Goal: Task Accomplishment & Management: Use online tool/utility

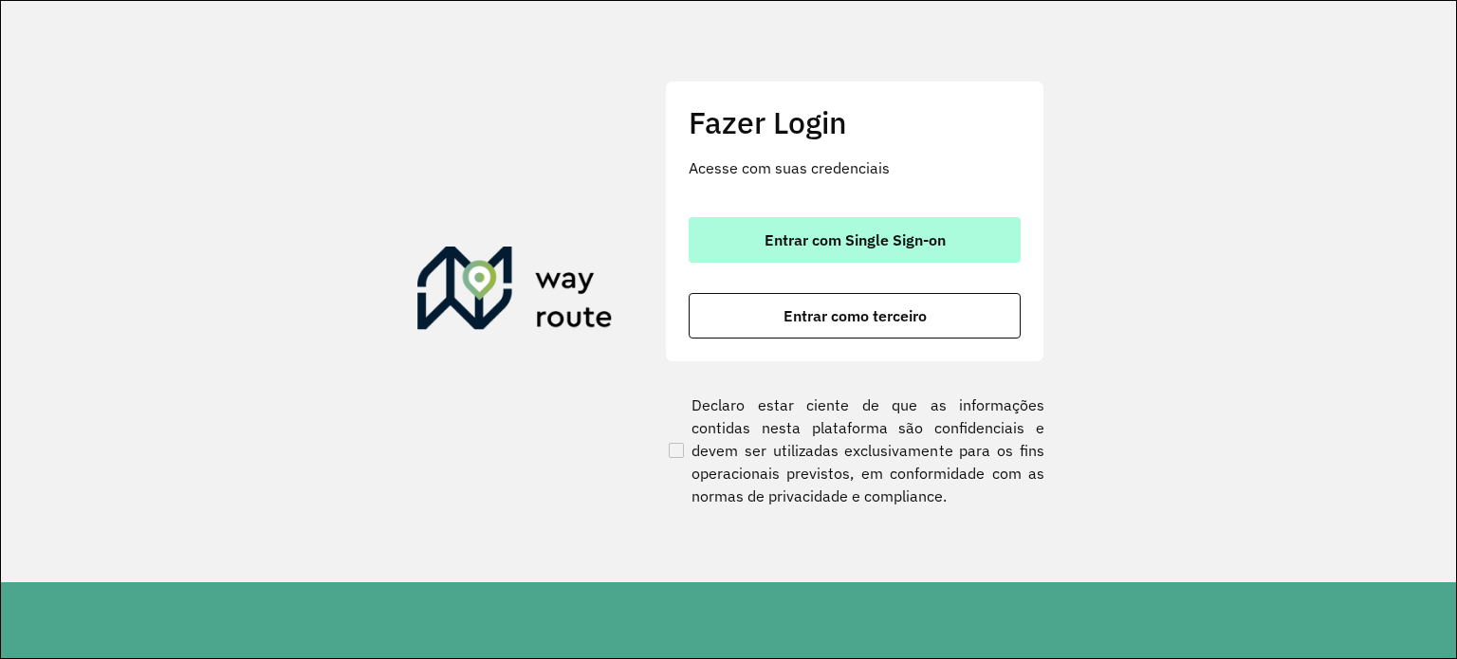
click at [880, 234] on span "Entrar com Single Sign-on" at bounding box center [855, 239] width 181 height 15
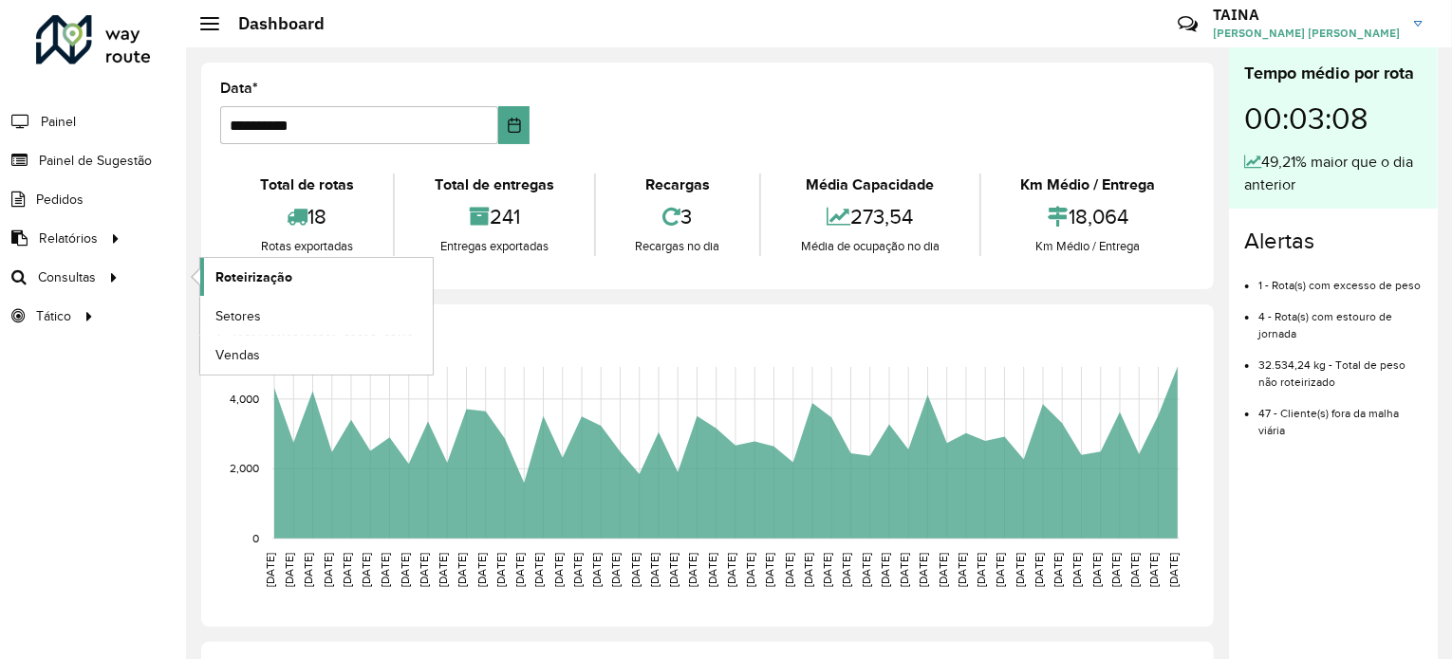
click at [258, 276] on span "Roteirização" at bounding box center [253, 278] width 77 height 20
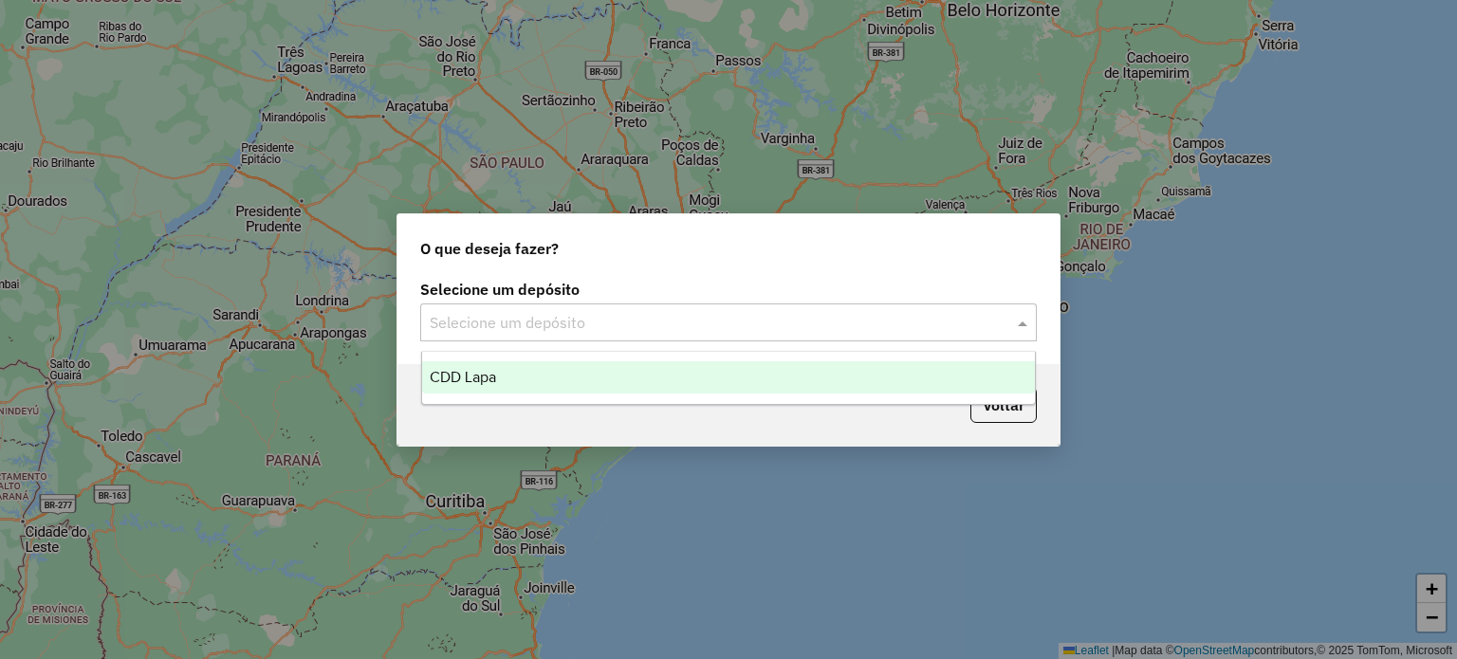
click at [586, 331] on input "text" at bounding box center [710, 323] width 560 height 23
click at [454, 383] on span "CDD Lapa" at bounding box center [463, 377] width 66 height 16
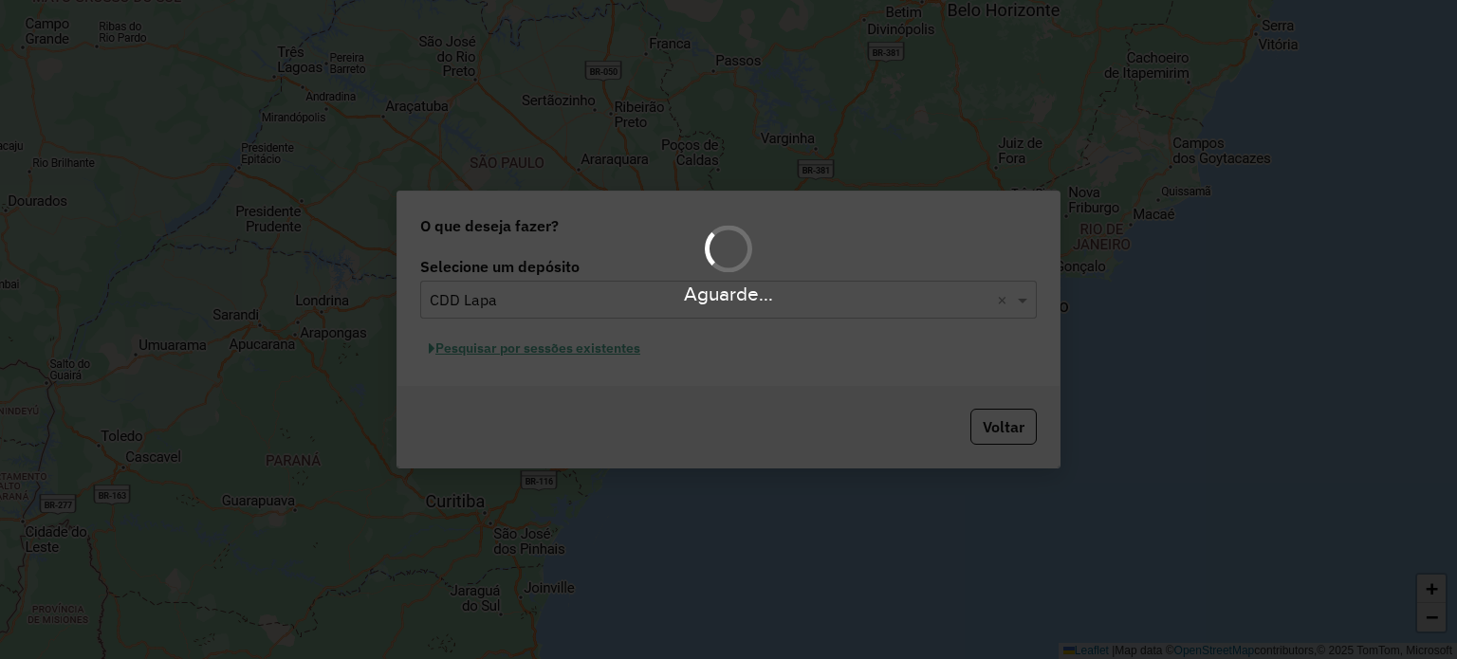
click at [542, 354] on div "Aguarde..." at bounding box center [728, 329] width 1457 height 659
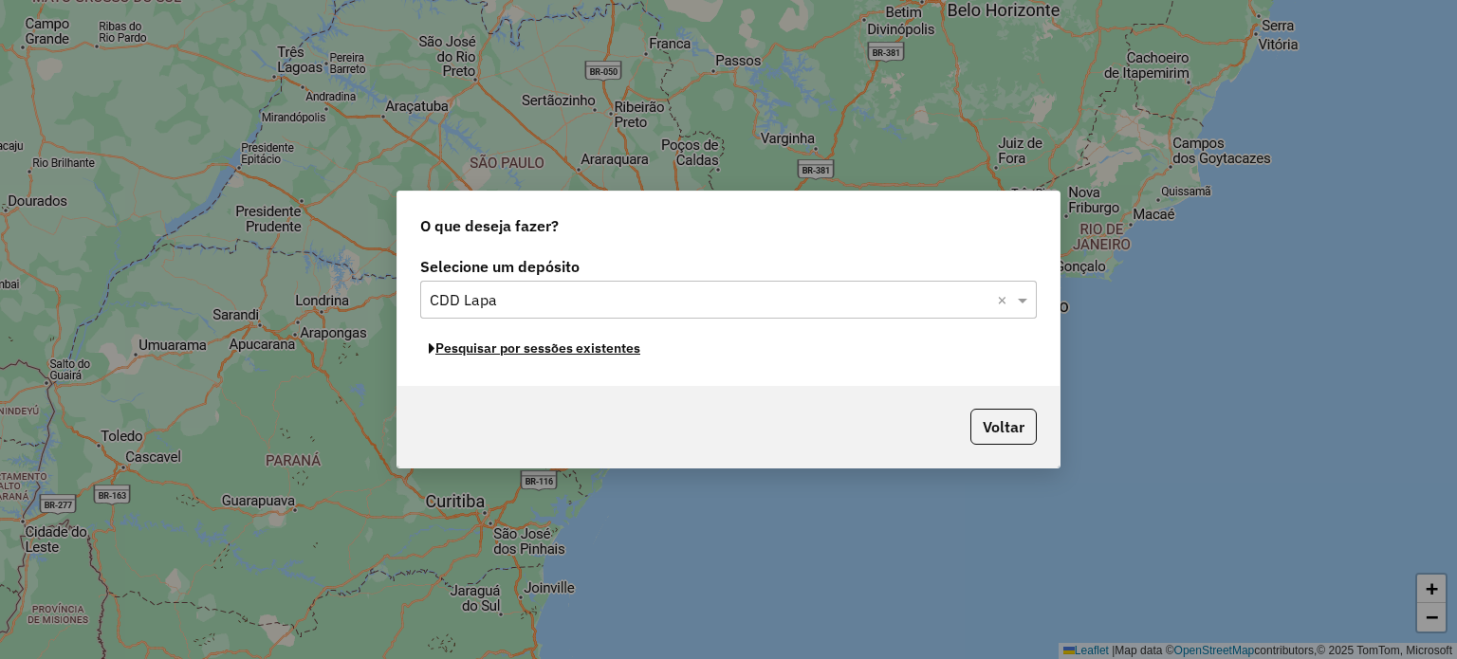
click at [542, 354] on button "Pesquisar por sessões existentes" at bounding box center [534, 348] width 229 height 29
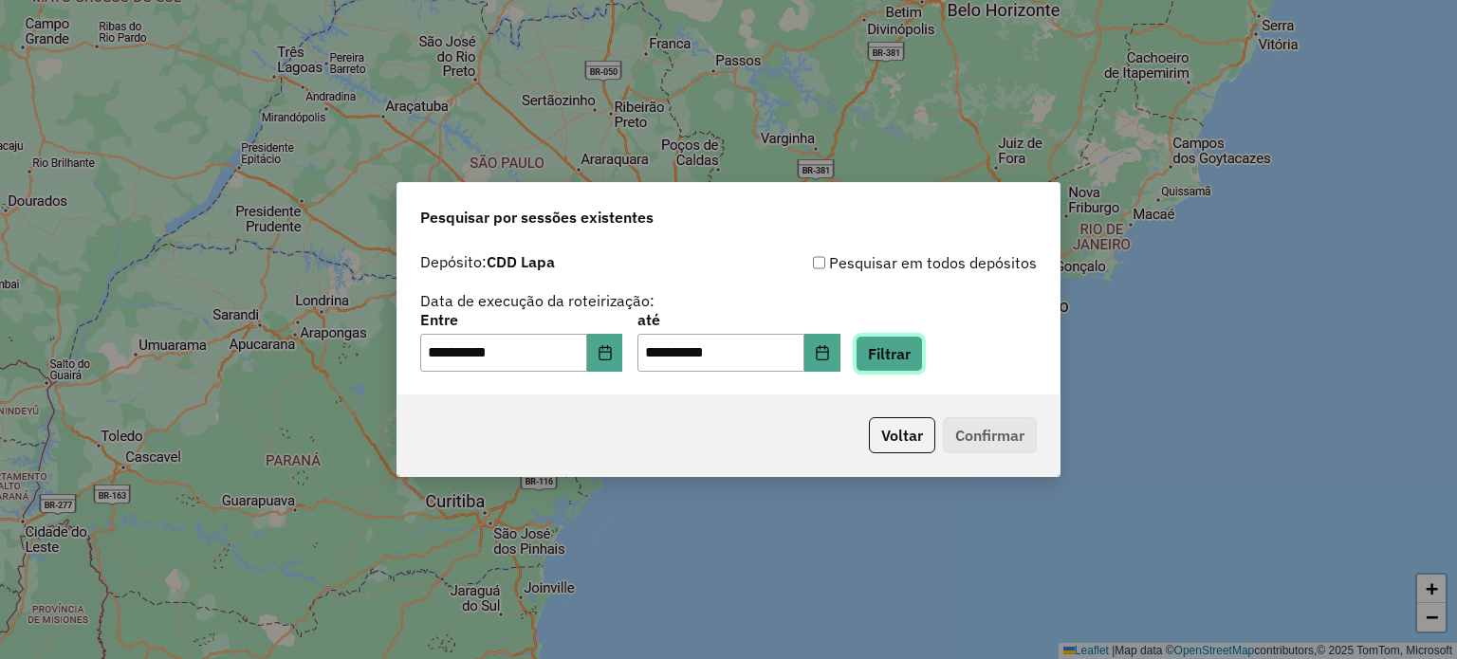
click at [911, 356] on button "Filtrar" at bounding box center [889, 354] width 67 height 36
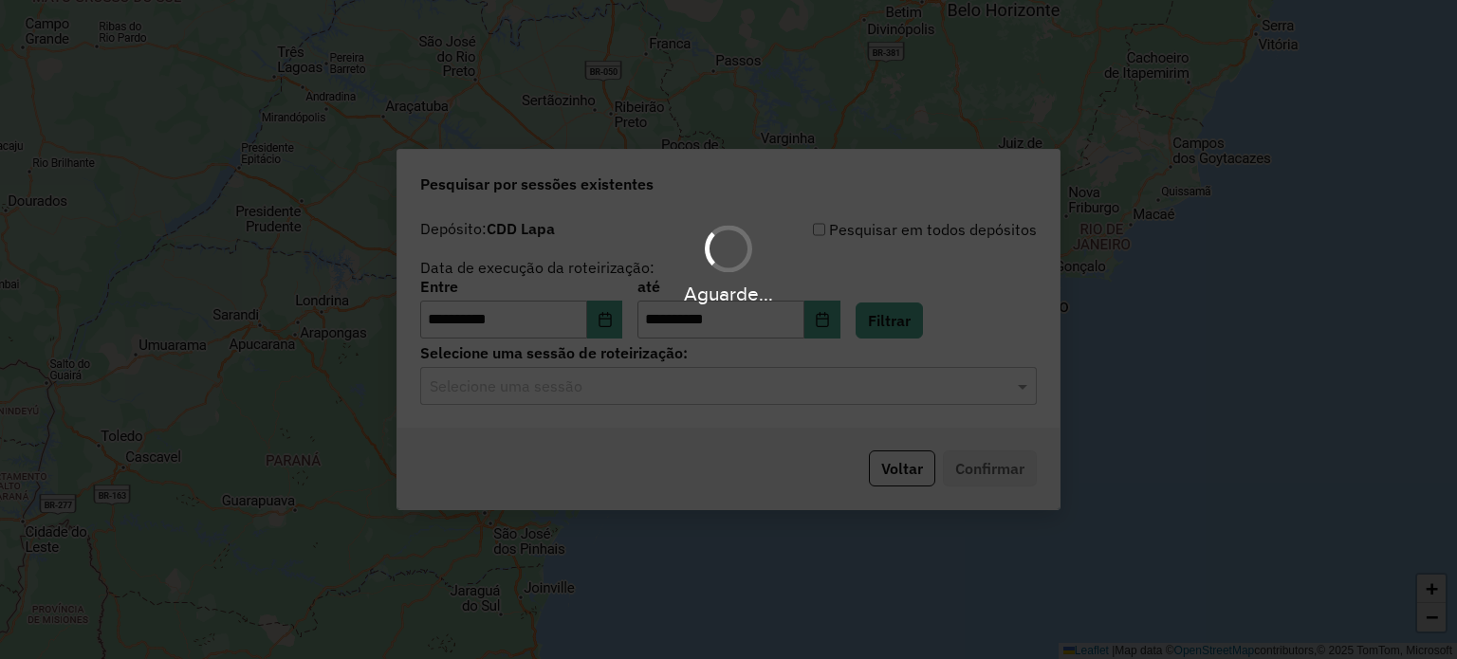
click at [555, 404] on div "Aguarde..." at bounding box center [728, 329] width 1457 height 659
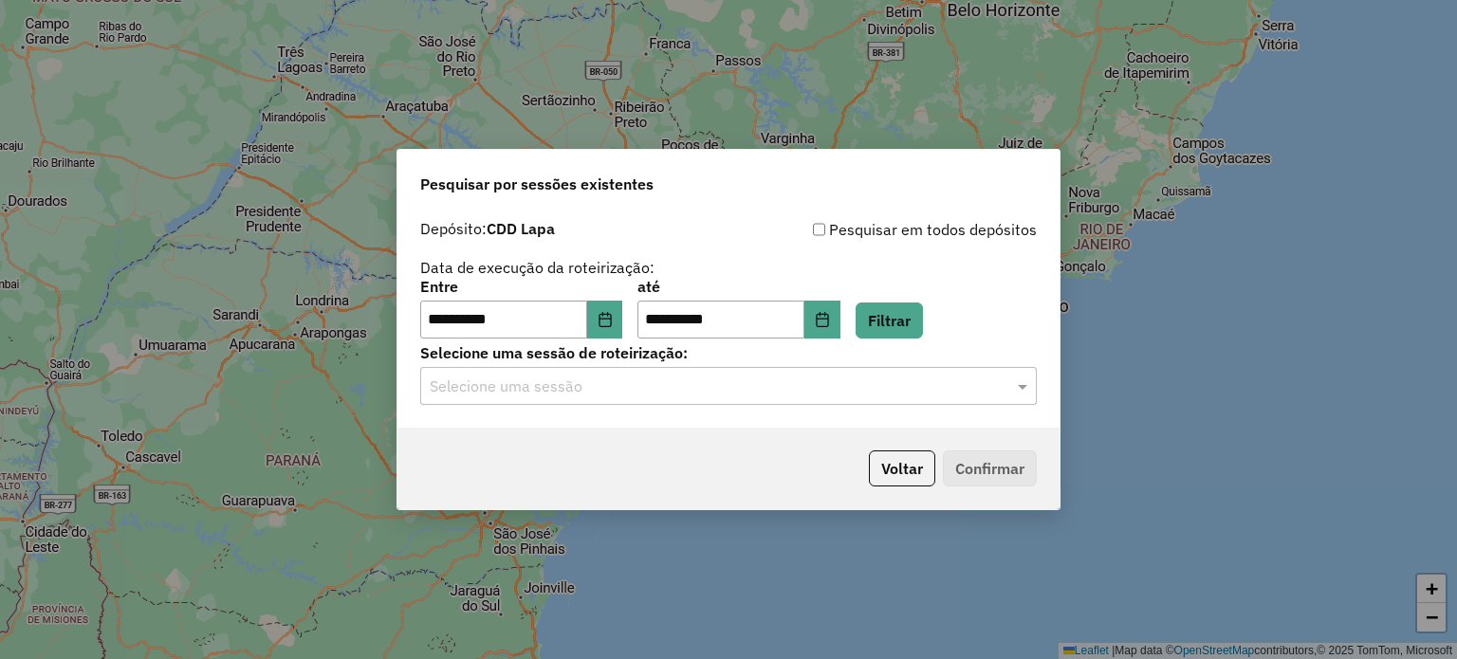
click at [561, 390] on input "text" at bounding box center [710, 387] width 560 height 23
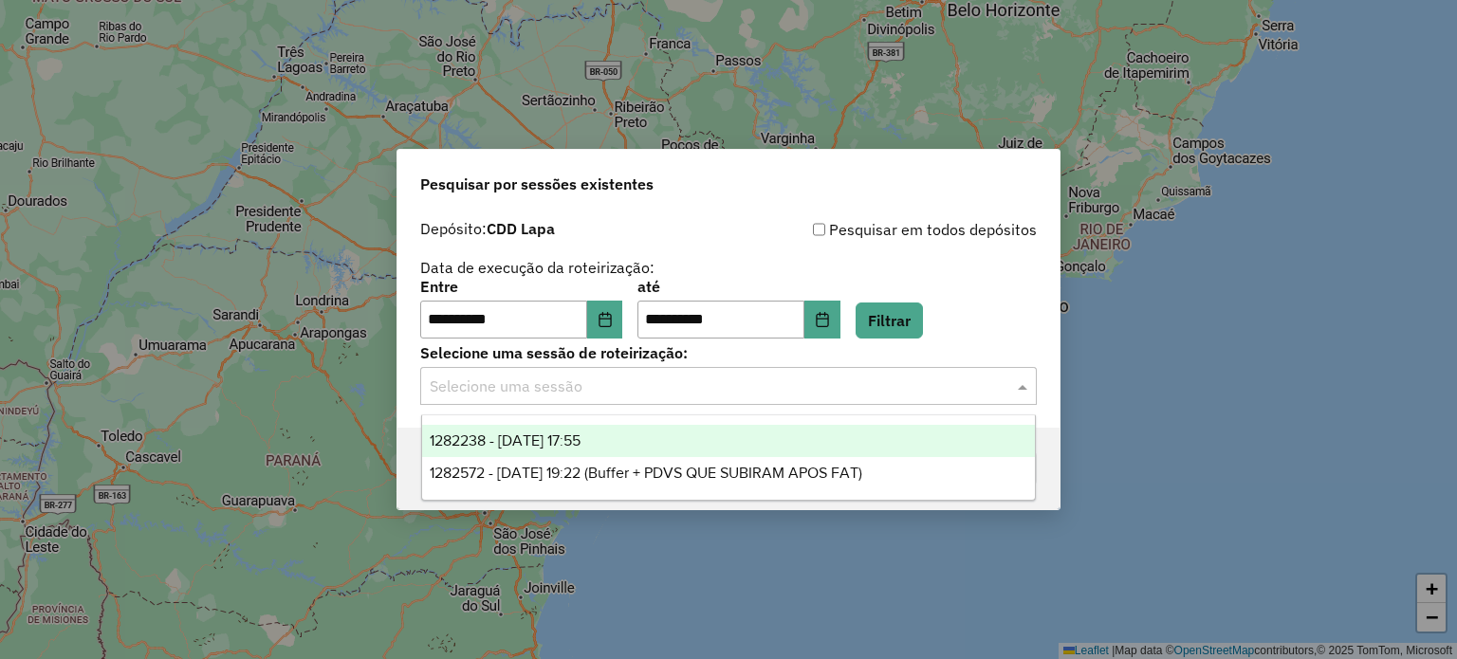
click at [532, 436] on span "1282238 - 25/09/2025 17:55" at bounding box center [505, 441] width 151 height 16
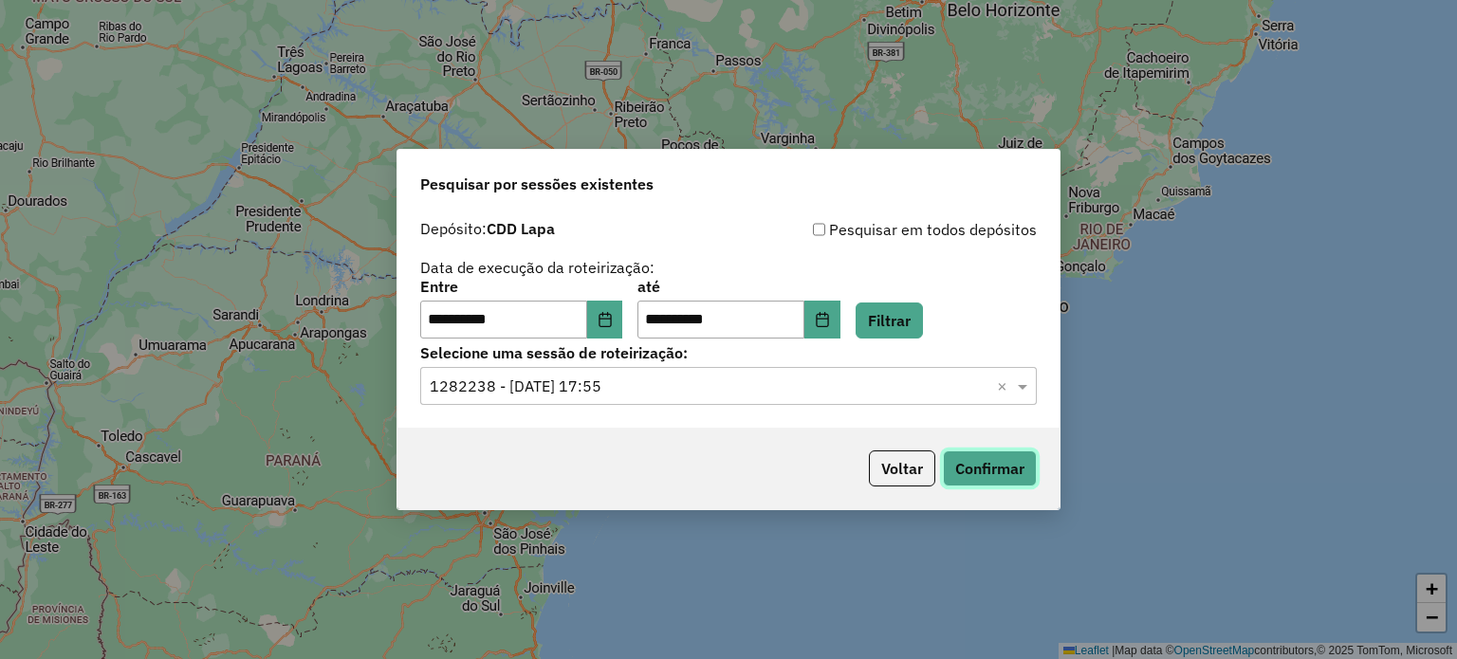
click at [997, 457] on button "Confirmar" at bounding box center [990, 469] width 94 height 36
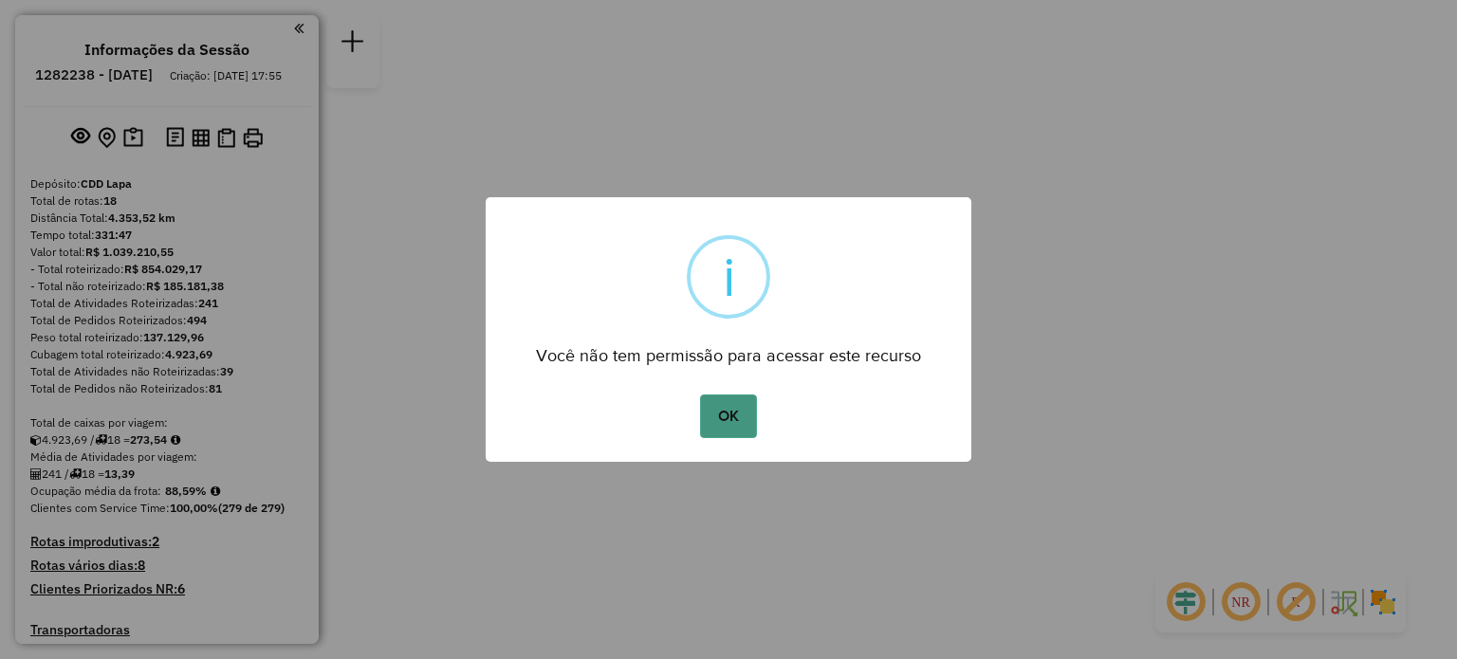
click at [730, 410] on button "OK" at bounding box center [728, 417] width 56 height 44
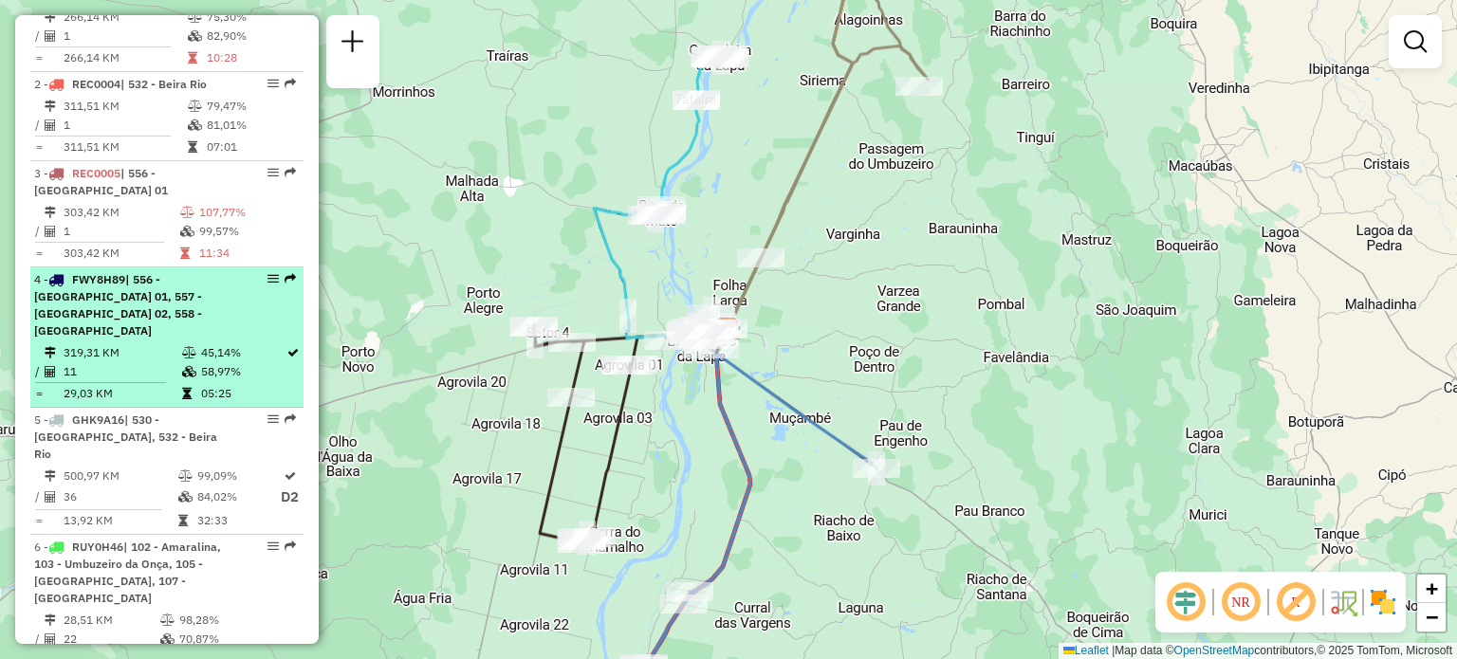
scroll to position [664, 0]
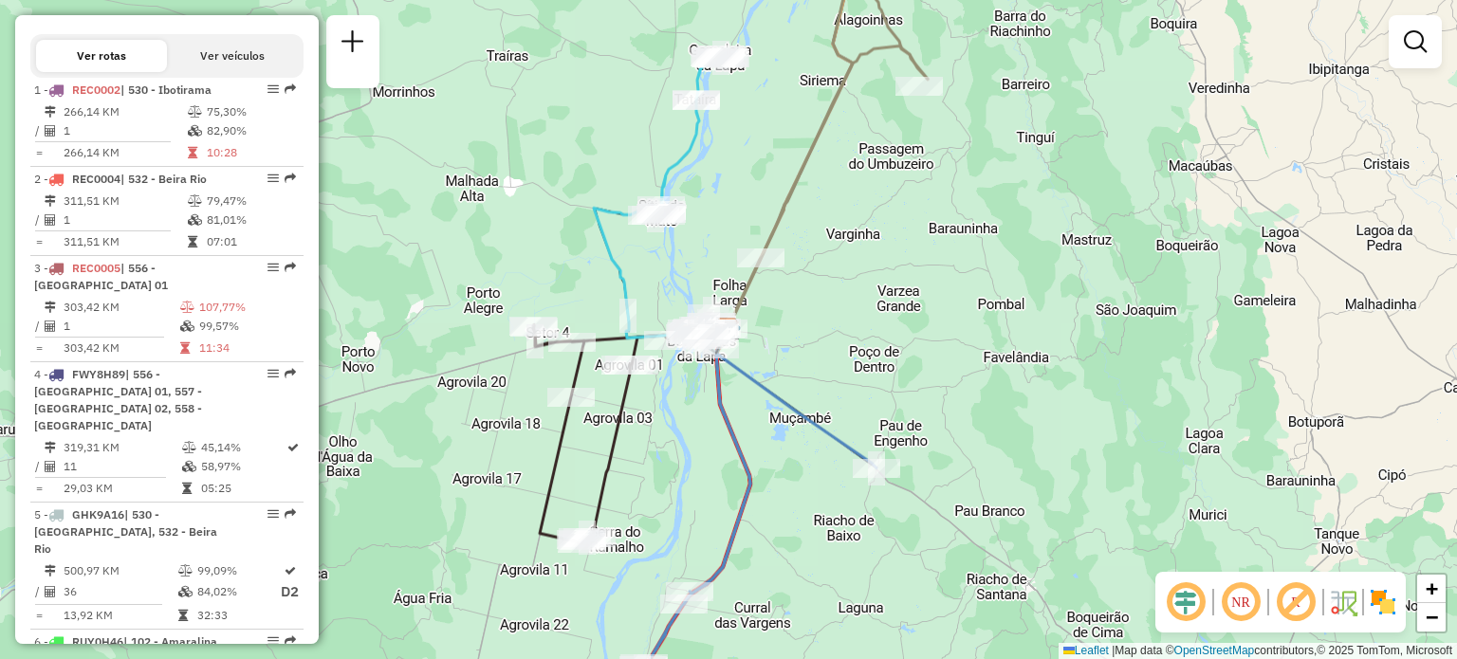
click at [1241, 614] on em at bounding box center [1241, 603] width 46 height 46
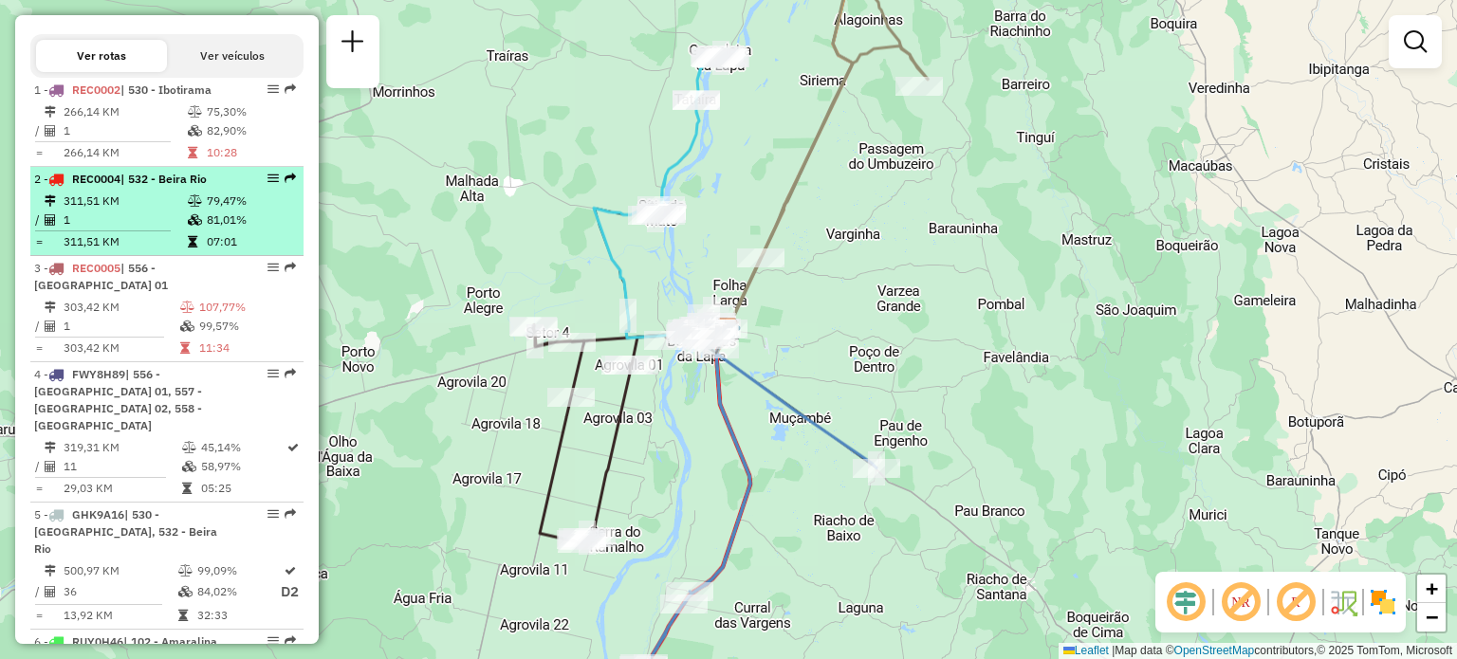
click at [190, 184] on li "2 - REC0004 | 532 - Beira Rio 311,51 KM 79,47% / 1 81,01% = 311,51 KM 07:01" at bounding box center [166, 211] width 273 height 89
select select "**********"
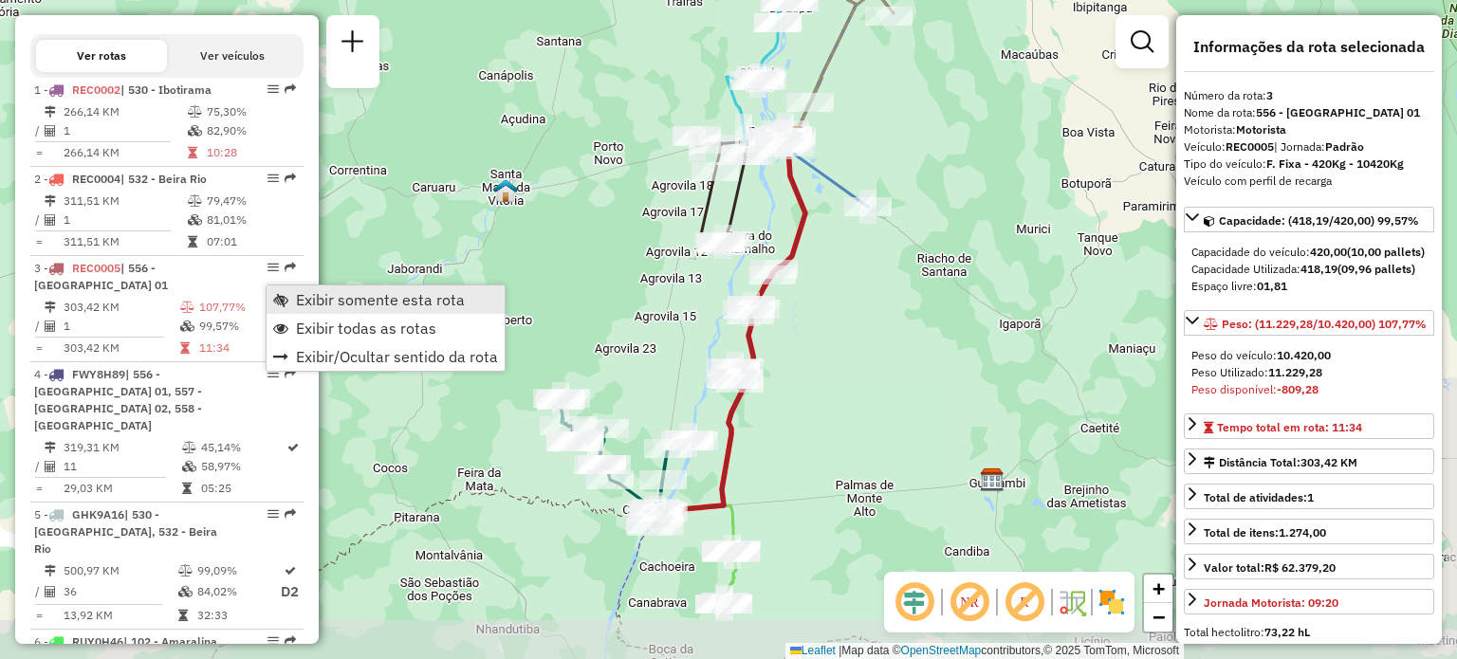
click at [299, 303] on span "Exibir somente esta rota" at bounding box center [380, 299] width 169 height 15
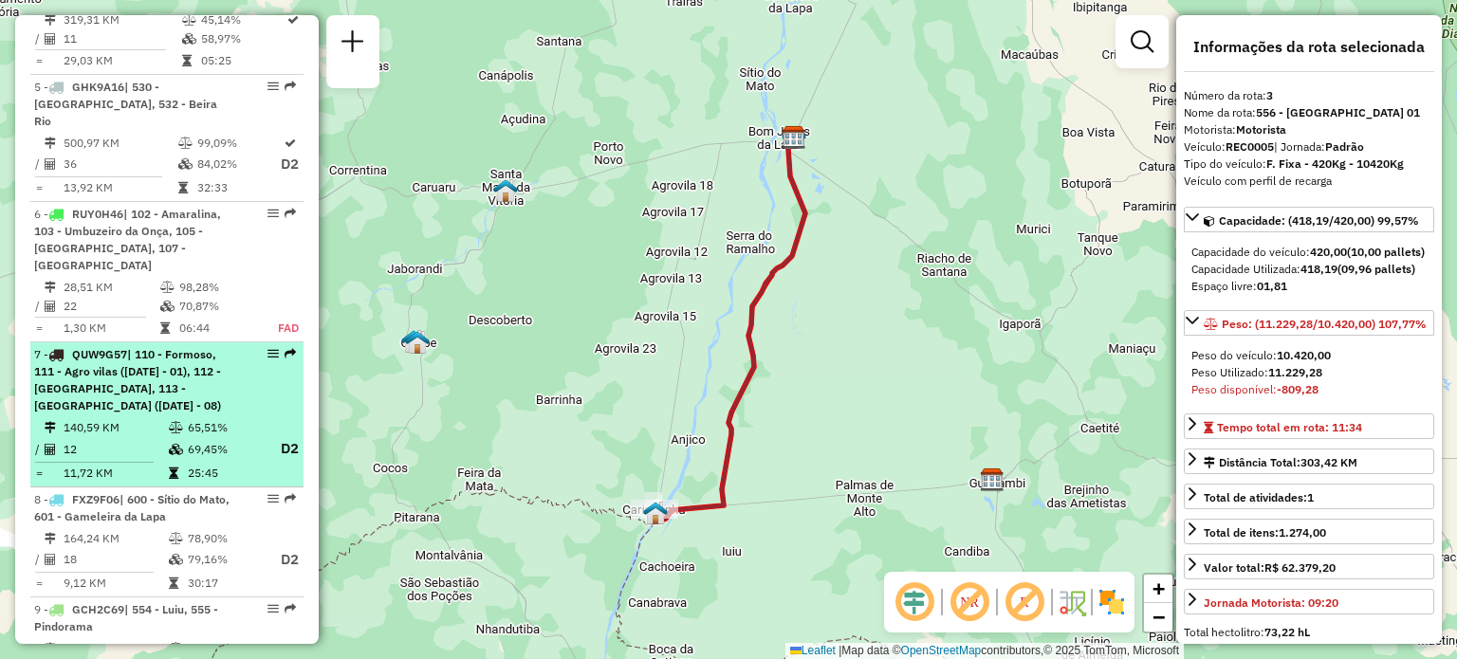
scroll to position [1139, 0]
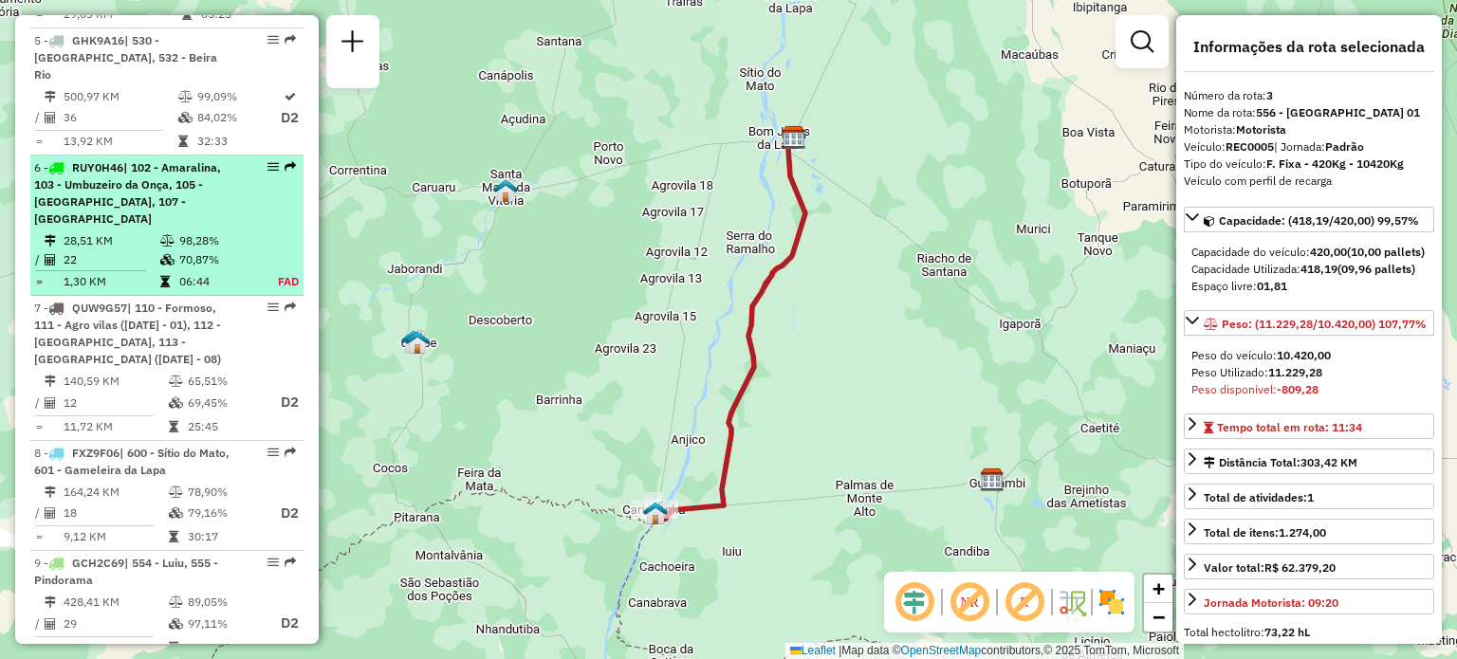
click at [239, 190] on div "6 - RUY0H46 | 102 - Amaralina, 103 - Umbuzeiro da Onça, 105 - Beira Rio, 107 - …" at bounding box center [167, 193] width 266 height 68
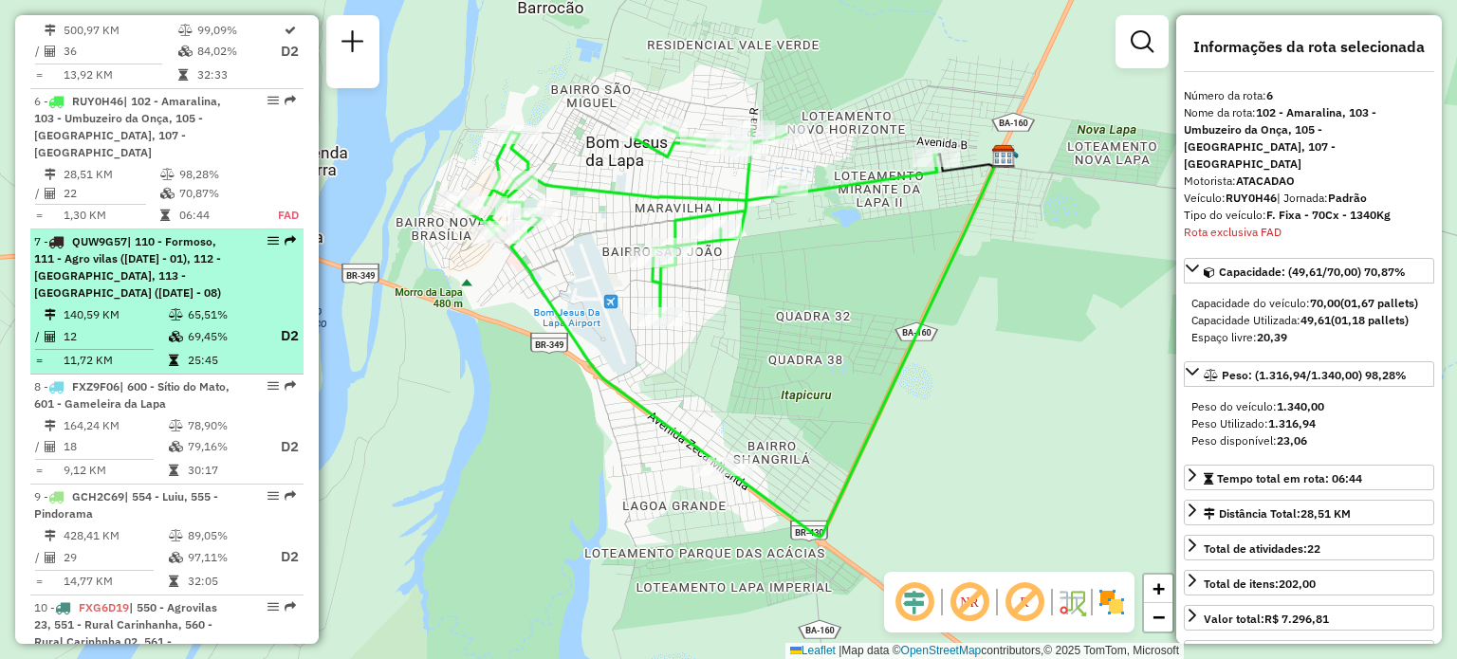
scroll to position [1260, 0]
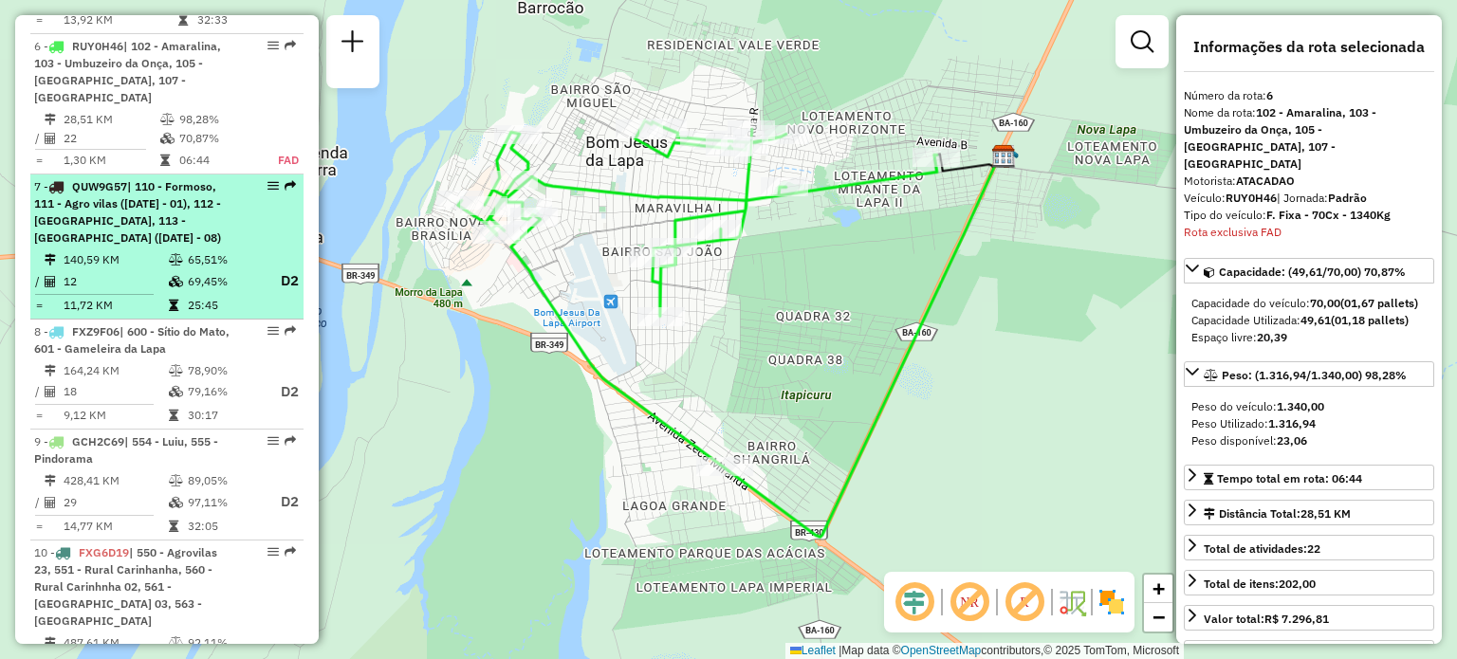
click at [251, 203] on div "7 - QUW9G57 | 110 - Formoso, 111 - Agro vilas (05 - 07 - 03 - 01), 112 - Serra …" at bounding box center [167, 212] width 266 height 68
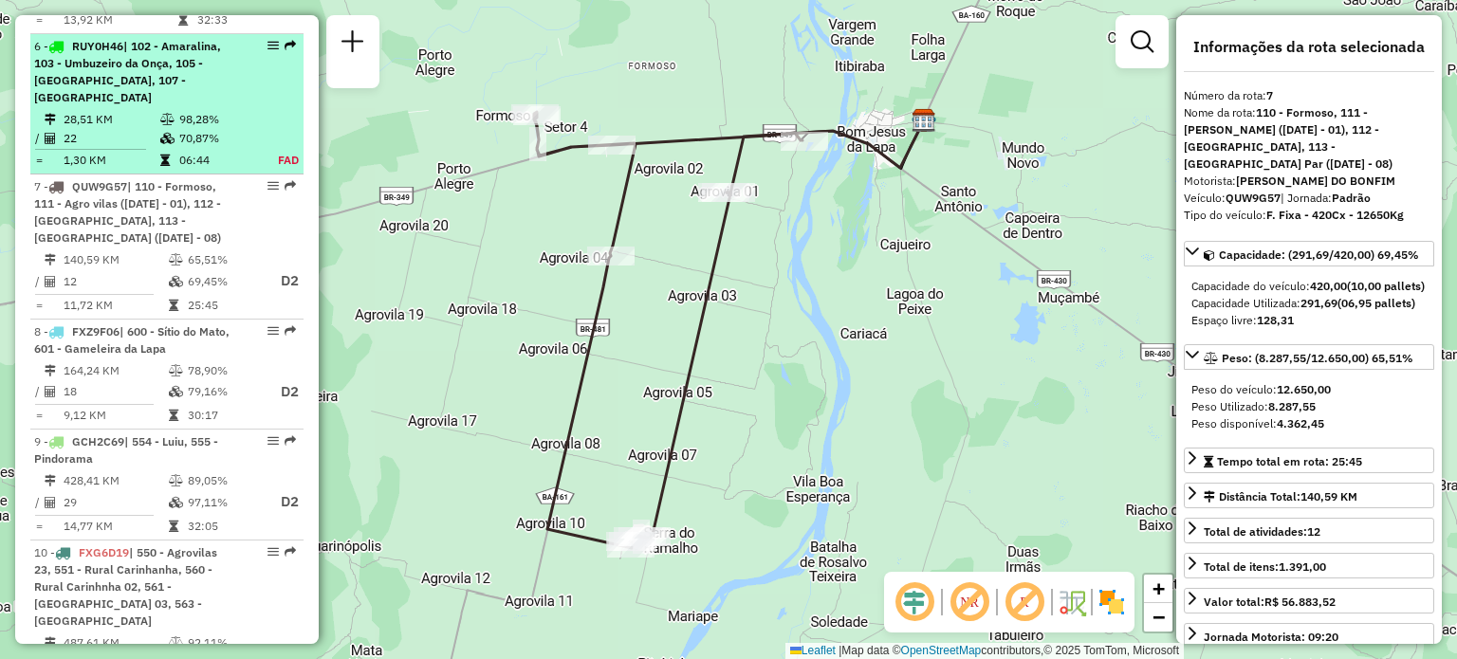
click at [214, 129] on td "70,87%" at bounding box center [217, 138] width 79 height 19
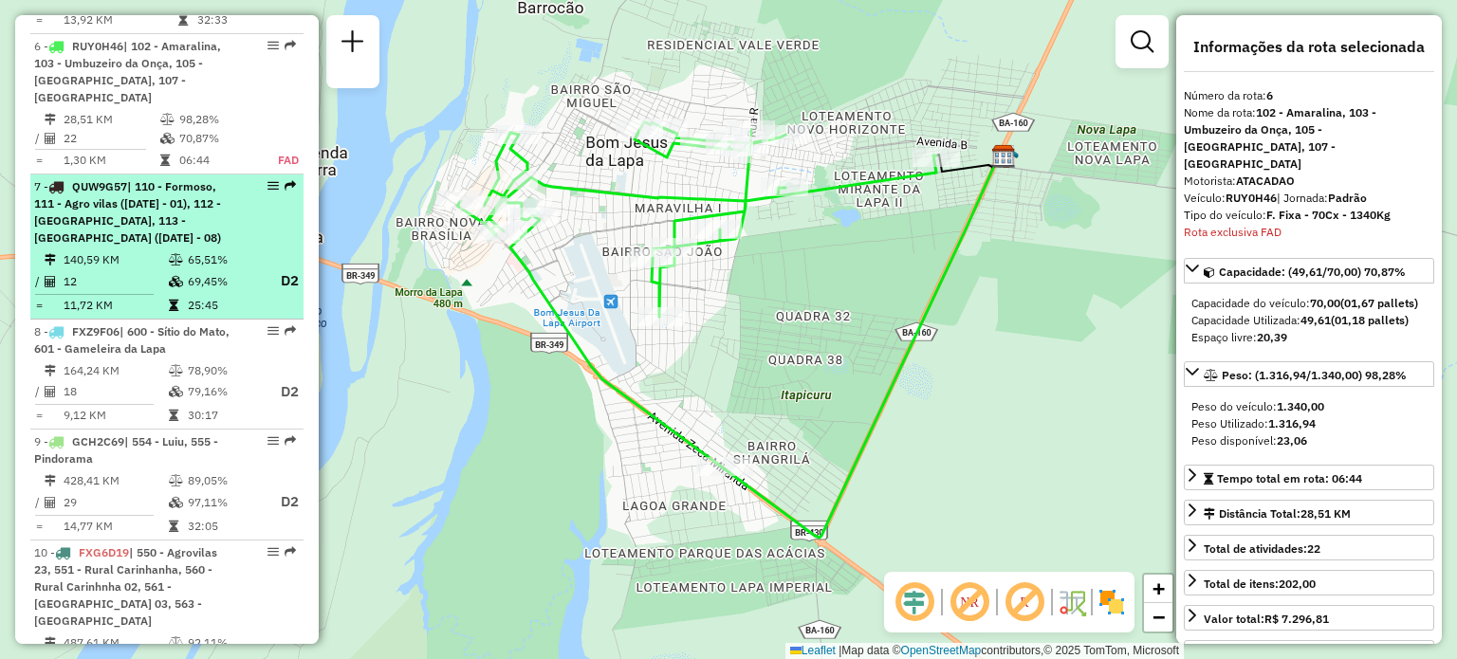
click at [203, 188] on div "7 - QUW9G57 | 110 - Formoso, 111 - Agro vilas (05 - 07 - 03 - 01), 112 - Serra …" at bounding box center [134, 212] width 201 height 68
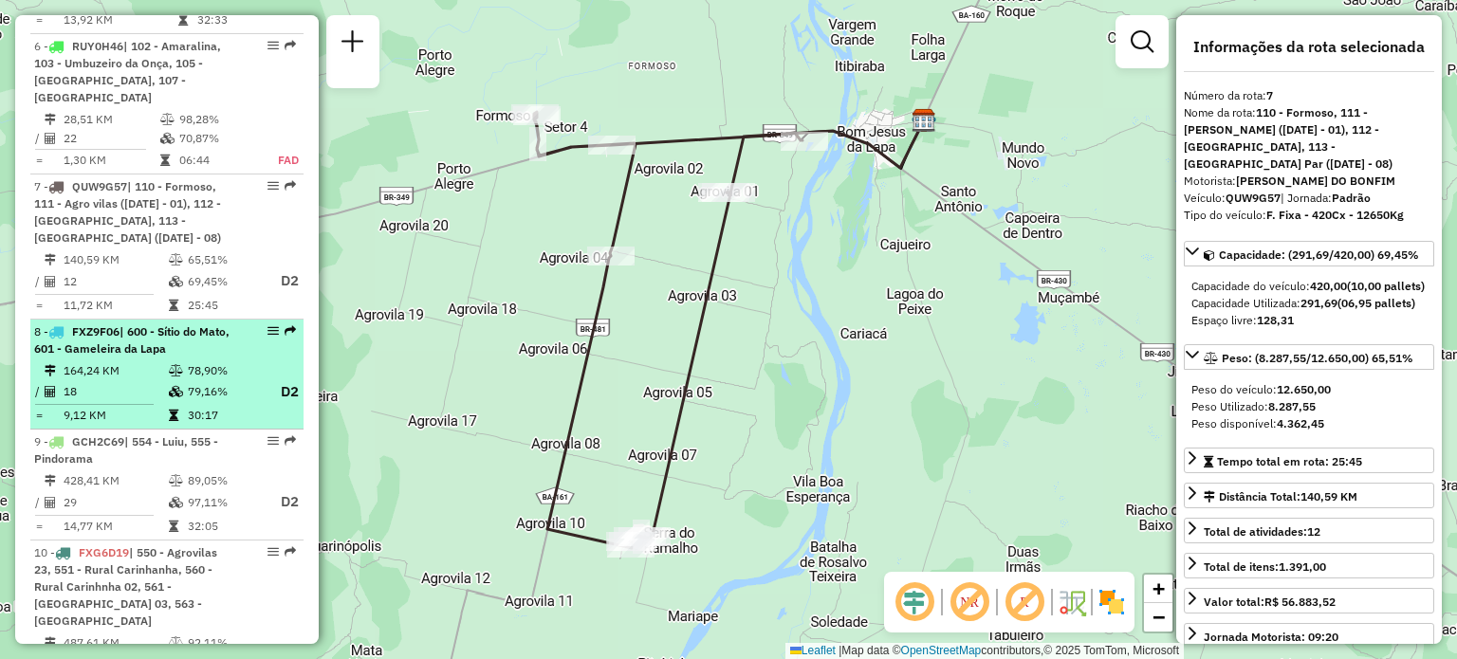
click at [201, 322] on li "8 - FXZ9F06 | 600 - Sítio do Mato, 601 - Gameleira da Lapa 164,24 KM 78,90% / 1…" at bounding box center [166, 375] width 273 height 111
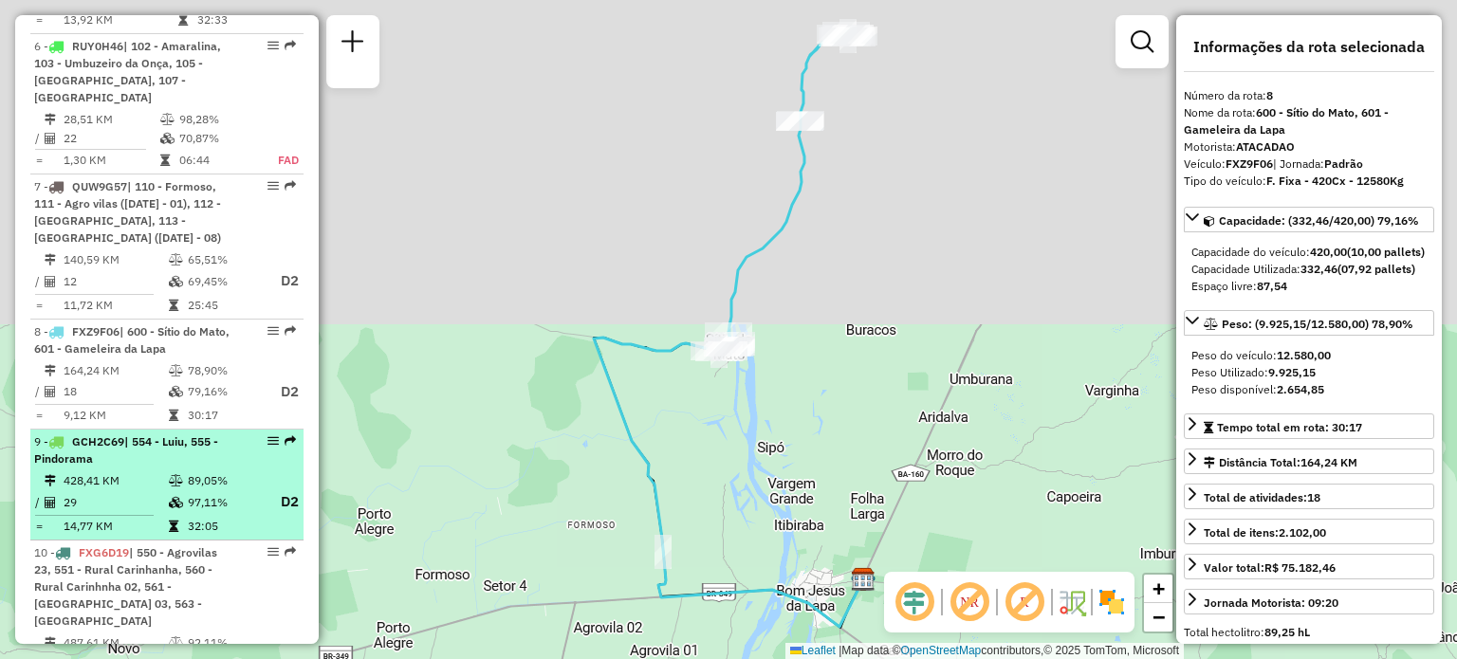
click at [208, 434] on div "9 - GCH2C69 | 554 - Luiu, 555 - Pindorama" at bounding box center [134, 451] width 201 height 34
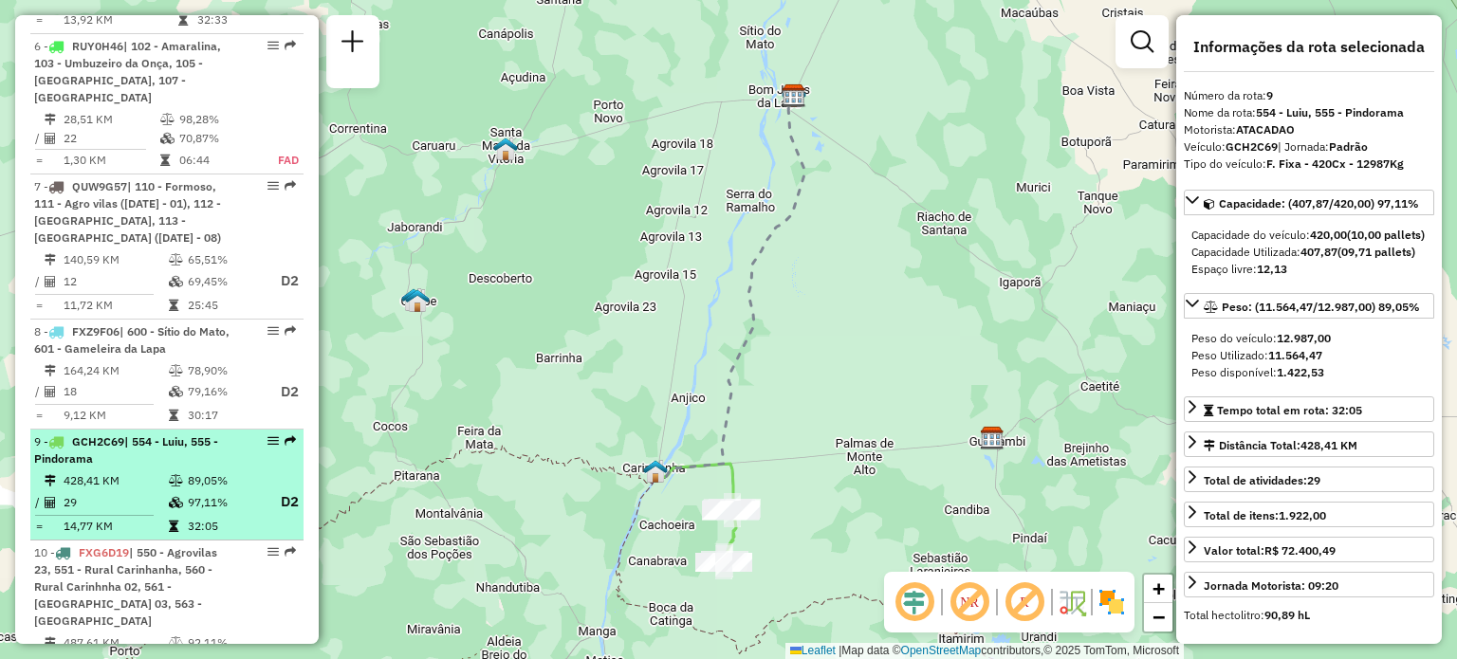
scroll to position [1355, 0]
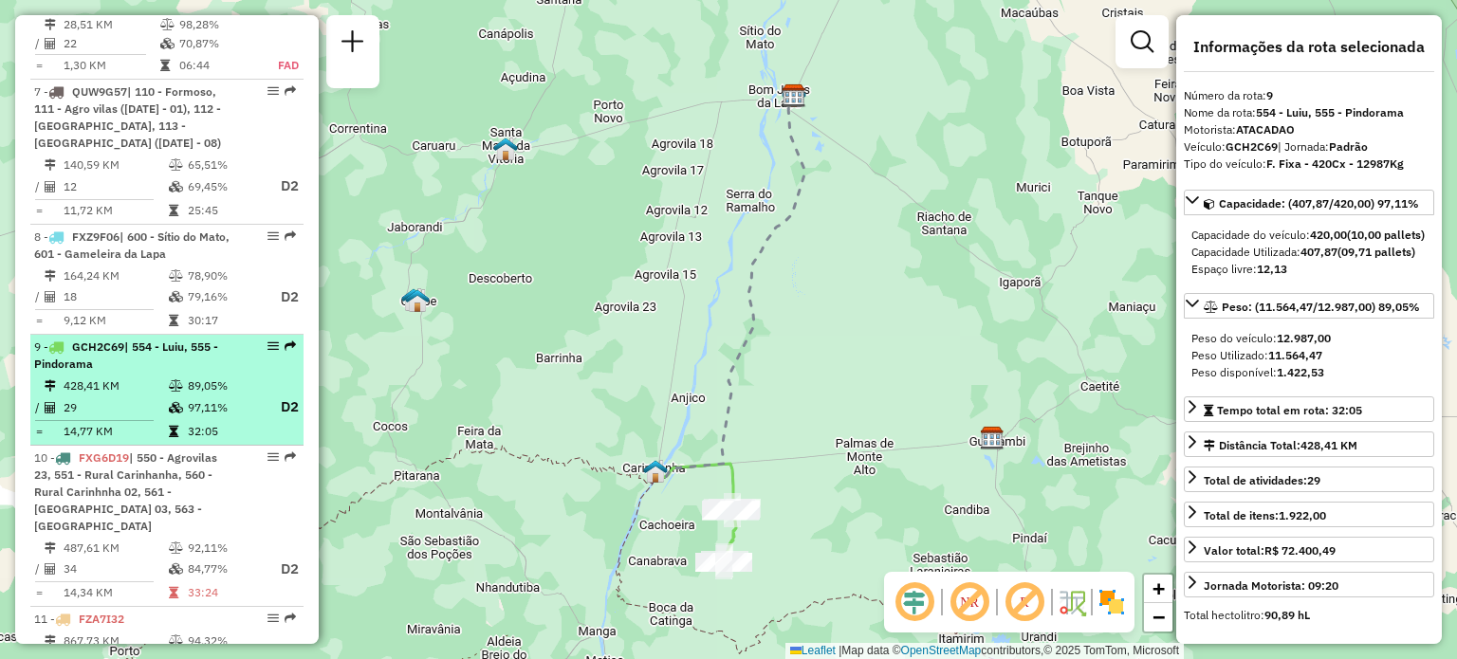
click at [206, 377] on td "89,05%" at bounding box center [225, 386] width 76 height 19
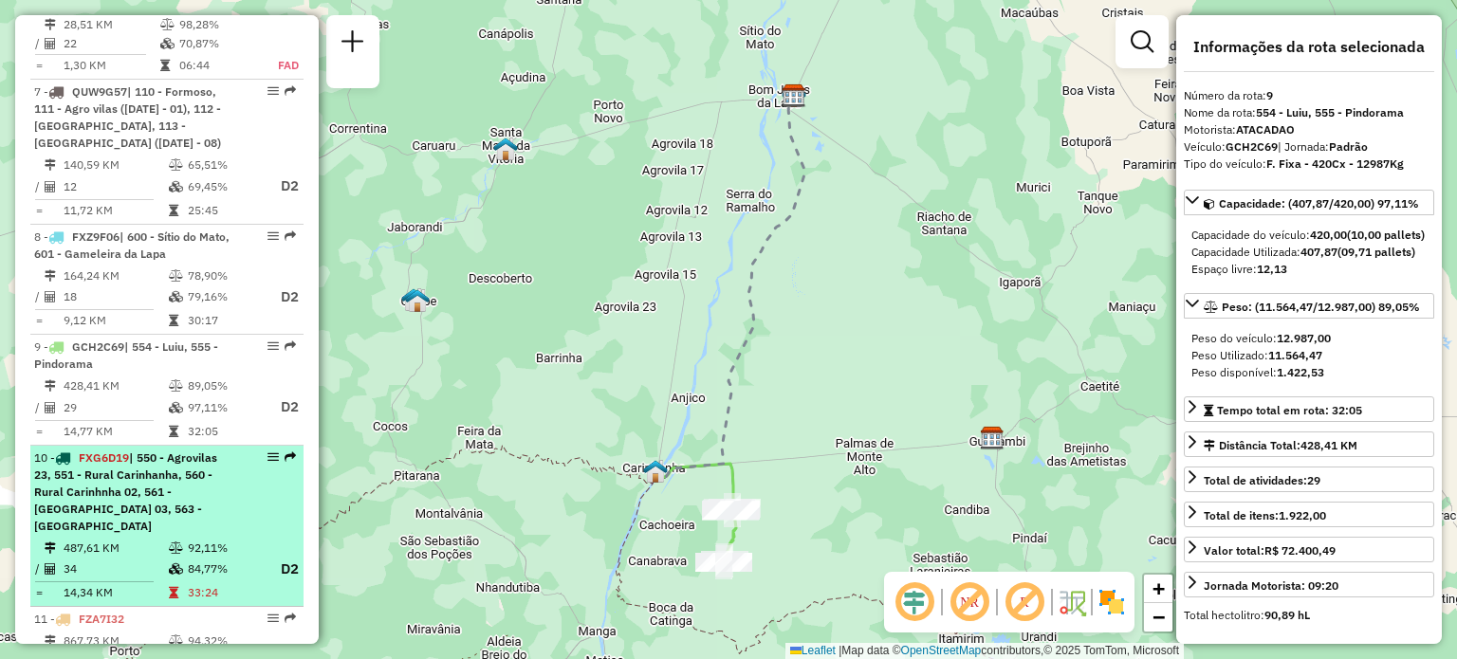
click at [205, 451] on span "| 550 - Agrovilas 23, 551 - Rural Carinhanha, 560 - Rural Carinhnha 02, 561 - R…" at bounding box center [125, 492] width 183 height 83
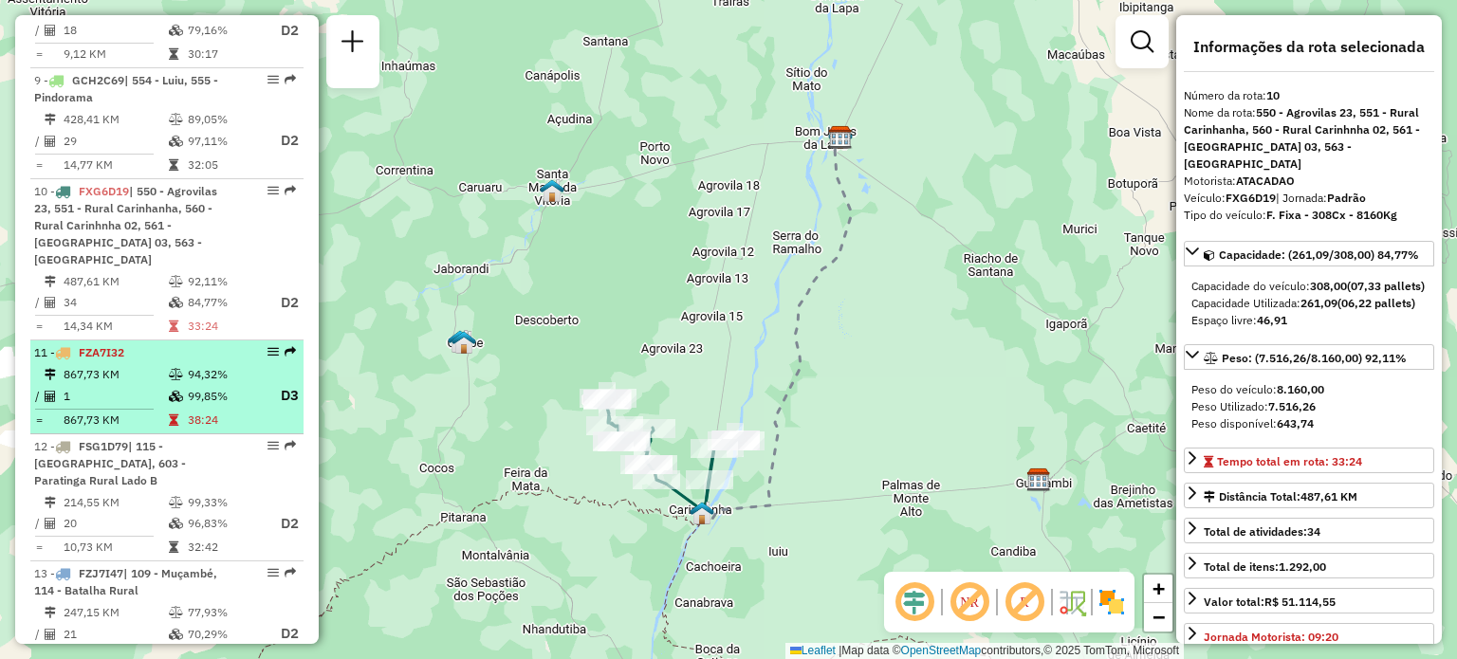
scroll to position [1640, 0]
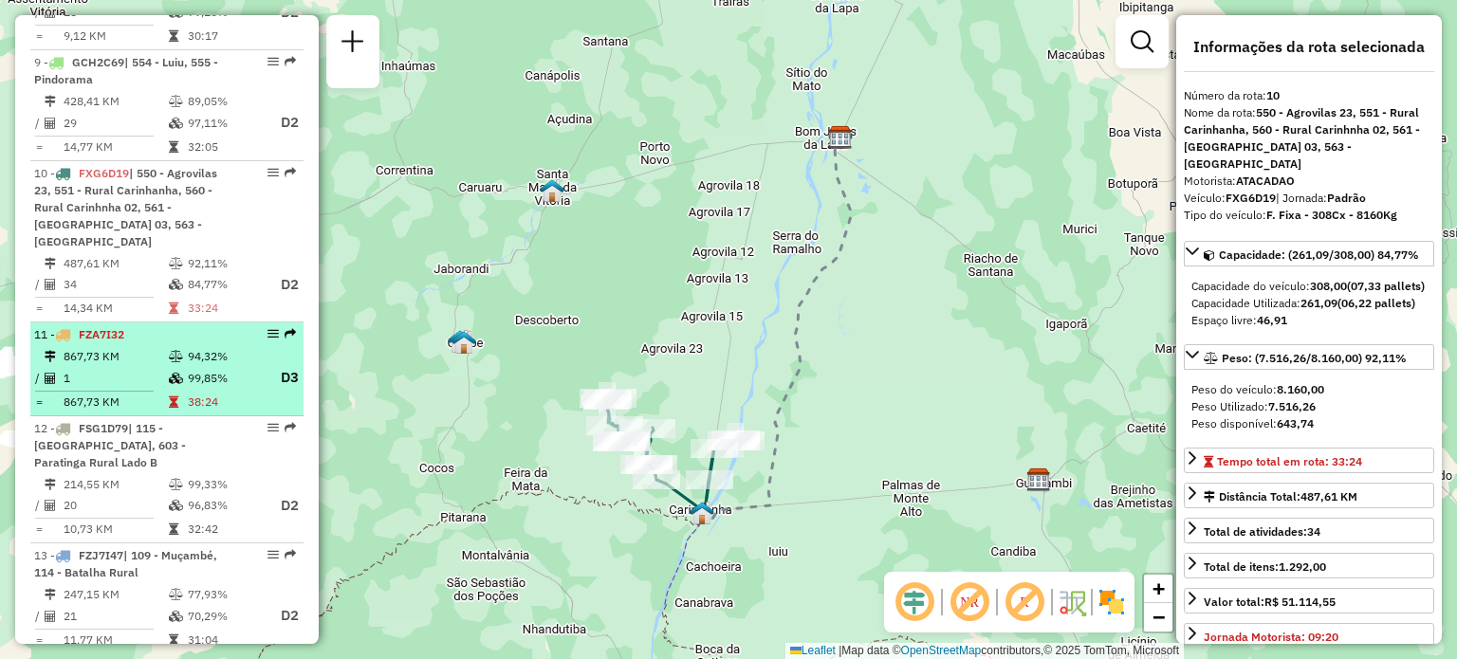
click at [235, 323] on li "11 - FZA7I32 867,73 KM 94,32% / 1 99,85% D3 = 867,73 KM 38:24" at bounding box center [166, 370] width 273 height 94
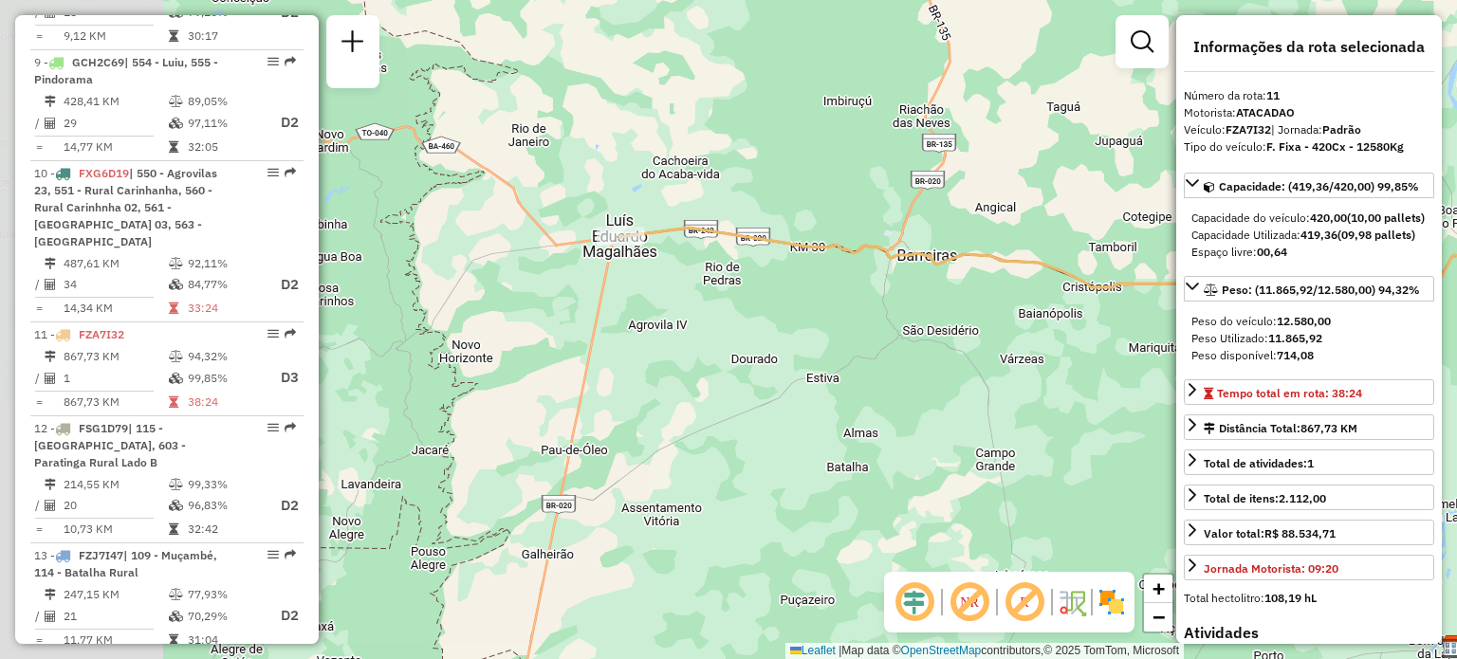
drag, startPoint x: 562, startPoint y: 185, endPoint x: 613, endPoint y: 136, distance: 71.1
click at [613, 137] on div "Janela de atendimento Grade de atendimento Capacidade Transportadoras Veículos …" at bounding box center [728, 329] width 1457 height 659
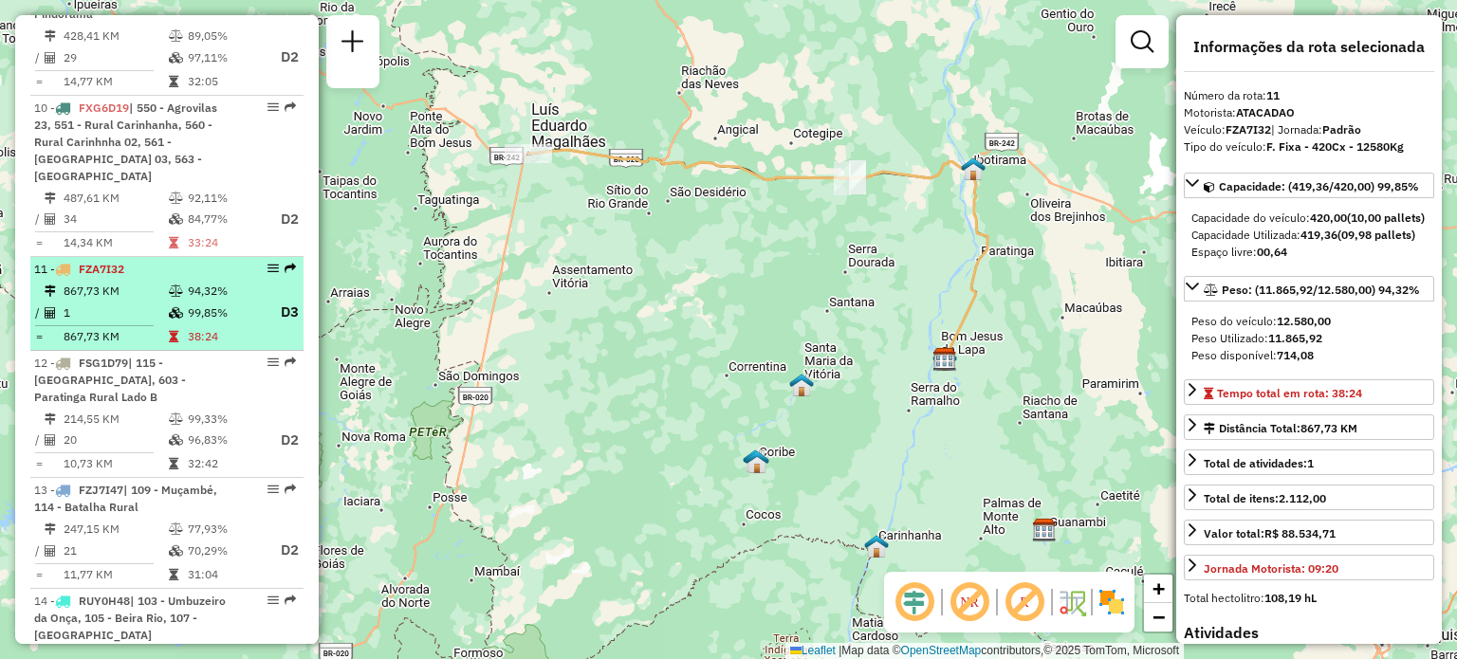
scroll to position [1734, 0]
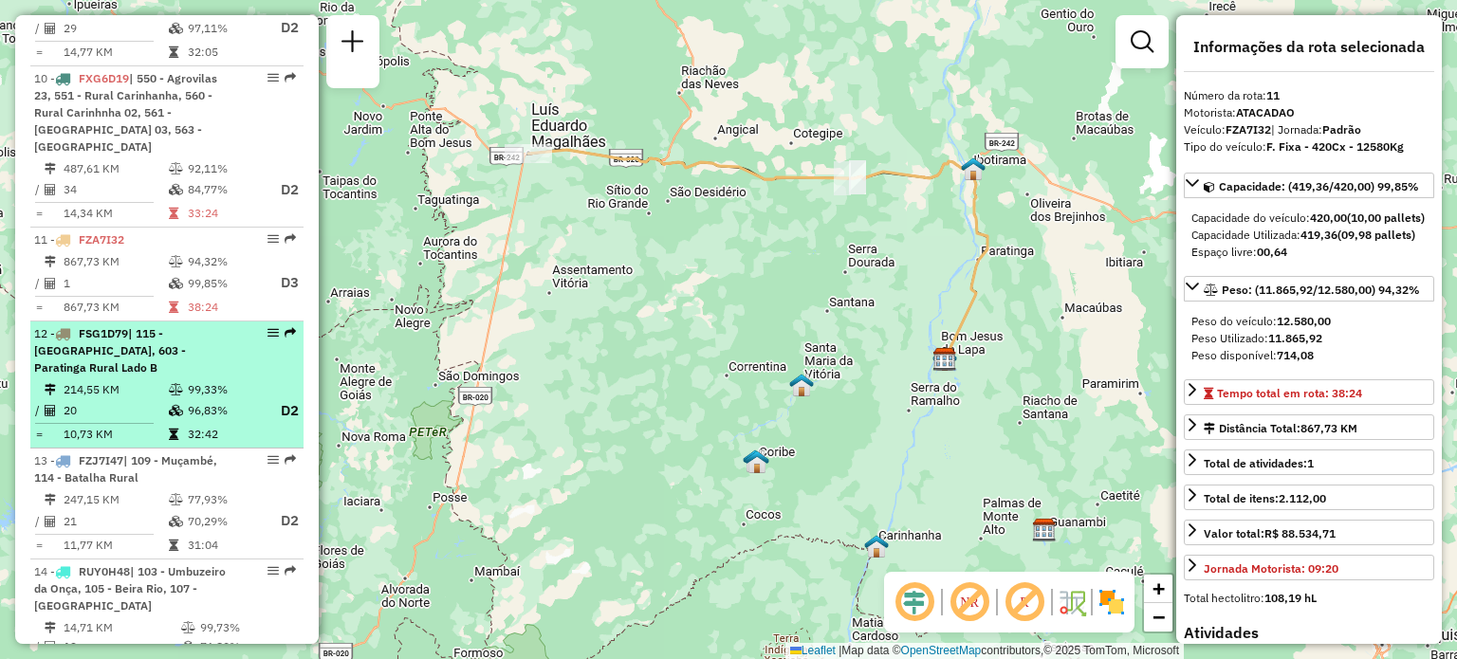
click at [167, 326] on span "| 115 - Paratinga, 603 - Paratinga Rural Lado B" at bounding box center [110, 350] width 152 height 48
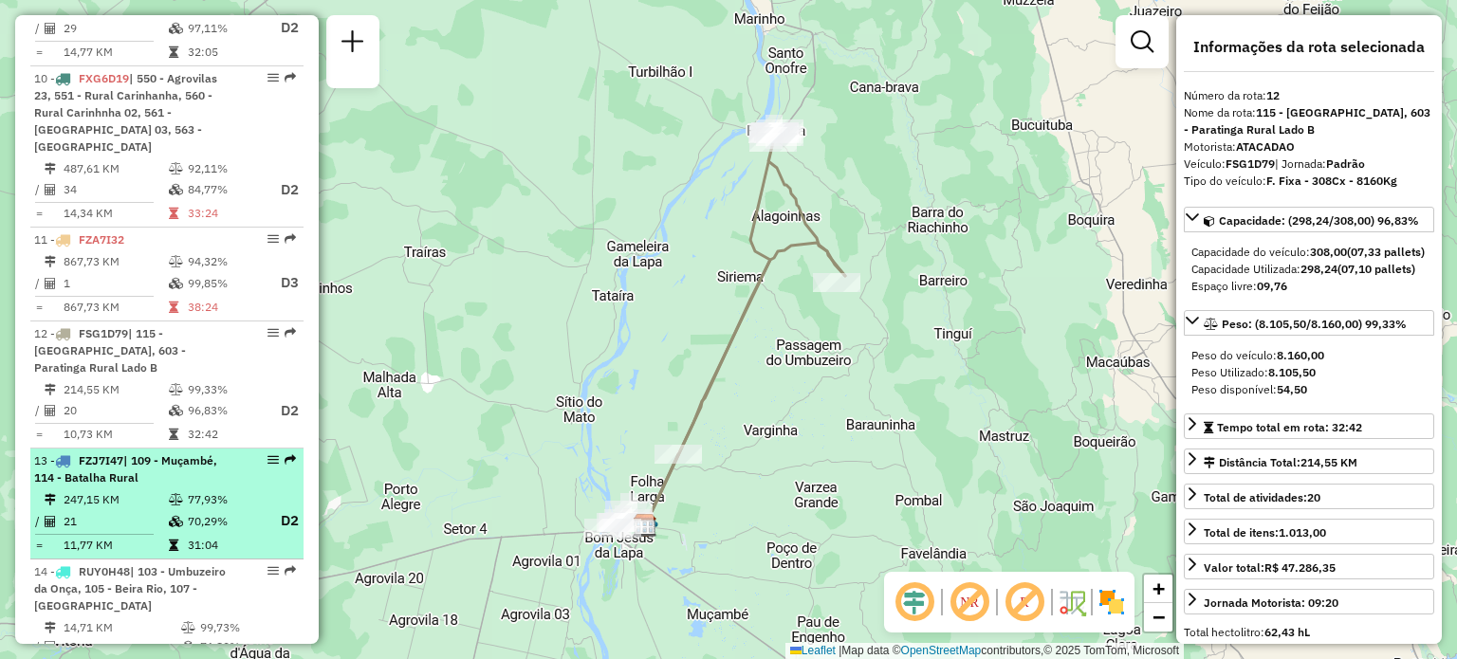
click at [133, 449] on li "13 - FZJ7I47 | 109 - Muçambé, 114 - Batalha Rural 247,15 KM 77,93% / 21 70,29% …" at bounding box center [166, 504] width 273 height 111
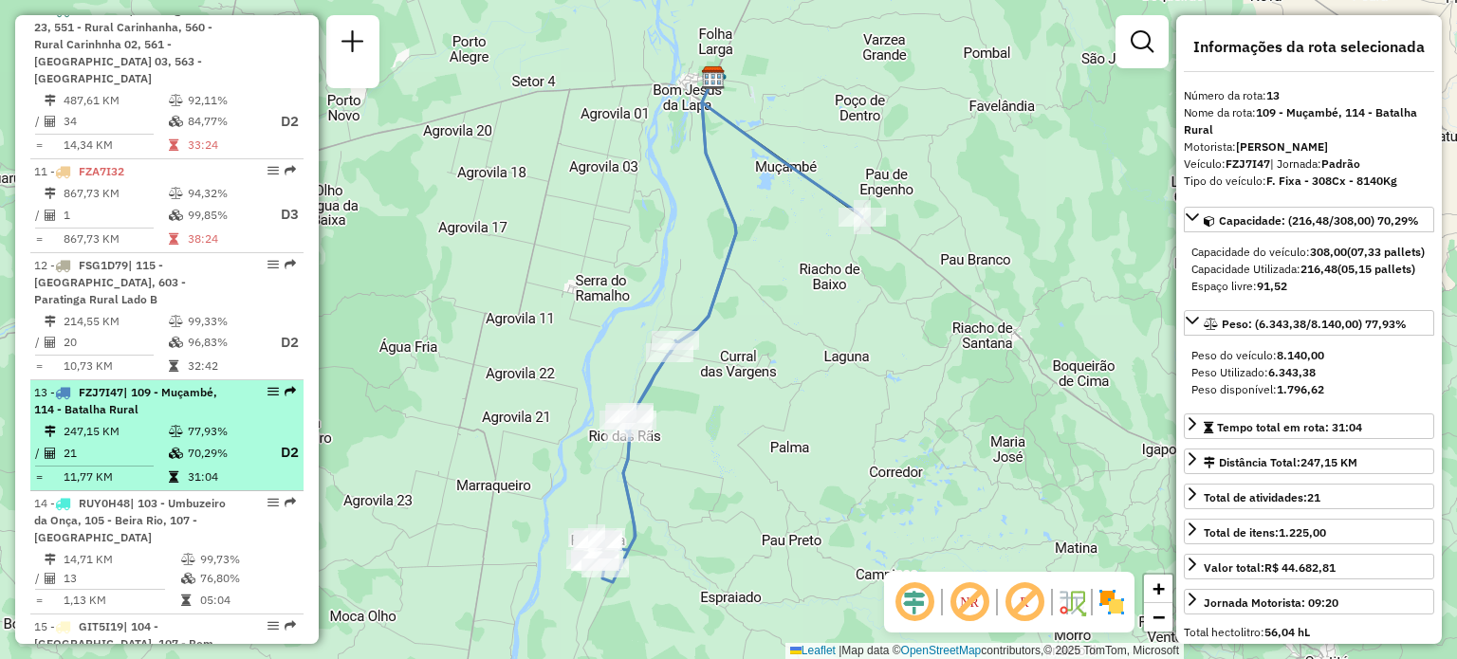
scroll to position [1829, 0]
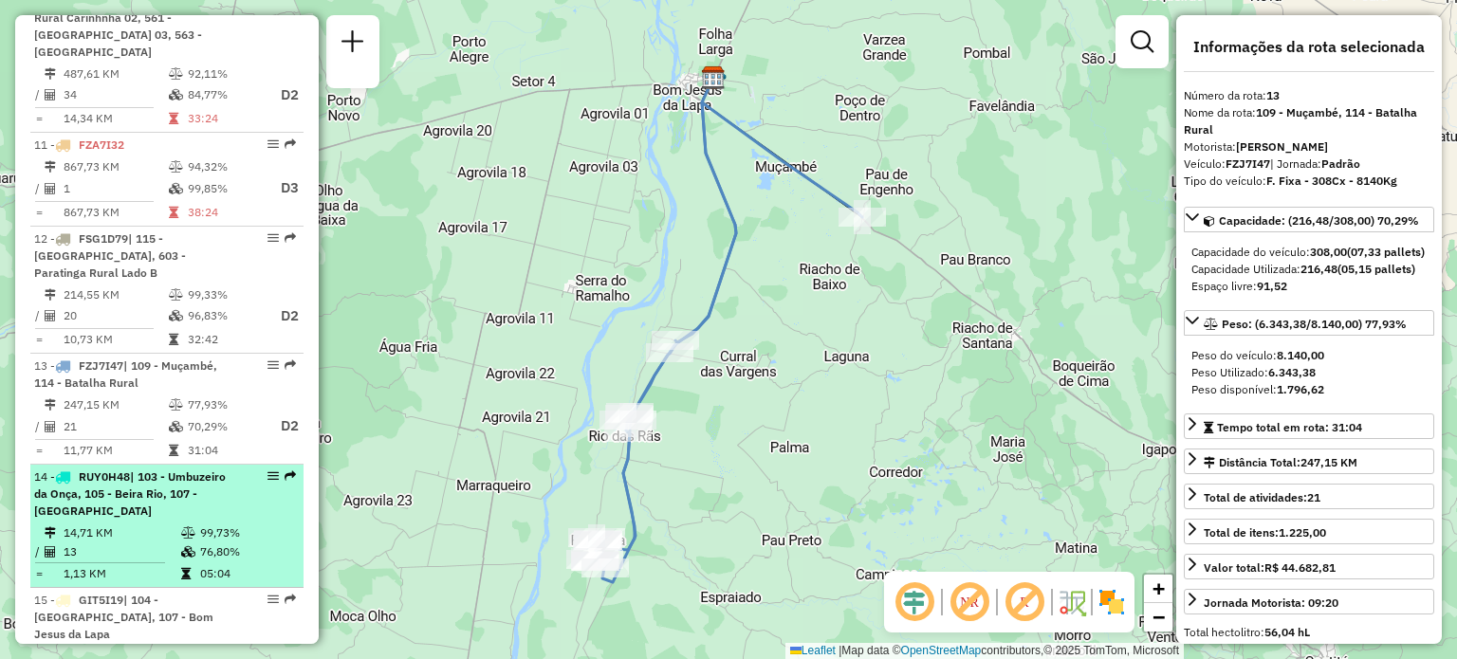
click at [162, 470] on span "| 103 - Umbuzeiro da Onça, 105 - Beira Rio, 107 - Bom Jesus da Lapa" at bounding box center [130, 494] width 192 height 48
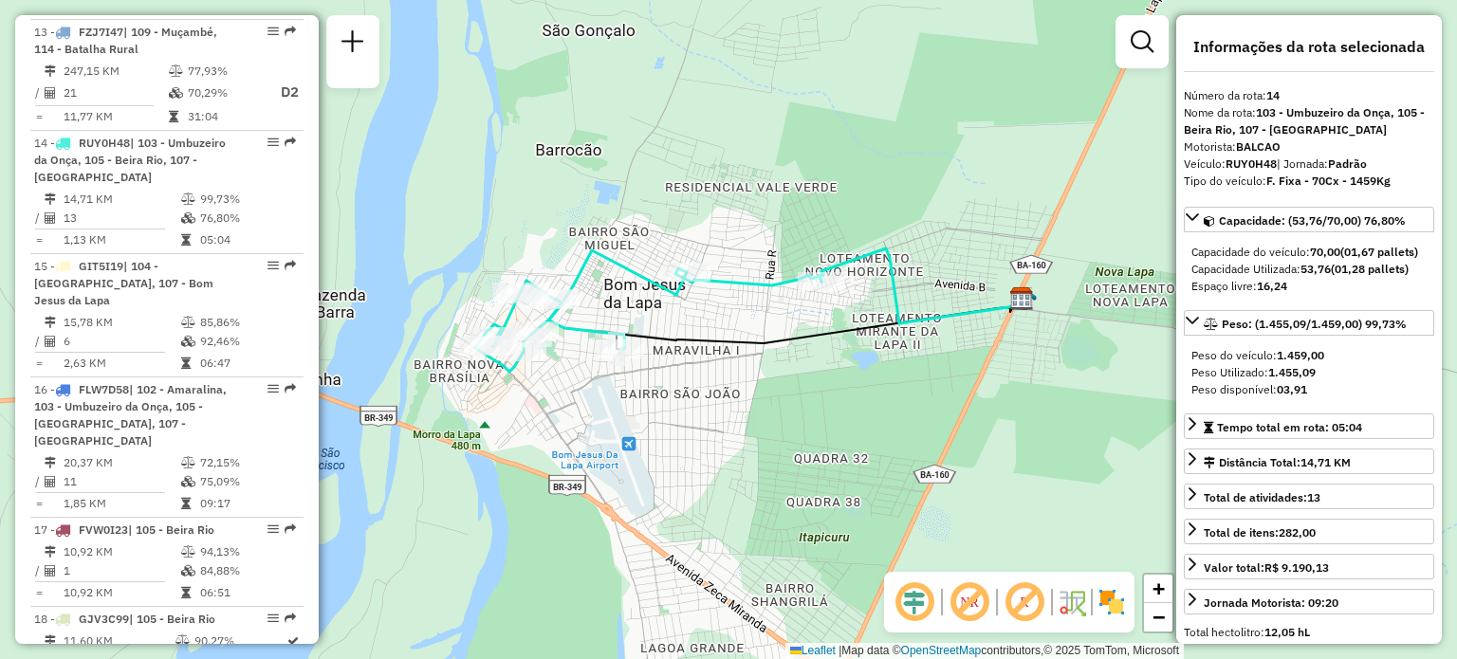
scroll to position [2209, 0]
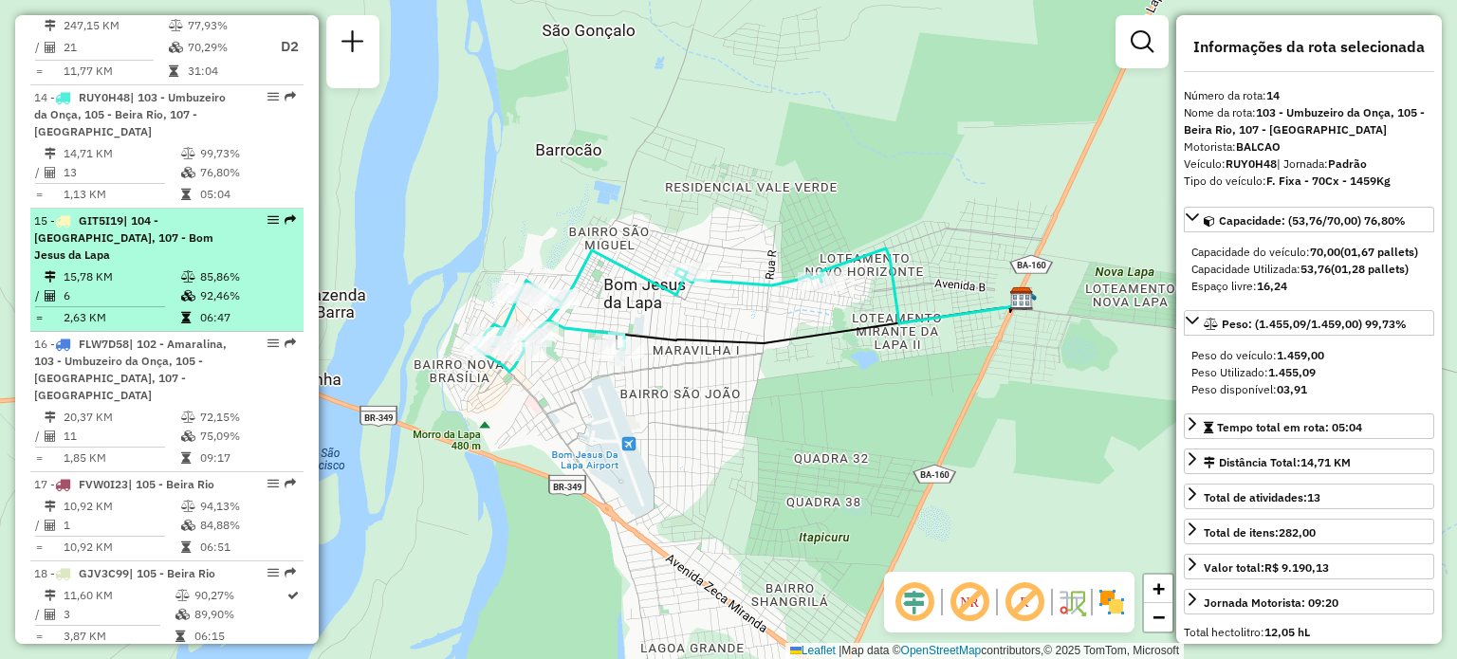
click at [228, 213] on div "15 - GIT5I19 | 104 - Brasilandia, 107 - Bom Jesus da Lapa" at bounding box center [134, 238] width 201 height 51
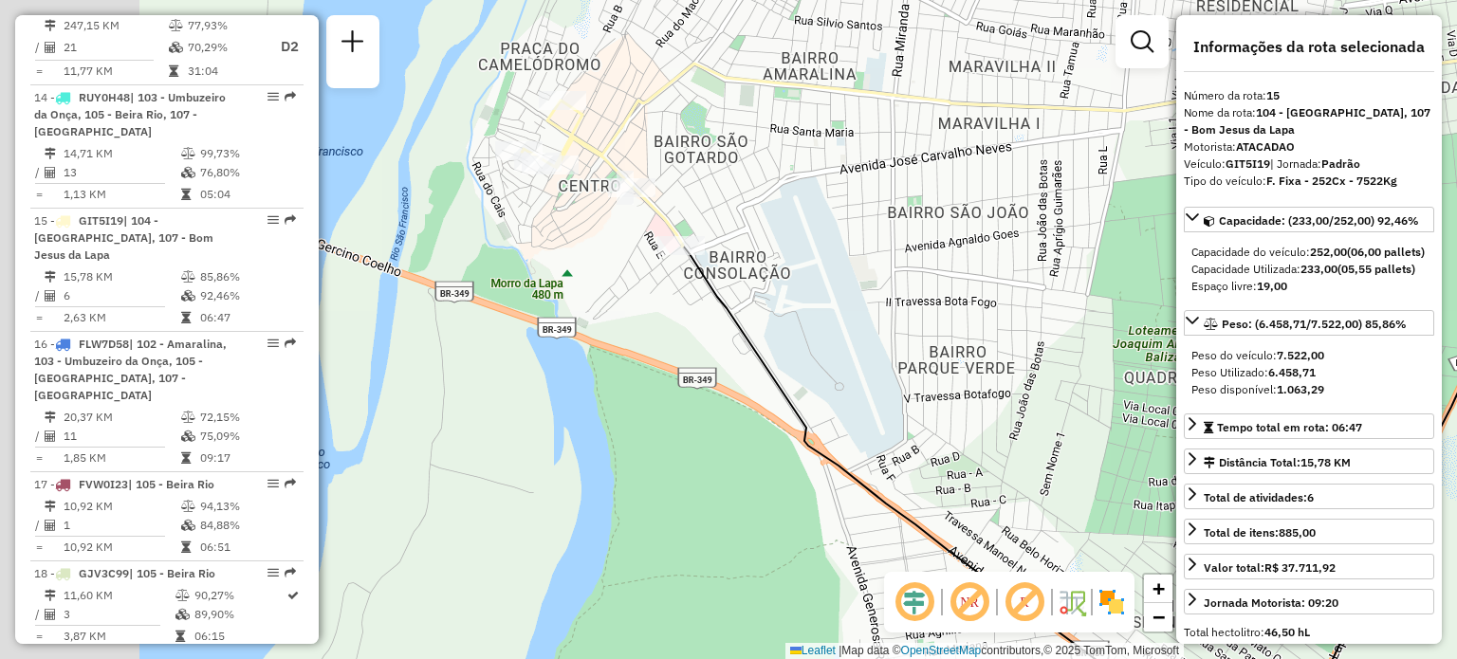
drag, startPoint x: 587, startPoint y: 229, endPoint x: 740, endPoint y: 249, distance: 154.1
click at [740, 249] on div "Janela de atendimento Grade de atendimento Capacidade Transportadoras Veículos …" at bounding box center [728, 329] width 1457 height 659
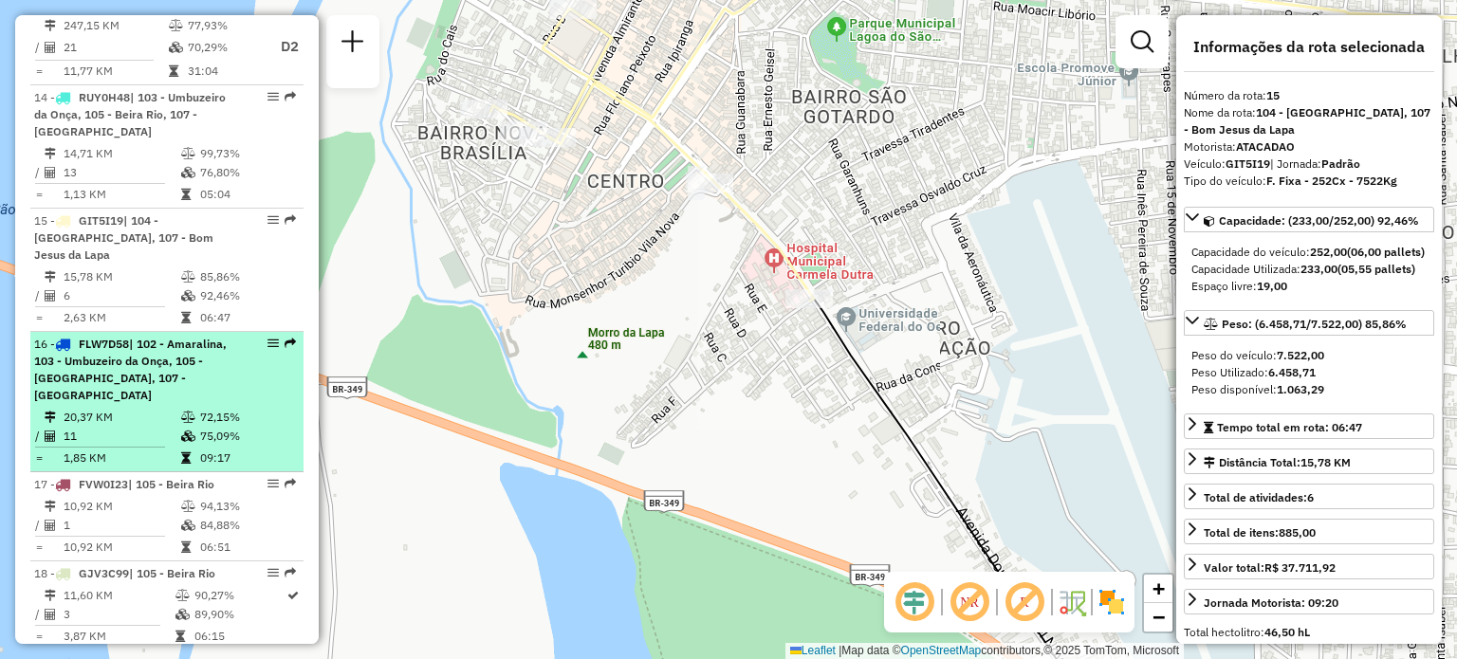
click at [183, 336] on div "16 - FLW7D58 | 102 - Amaralina, 103 - Umbuzeiro da Onça, 105 - Beira Rio, 107 -…" at bounding box center [134, 370] width 201 height 68
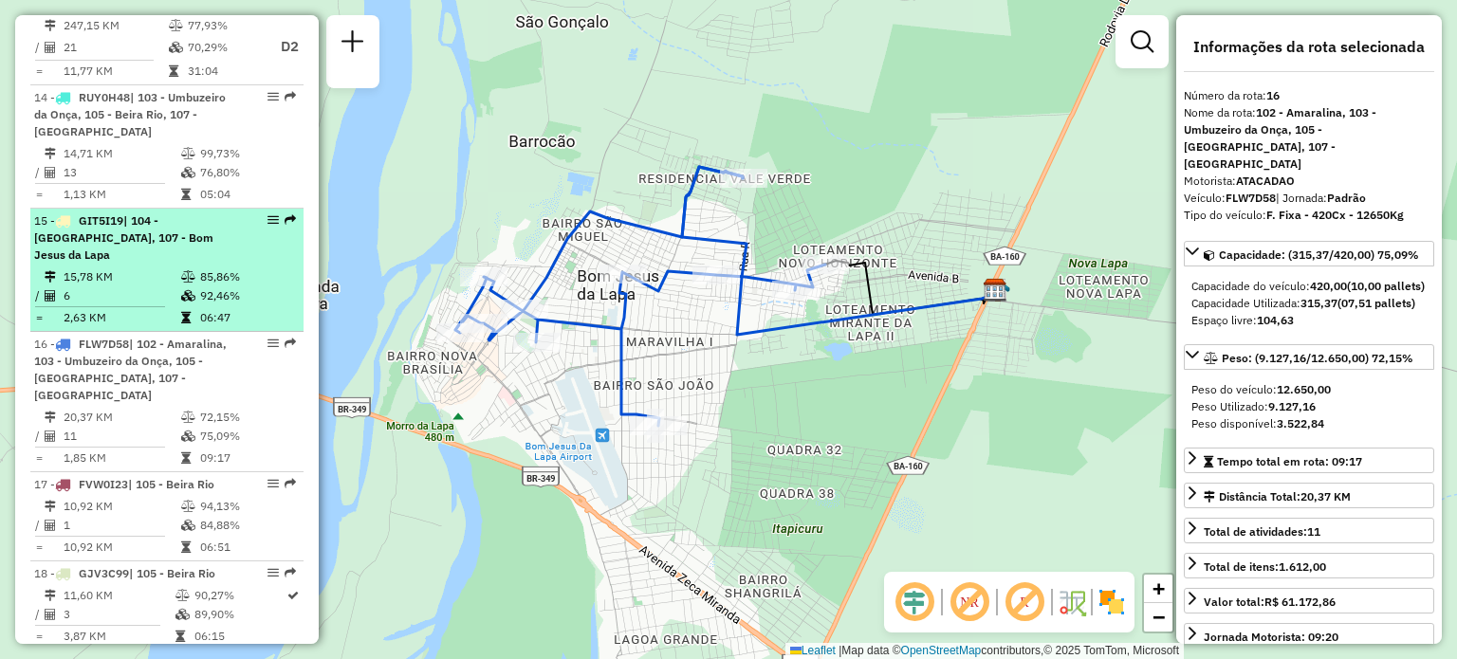
scroll to position [2019, 0]
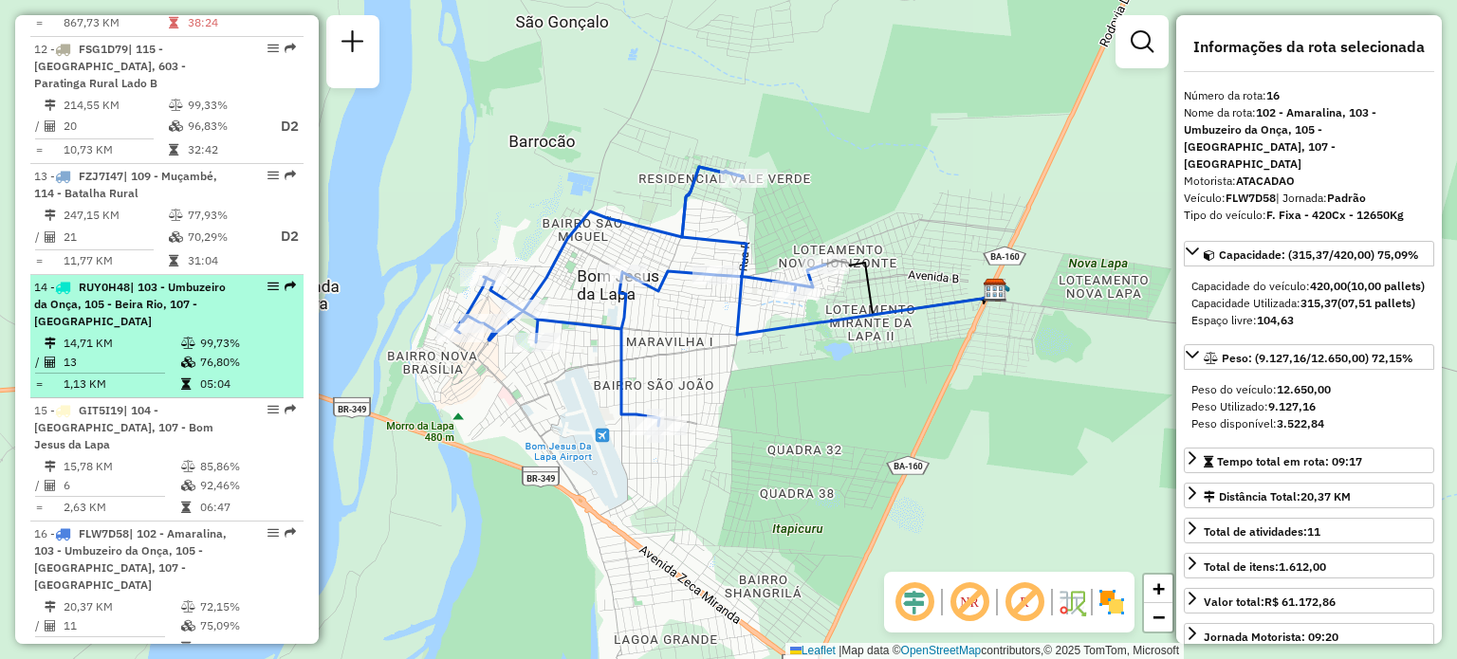
click at [152, 280] on span "| 103 - Umbuzeiro da Onça, 105 - Beira Rio, 107 - Bom Jesus da Lapa" at bounding box center [130, 304] width 192 height 48
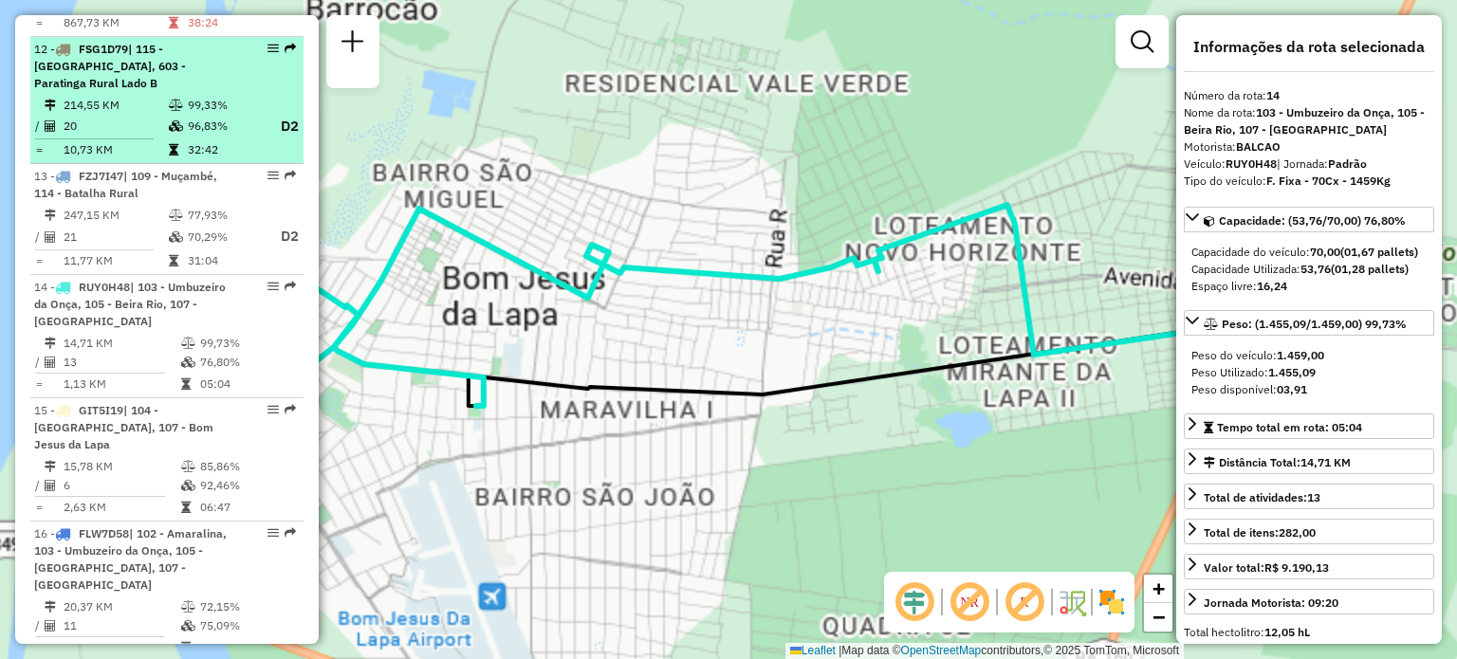
click at [175, 115] on td at bounding box center [177, 127] width 19 height 24
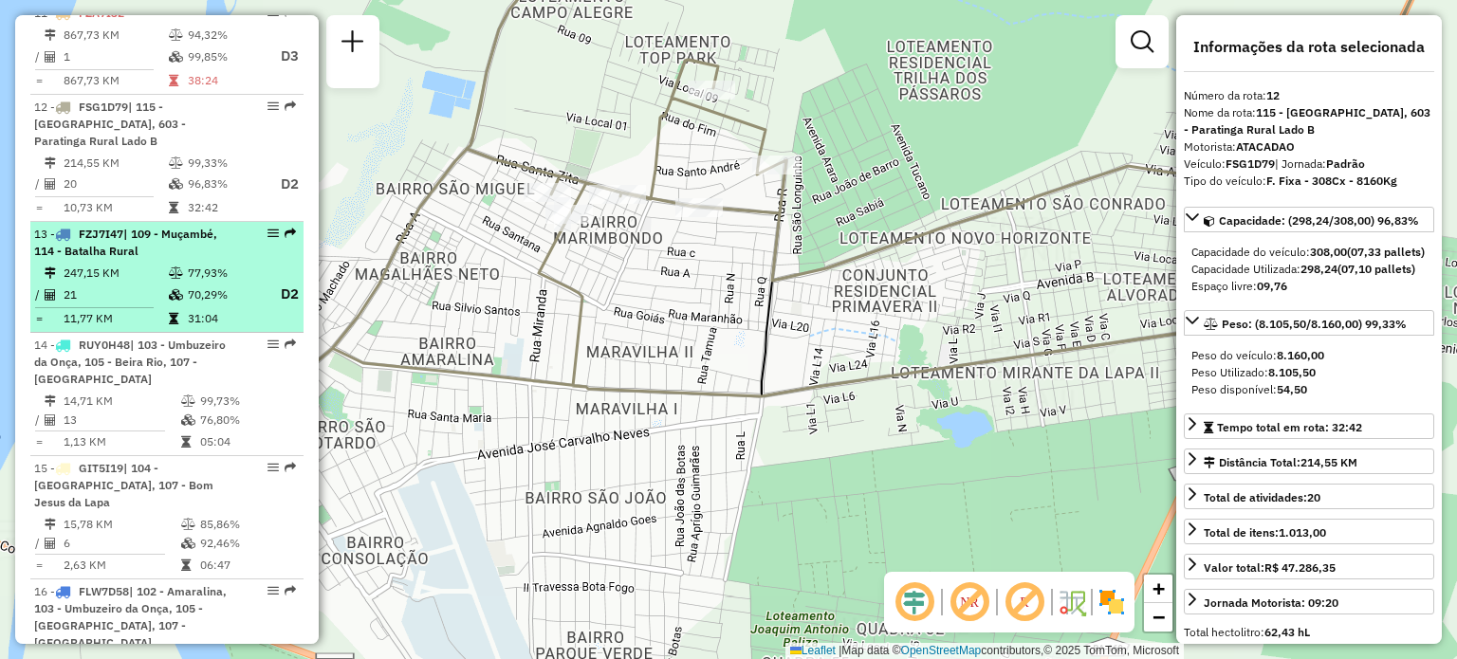
scroll to position [1924, 0]
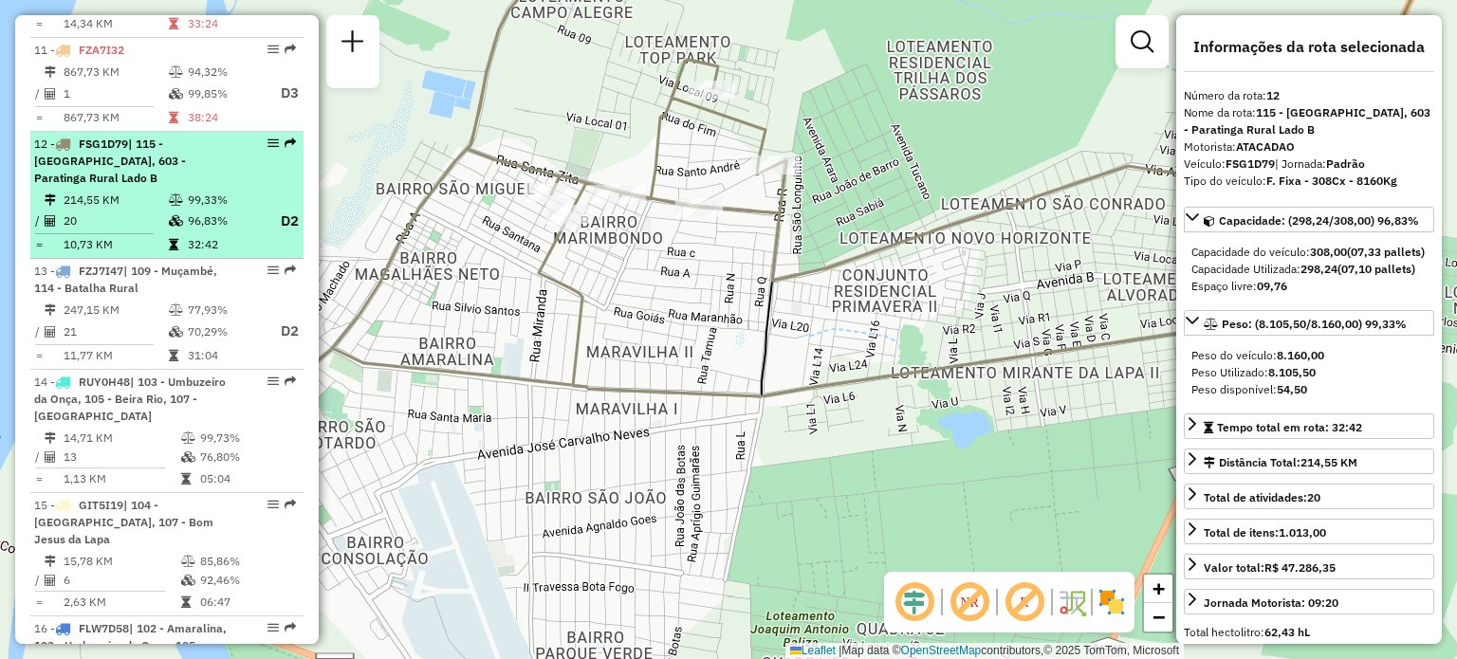
click at [159, 191] on td "214,55 KM" at bounding box center [115, 200] width 105 height 19
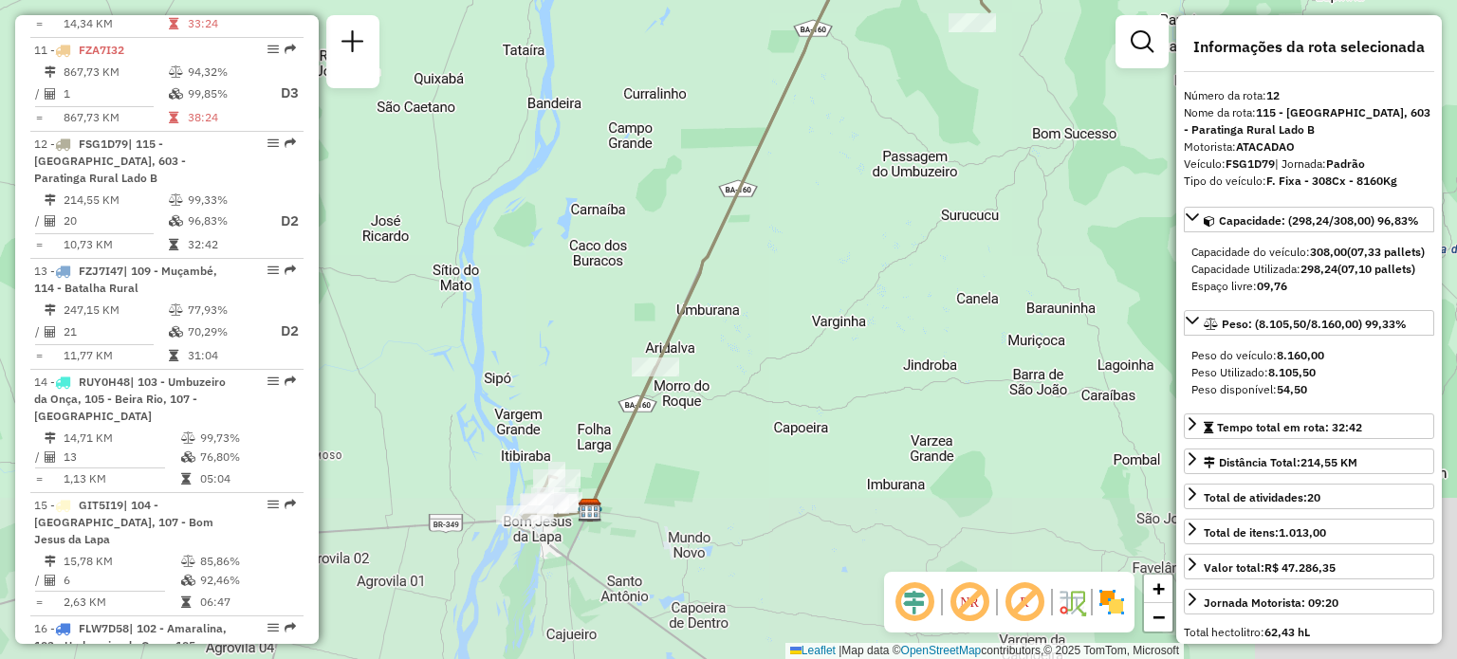
drag, startPoint x: 717, startPoint y: 374, endPoint x: 725, endPoint y: 284, distance: 90.5
click at [725, 285] on div "Janela de atendimento Grade de atendimento Capacidade Transportadoras Veículos …" at bounding box center [728, 329] width 1457 height 659
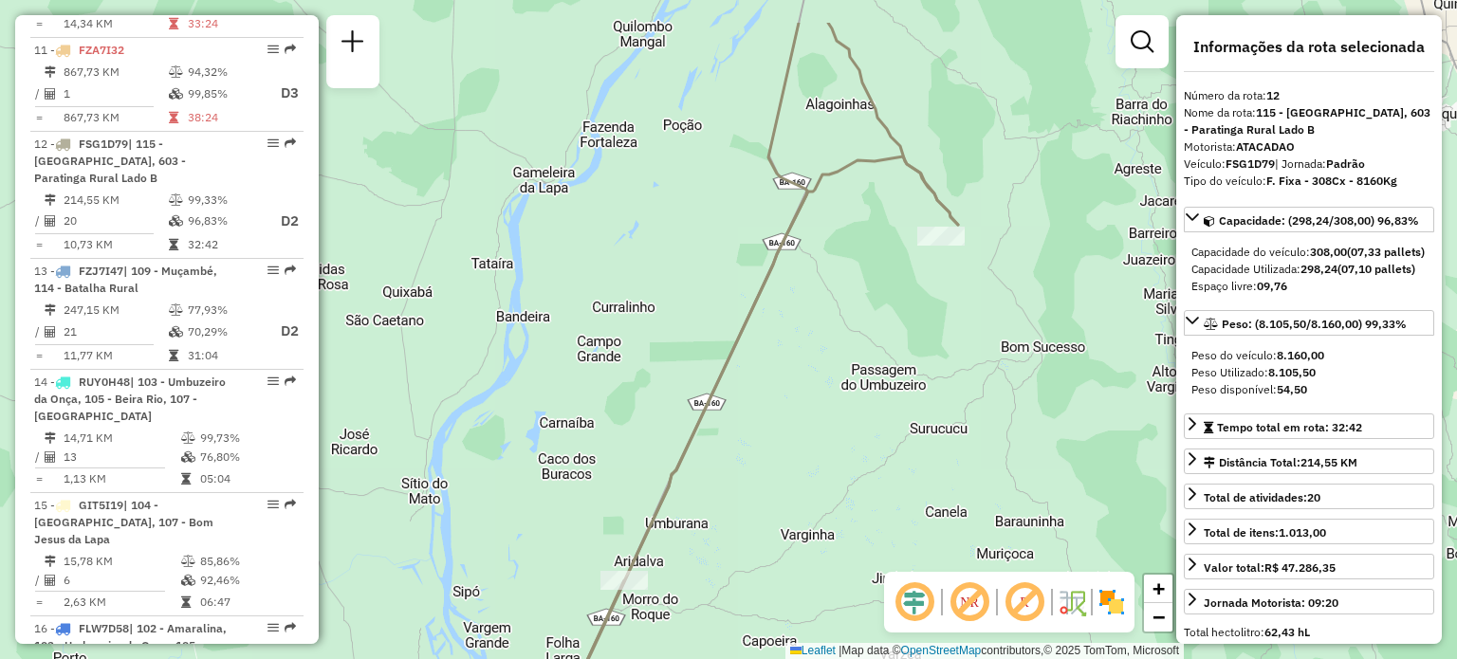
drag, startPoint x: 877, startPoint y: 219, endPoint x: 832, endPoint y: 359, distance: 146.4
click at [832, 359] on div "Janela de atendimento Grade de atendimento Capacidade Transportadoras Veículos …" at bounding box center [728, 329] width 1457 height 659
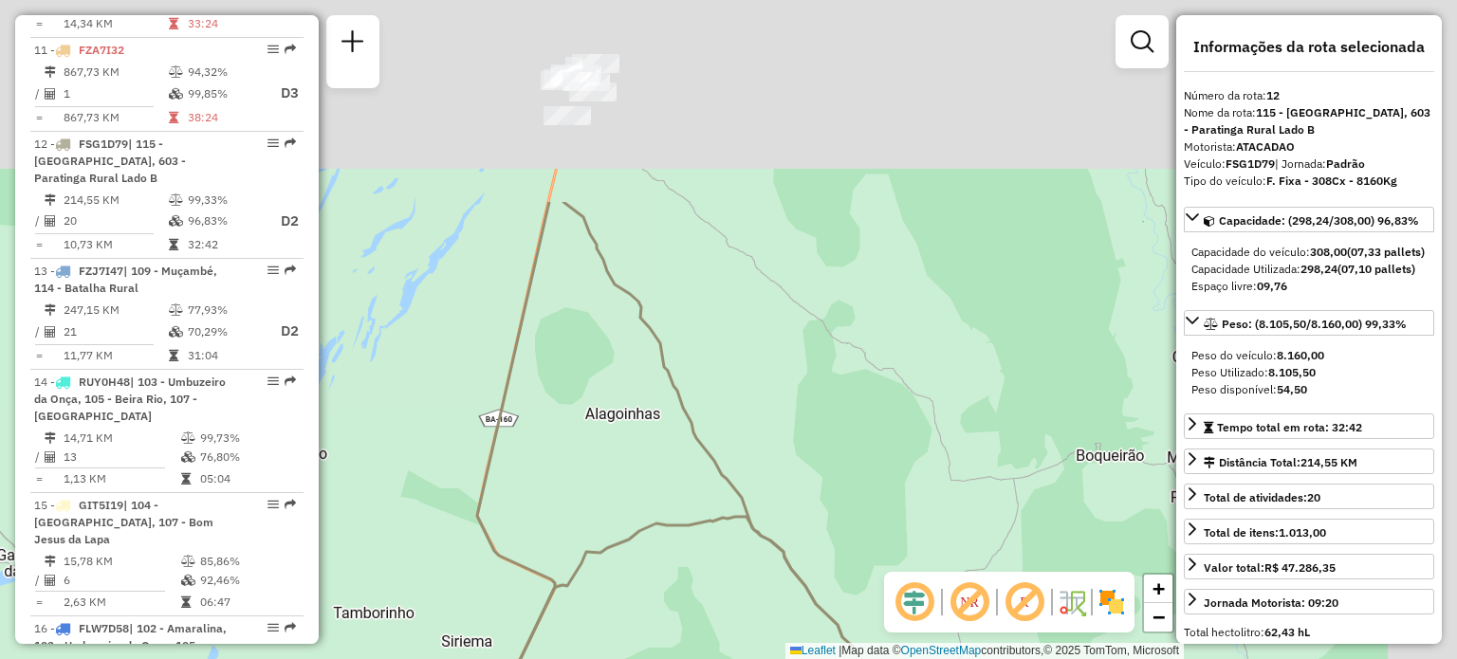
drag, startPoint x: 1047, startPoint y: 243, endPoint x: 819, endPoint y: 511, distance: 352.7
click at [819, 511] on div "Janela de atendimento Grade de atendimento Capacidade Transportadoras Veículos …" at bounding box center [728, 329] width 1457 height 659
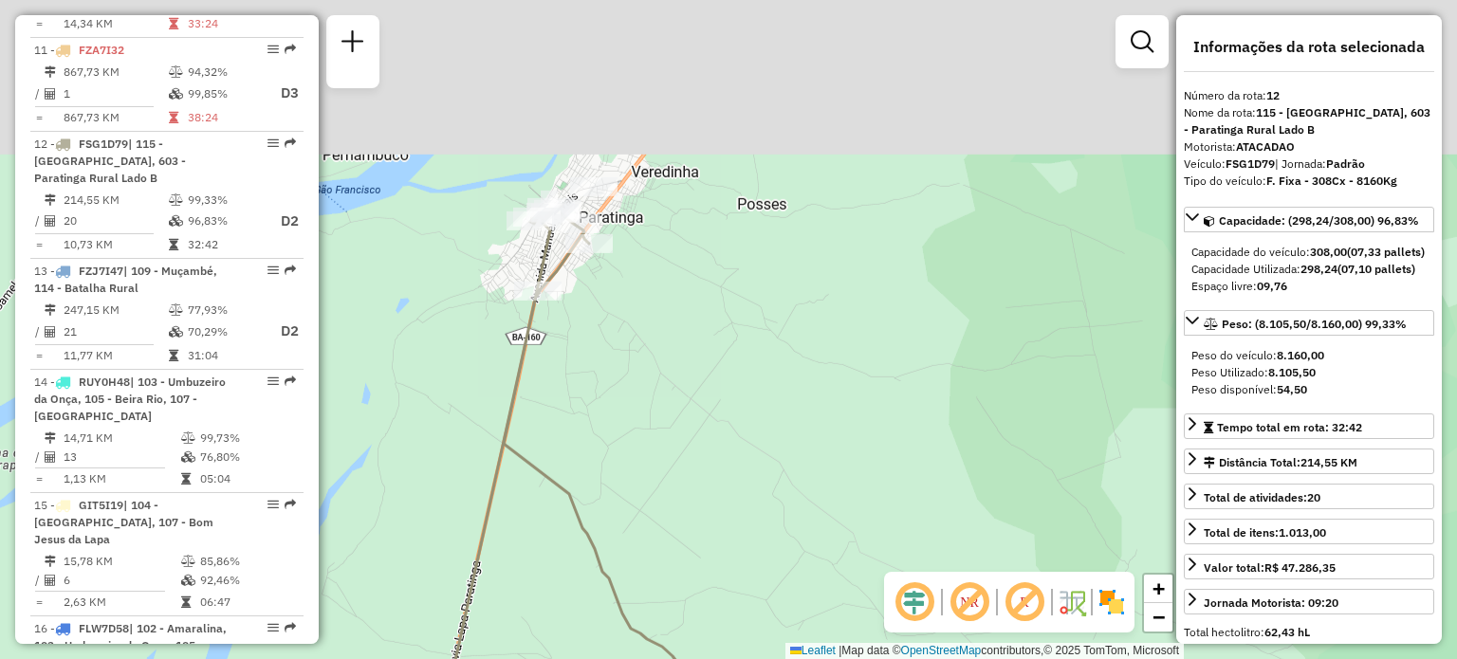
drag, startPoint x: 643, startPoint y: 278, endPoint x: 647, endPoint y: 416, distance: 137.6
click at [647, 415] on div "Janela de atendimento Grade de atendimento Capacidade Transportadoras Veículos …" at bounding box center [728, 329] width 1457 height 659
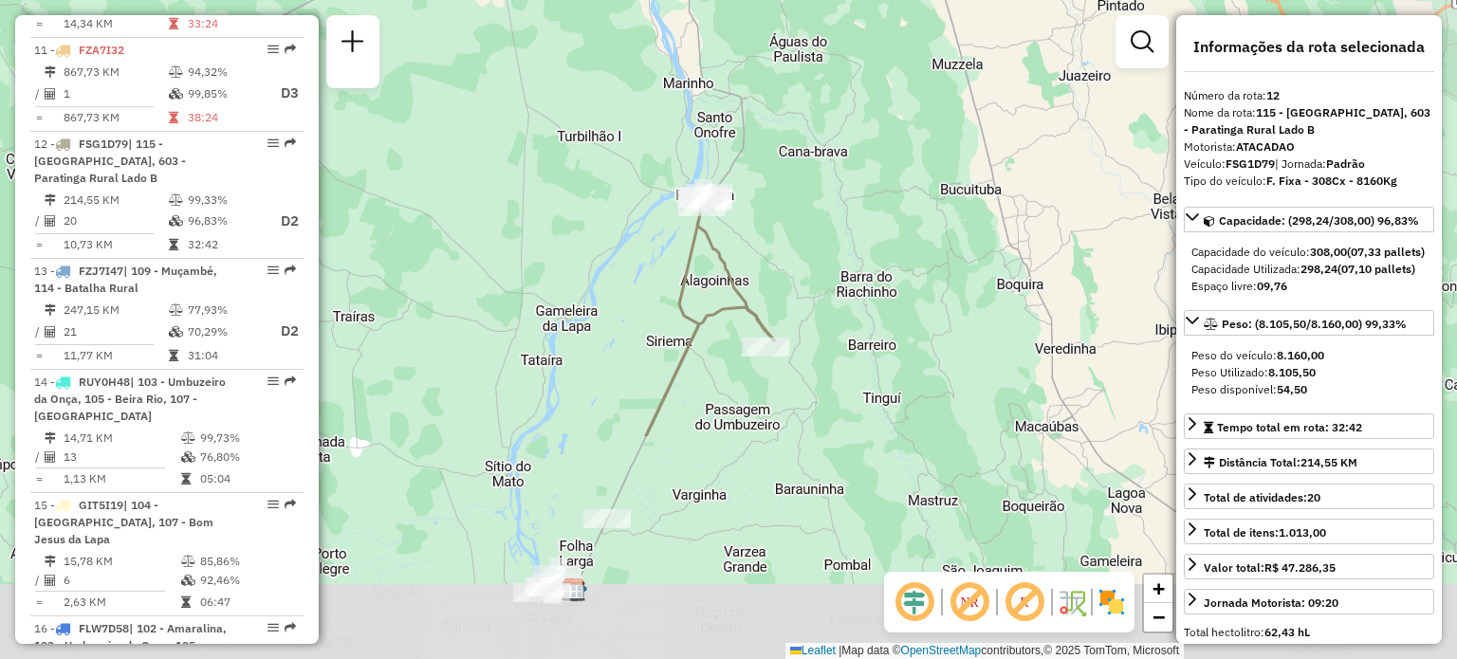
drag, startPoint x: 670, startPoint y: 520, endPoint x: 745, endPoint y: 240, distance: 289.8
click at [745, 230] on div "Janela de atendimento Grade de atendimento Capacidade Transportadoras Veículos …" at bounding box center [728, 329] width 1457 height 659
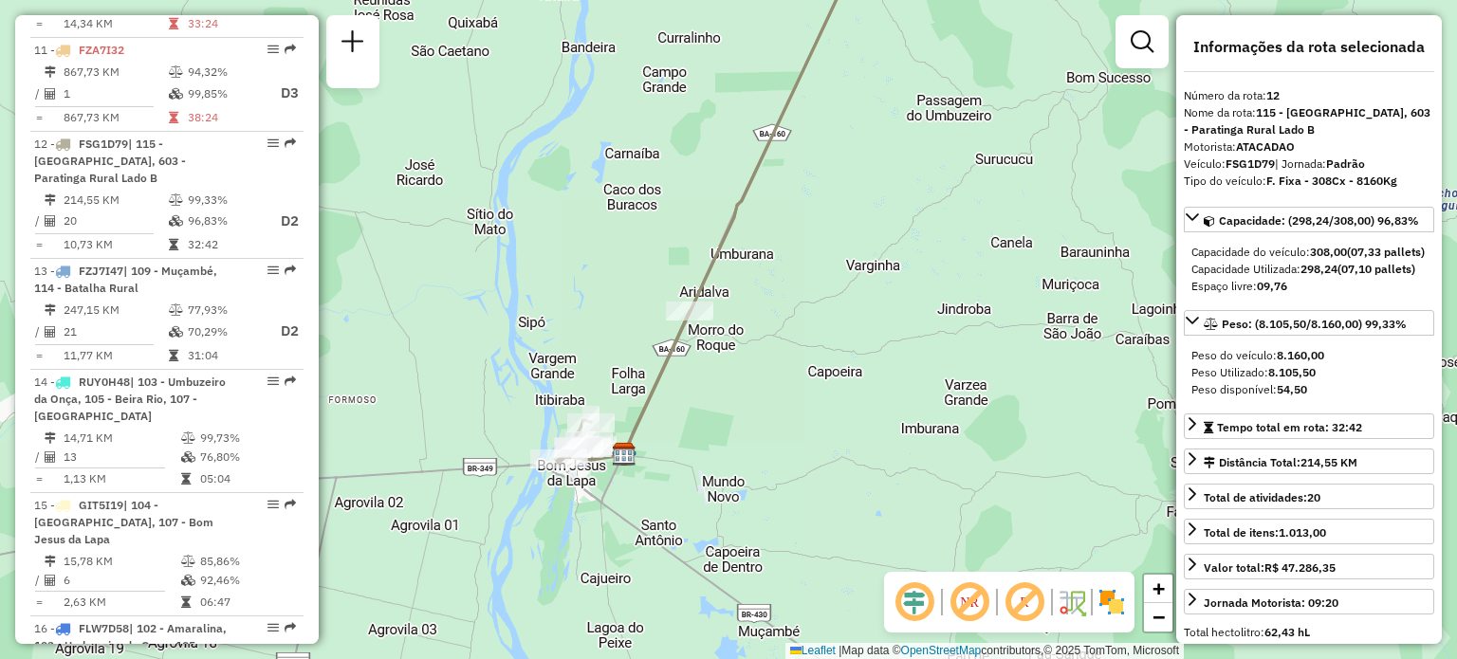
drag, startPoint x: 670, startPoint y: 538, endPoint x: 700, endPoint y: 431, distance: 111.4
click at [700, 431] on div "Janela de atendimento Grade de atendimento Capacidade Transportadoras Veículos …" at bounding box center [728, 329] width 1457 height 659
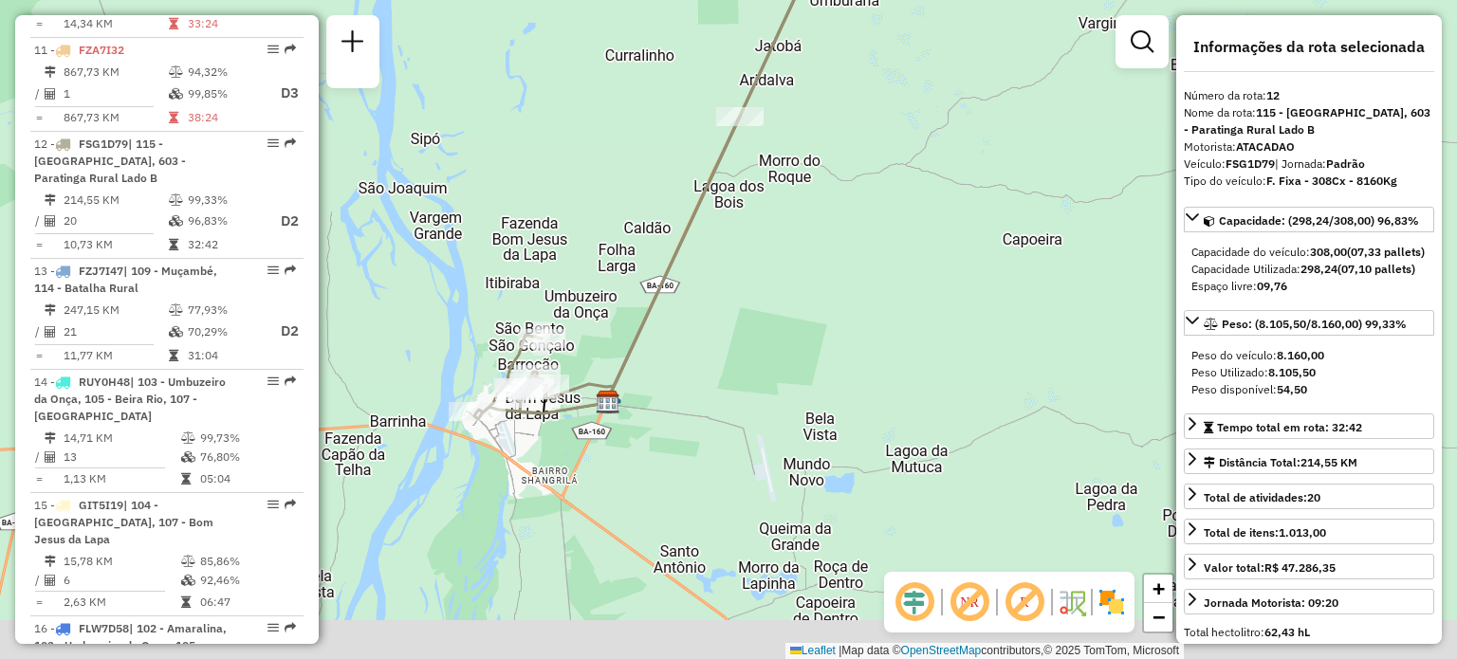
drag, startPoint x: 701, startPoint y: 372, endPoint x: 729, endPoint y: 344, distance: 38.9
click at [729, 344] on div "Janela de atendimento Grade de atendimento Capacidade Transportadoras Veículos …" at bounding box center [728, 329] width 1457 height 659
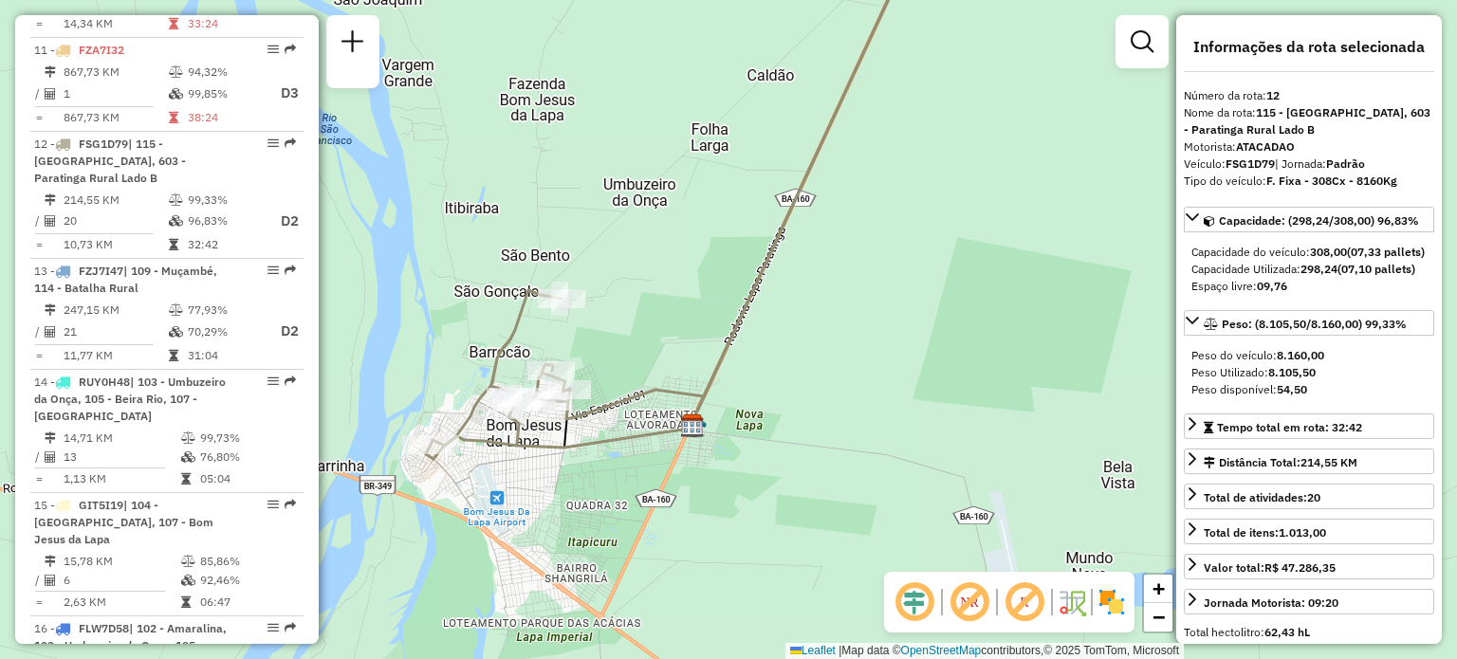
drag, startPoint x: 640, startPoint y: 356, endPoint x: 759, endPoint y: 337, distance: 120.1
click at [759, 337] on div "Janela de atendimento Grade de atendimento Capacidade Transportadoras Veículos …" at bounding box center [728, 329] width 1457 height 659
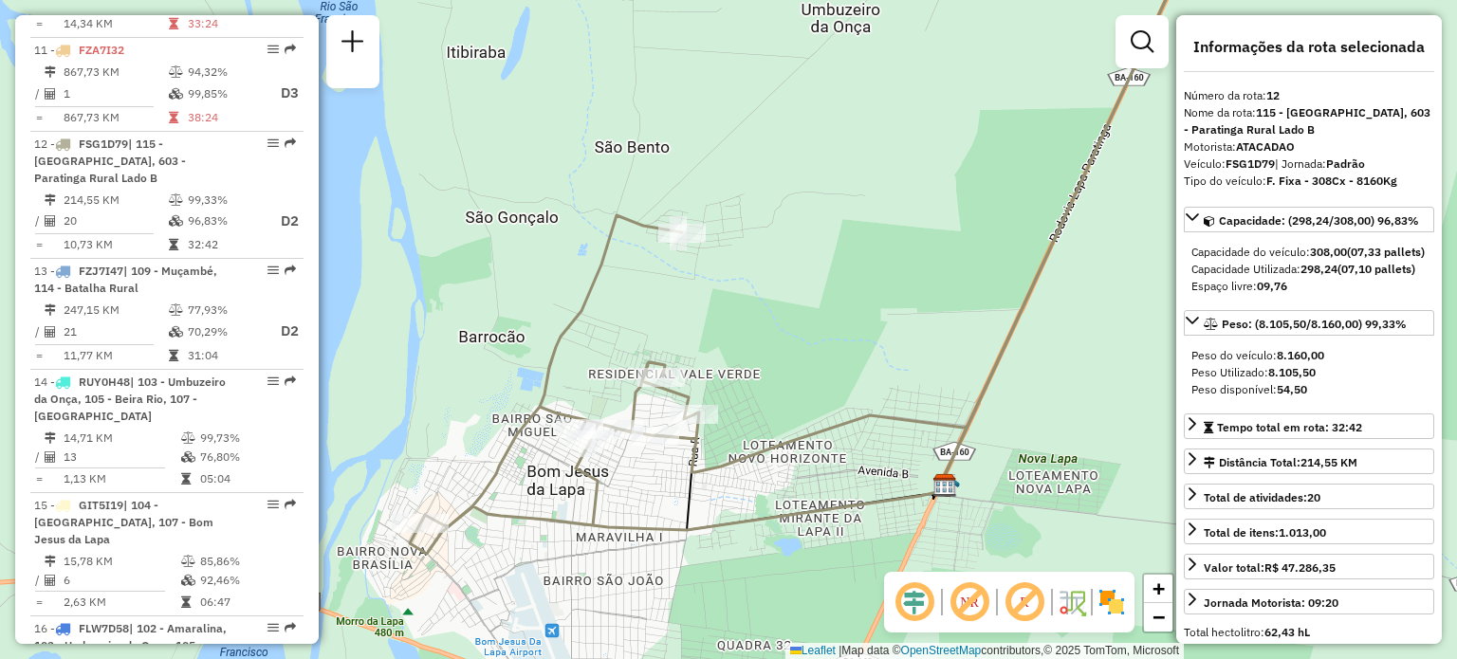
drag, startPoint x: 674, startPoint y: 366, endPoint x: 825, endPoint y: 360, distance: 152.0
click at [825, 360] on div "Janela de atendimento Grade de atendimento Capacidade Transportadoras Veículos …" at bounding box center [728, 329] width 1457 height 659
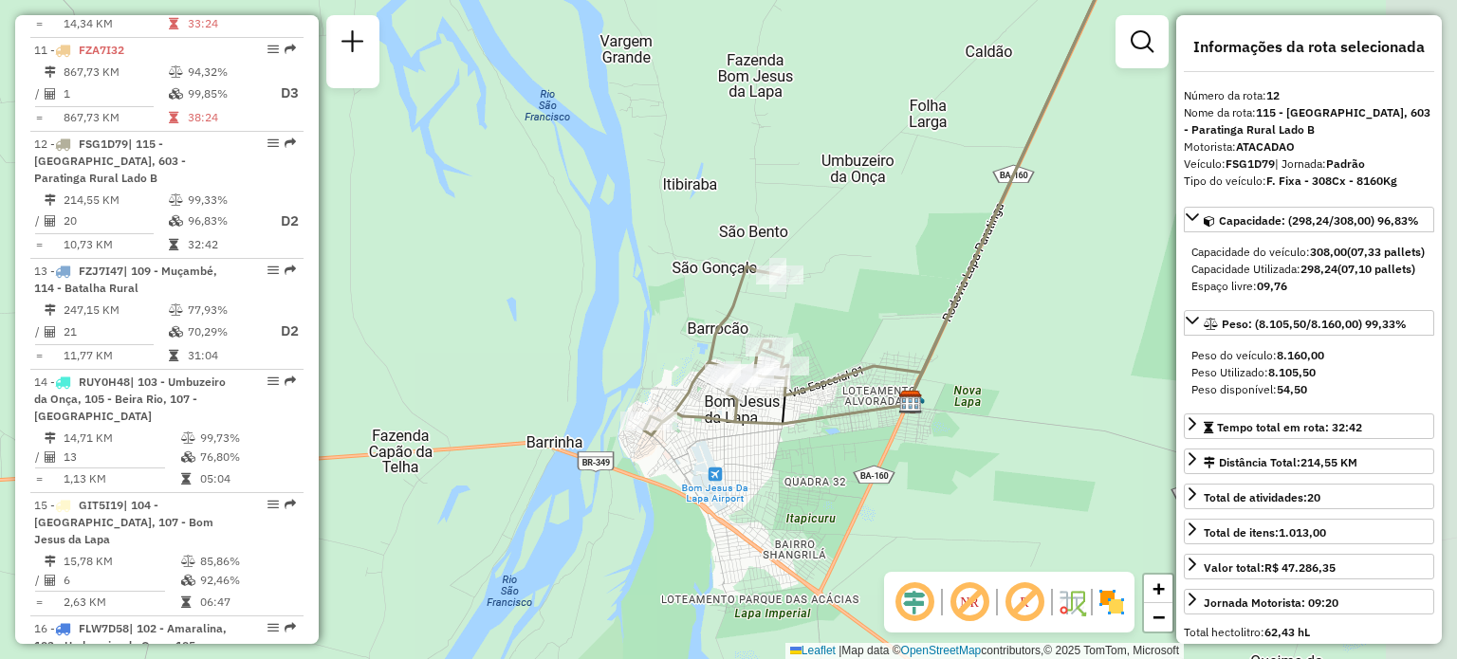
drag, startPoint x: 1074, startPoint y: 247, endPoint x: 858, endPoint y: 291, distance: 220.9
click at [858, 291] on div "Janela de atendimento Grade de atendimento Capacidade Transportadoras Veículos …" at bounding box center [728, 329] width 1457 height 659
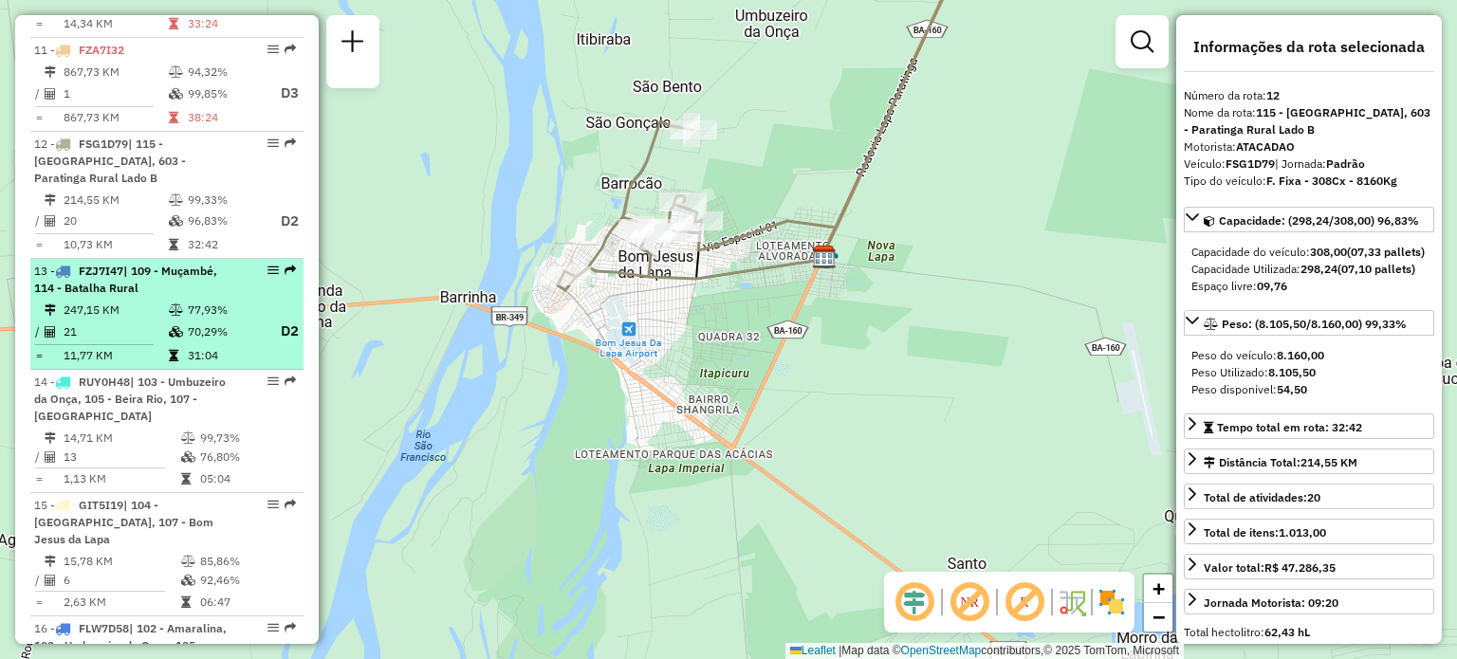
click at [148, 264] on span "| 109 - Muçambé, 114 - Batalha Rural" at bounding box center [125, 279] width 183 height 31
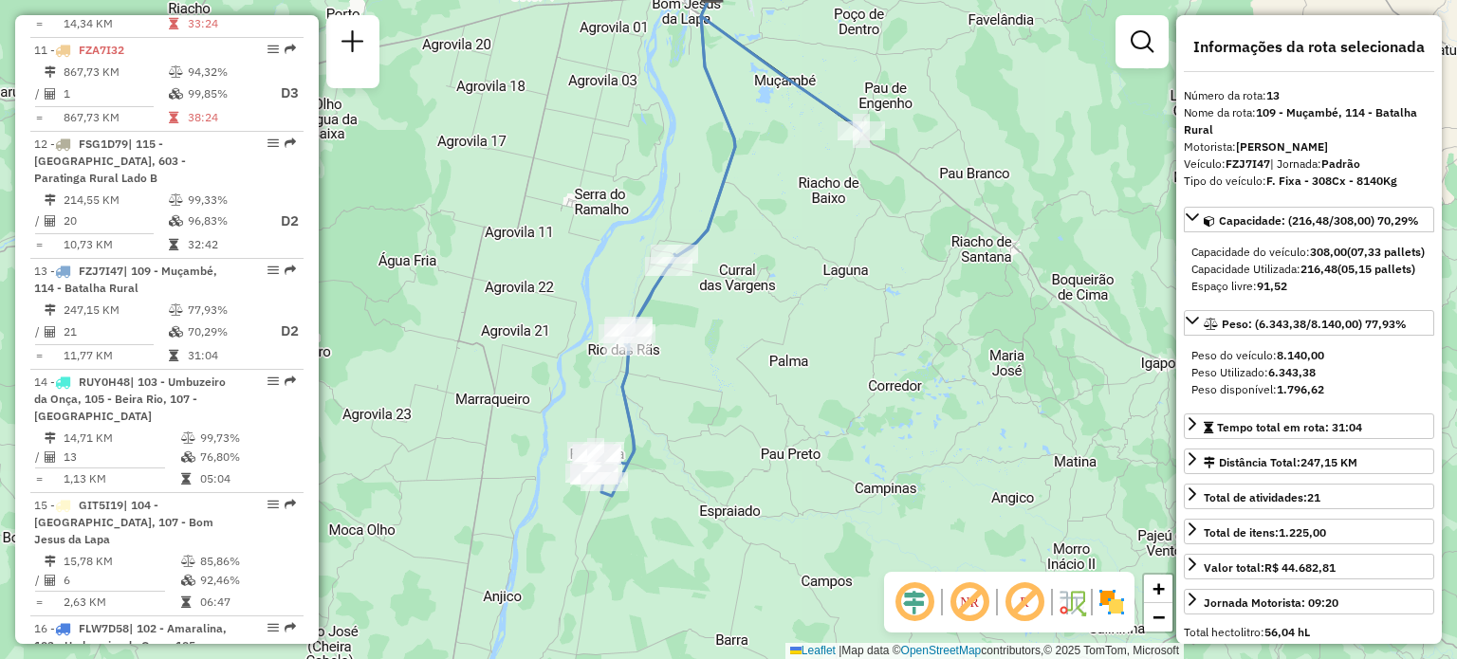
drag, startPoint x: 696, startPoint y: 453, endPoint x: 695, endPoint y: 367, distance: 85.4
click at [695, 367] on div "Janela de atendimento Grade de atendimento Capacidade Transportadoras Veículos …" at bounding box center [728, 329] width 1457 height 659
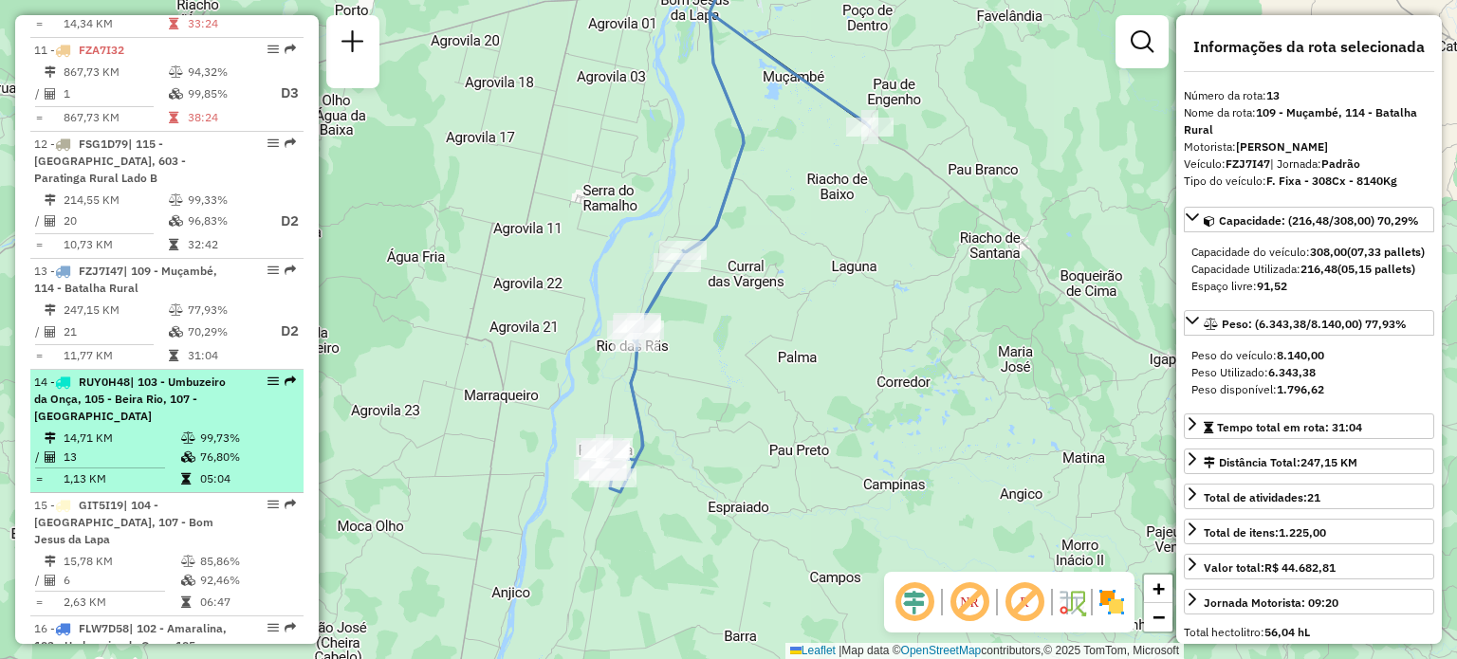
click at [133, 375] on span "| 103 - Umbuzeiro da Onça, 105 - Beira Rio, 107 - Bom Jesus da Lapa" at bounding box center [130, 399] width 192 height 48
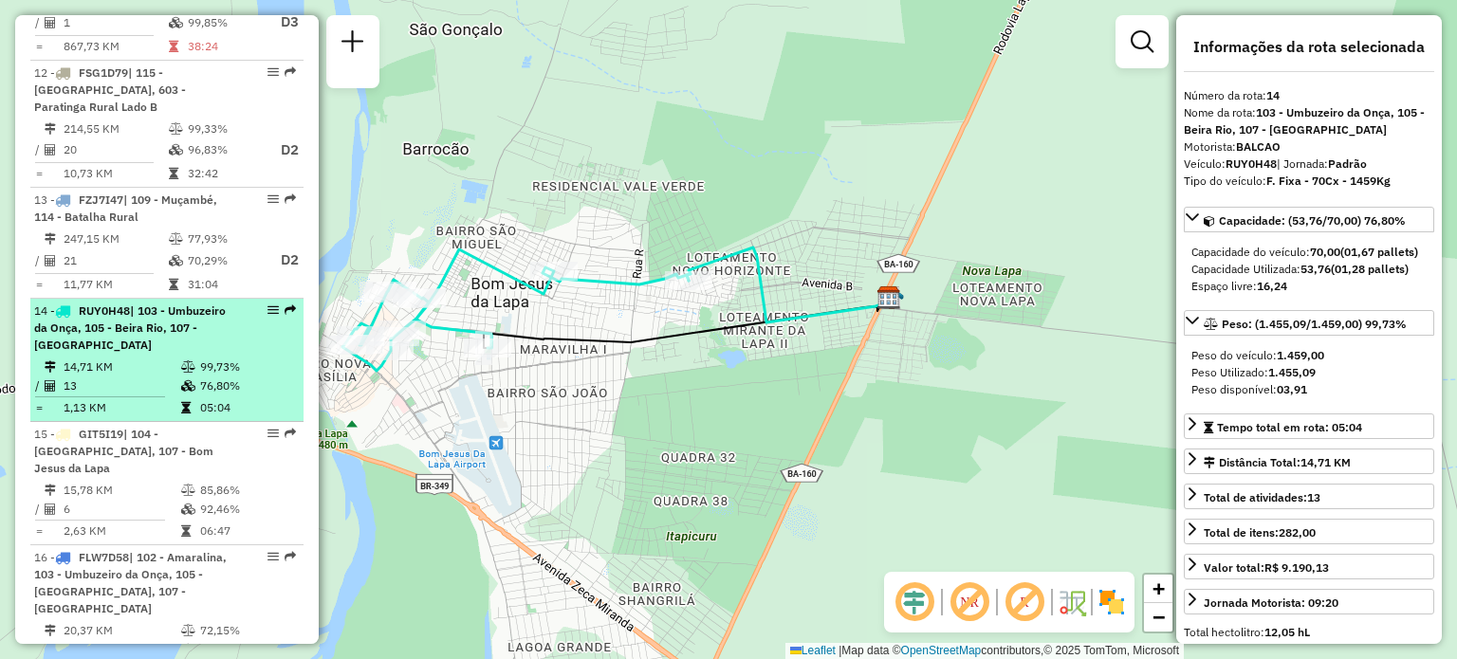
scroll to position [2019, 0]
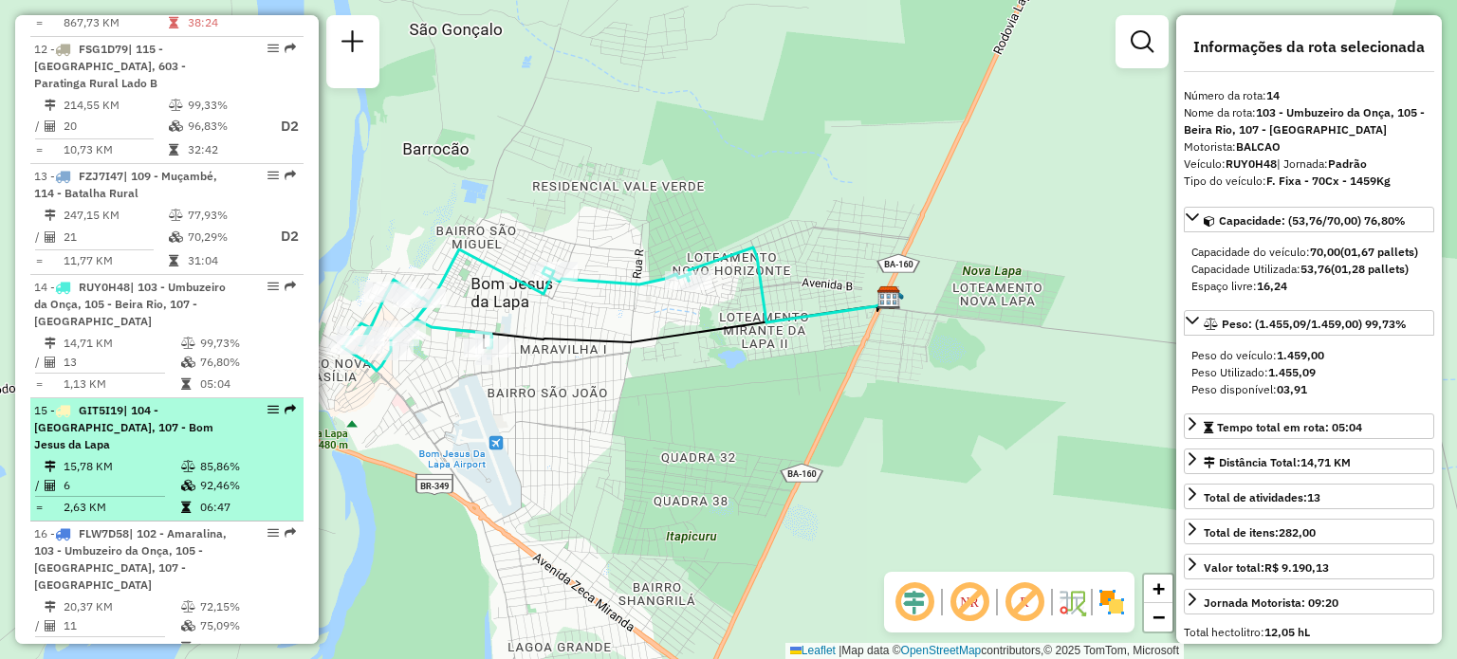
click at [116, 403] on span "| 104 - Brasilandia, 107 - Bom Jesus da Lapa" at bounding box center [123, 427] width 179 height 48
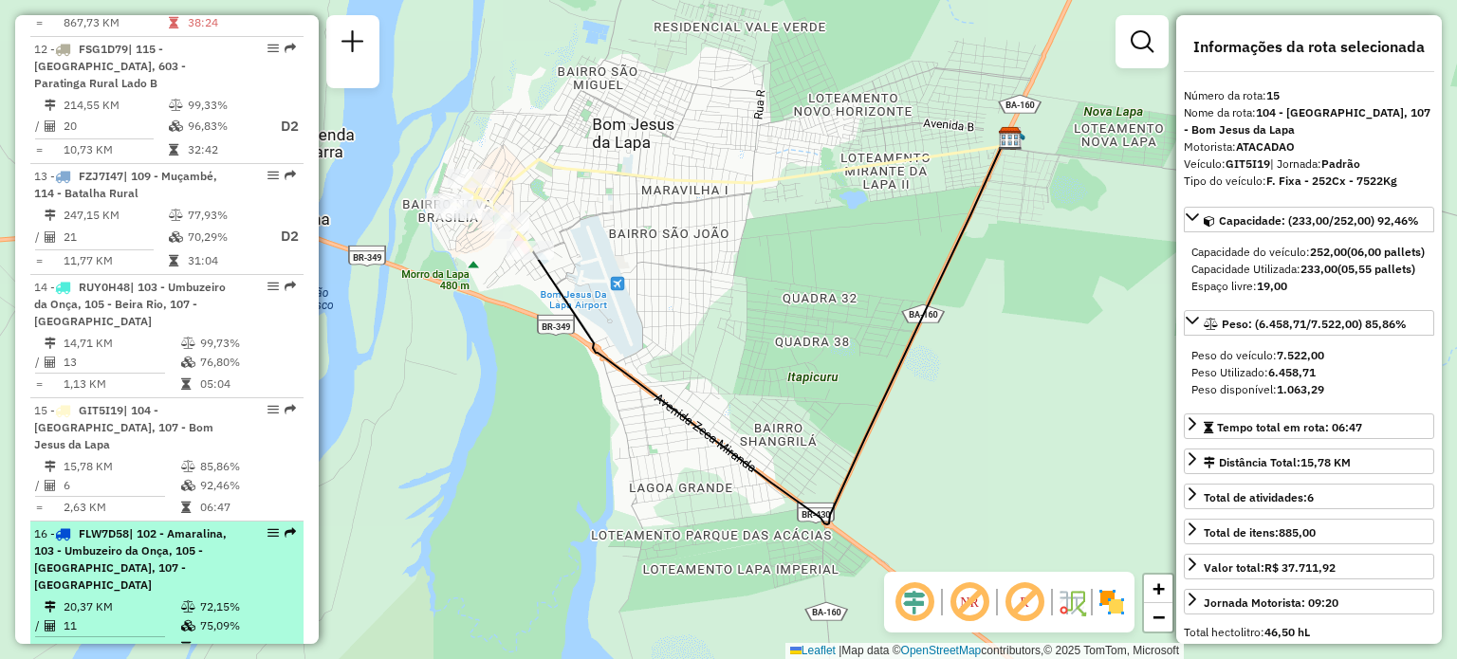
click at [169, 527] on span "| 102 - Amaralina, 103 - Umbuzeiro da Onça, 105 - Beira Rio, 107 - Bom Jesus da…" at bounding box center [130, 559] width 193 height 65
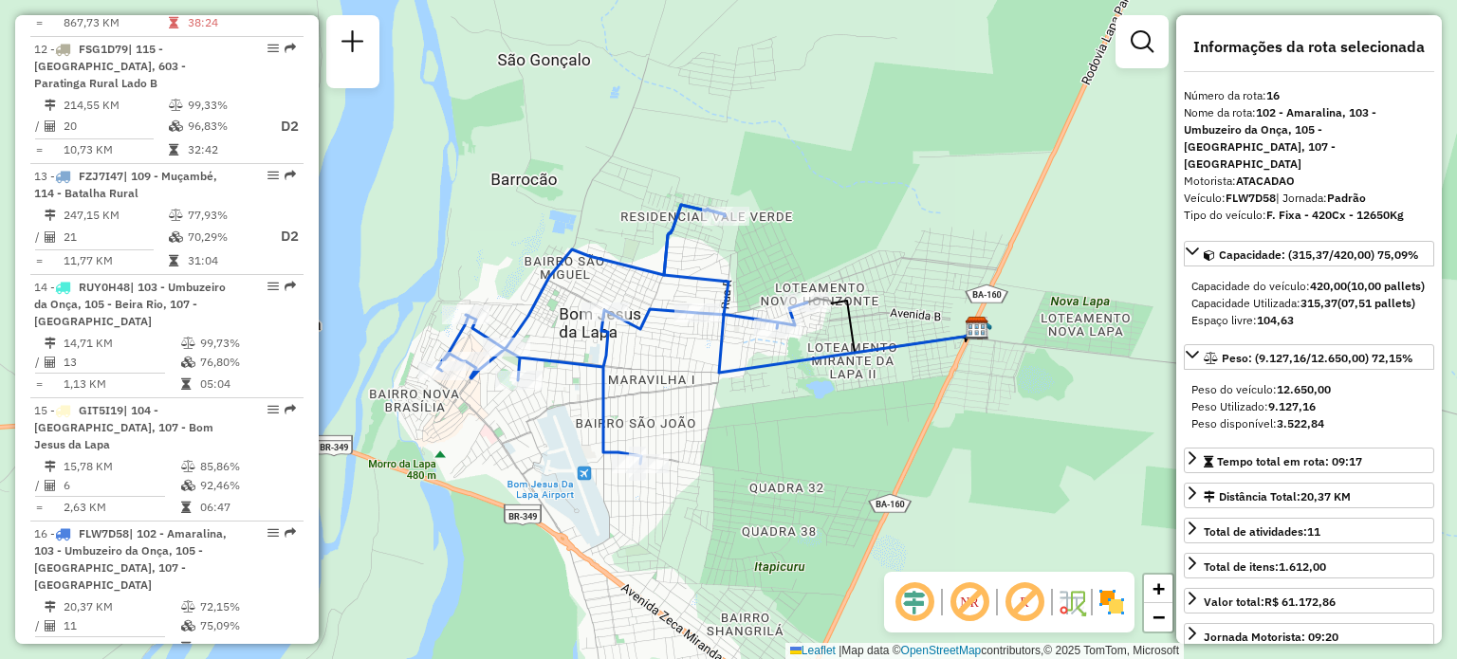
drag, startPoint x: 501, startPoint y: 403, endPoint x: 557, endPoint y: 398, distance: 56.3
click at [585, 386] on div "Janela de atendimento Grade de atendimento Capacidade Transportadoras Veículos …" at bounding box center [728, 329] width 1457 height 659
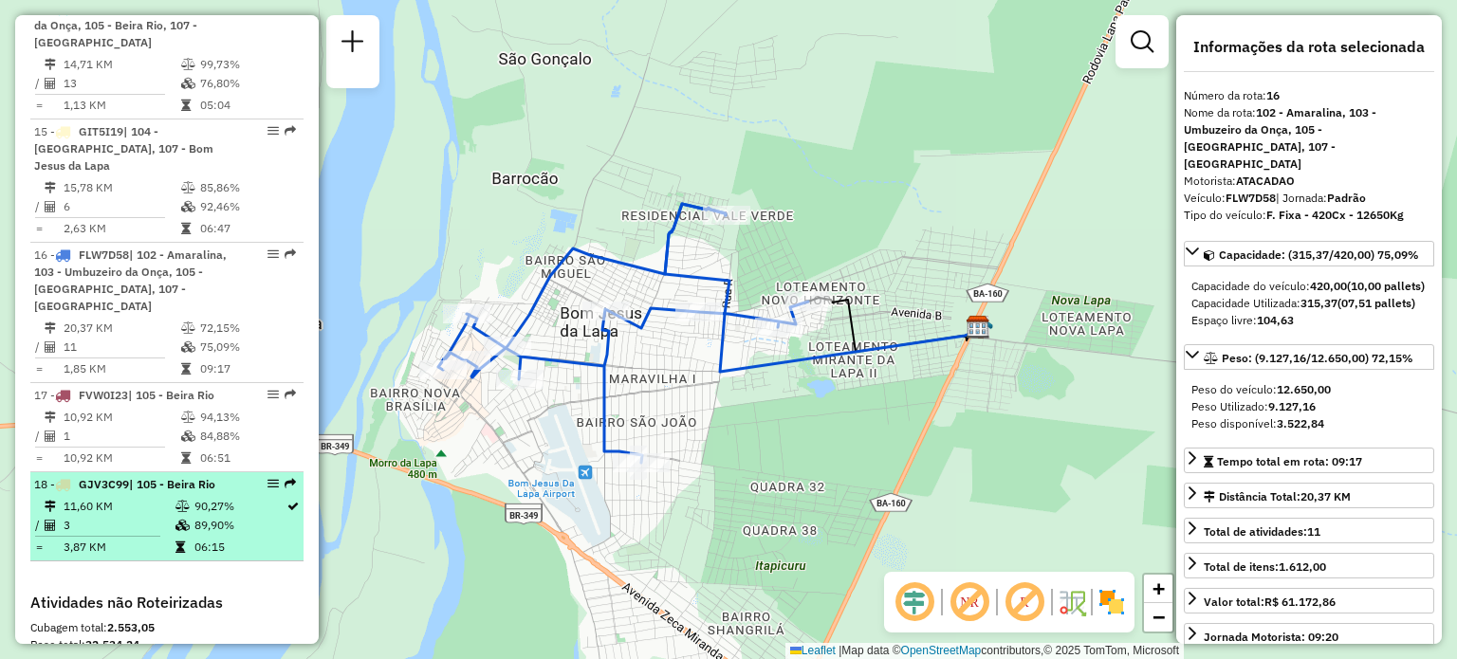
scroll to position [2304, 0]
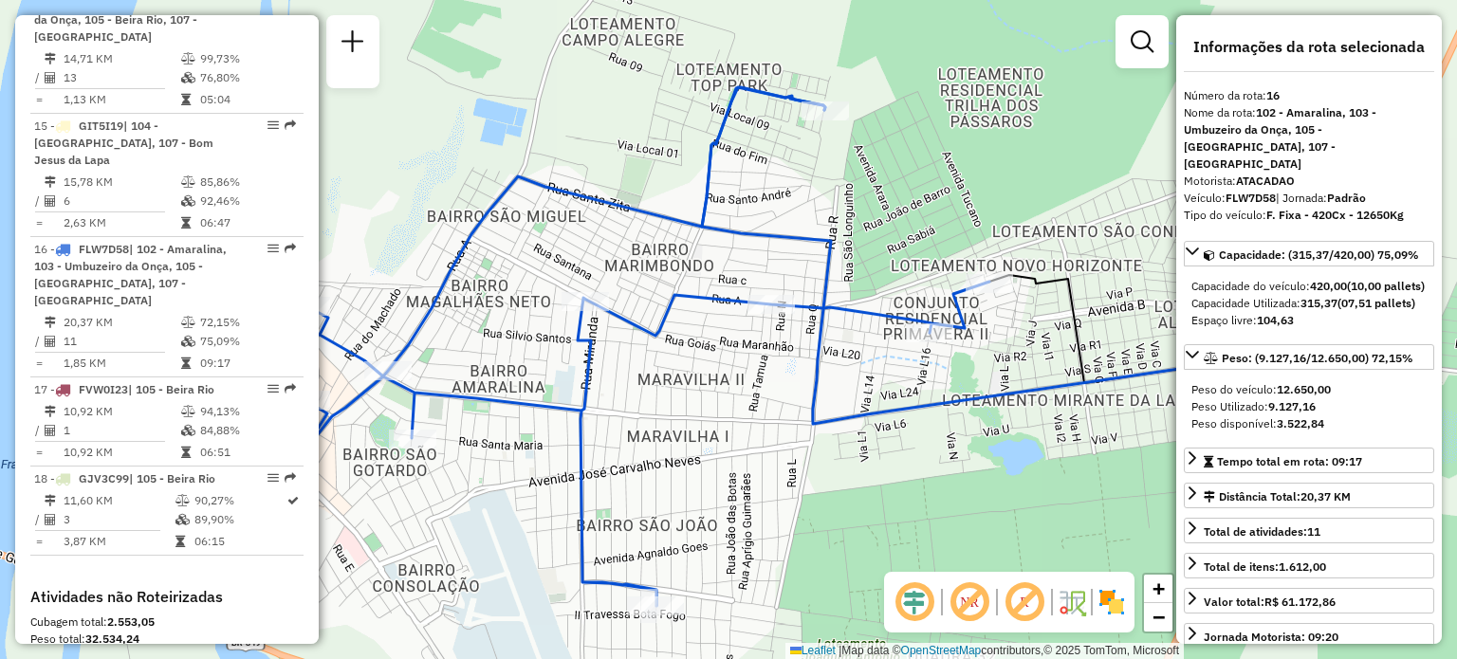
drag, startPoint x: 996, startPoint y: 373, endPoint x: 970, endPoint y: 369, distance: 26.8
click at [970, 369] on div "Janela de atendimento Grade de atendimento Capacidade Transportadoras Veículos …" at bounding box center [728, 329] width 1457 height 659
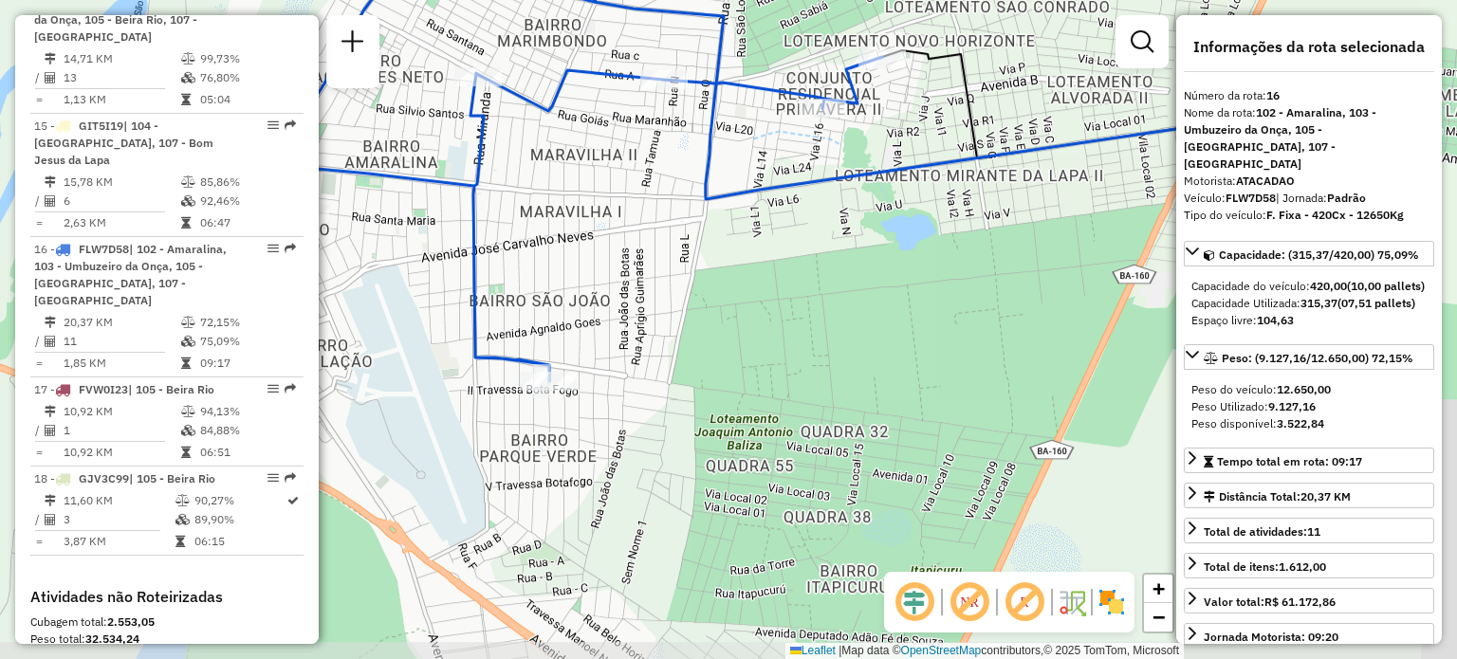
drag, startPoint x: 966, startPoint y: 372, endPoint x: 859, endPoint y: 147, distance: 249.1
click at [859, 147] on div "Janela de atendimento Grade de atendimento Capacidade Transportadoras Veículos …" at bounding box center [728, 329] width 1457 height 659
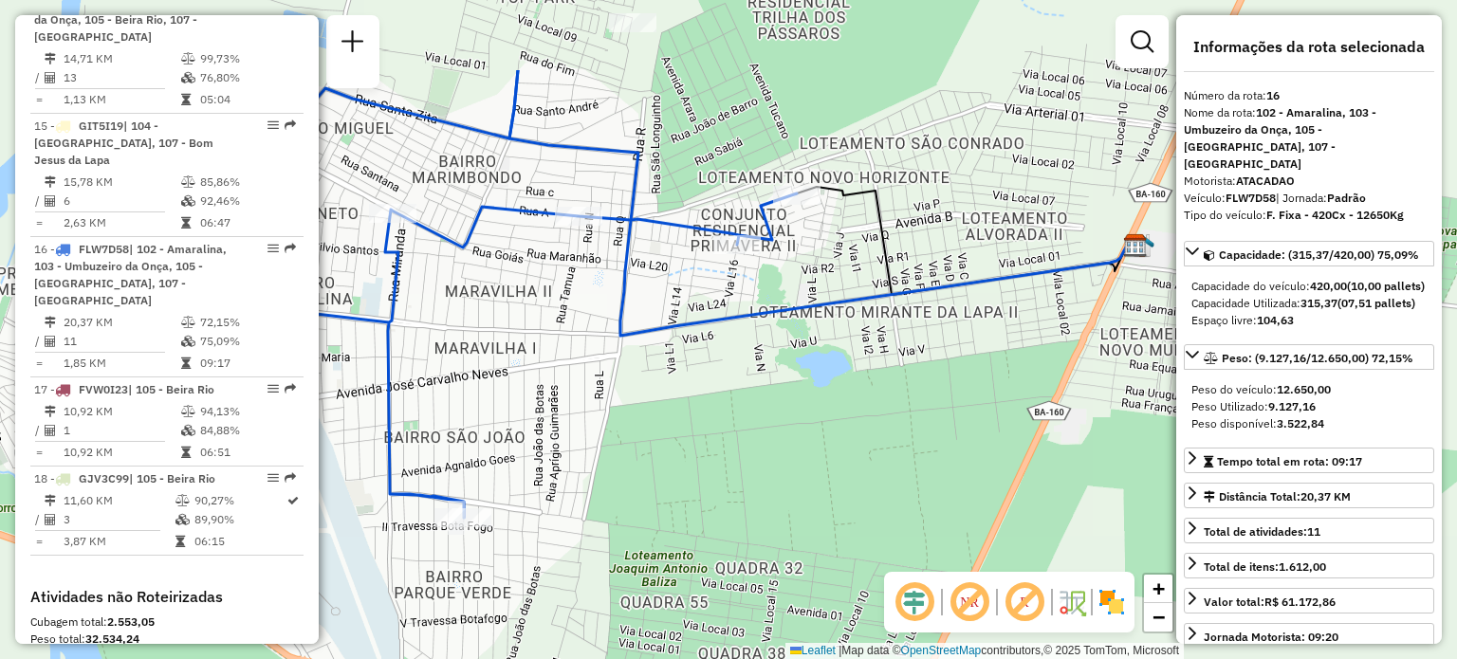
drag, startPoint x: 732, startPoint y: 278, endPoint x: 698, endPoint y: 325, distance: 57.9
click at [698, 325] on icon at bounding box center [820, 203] width 621 height 266
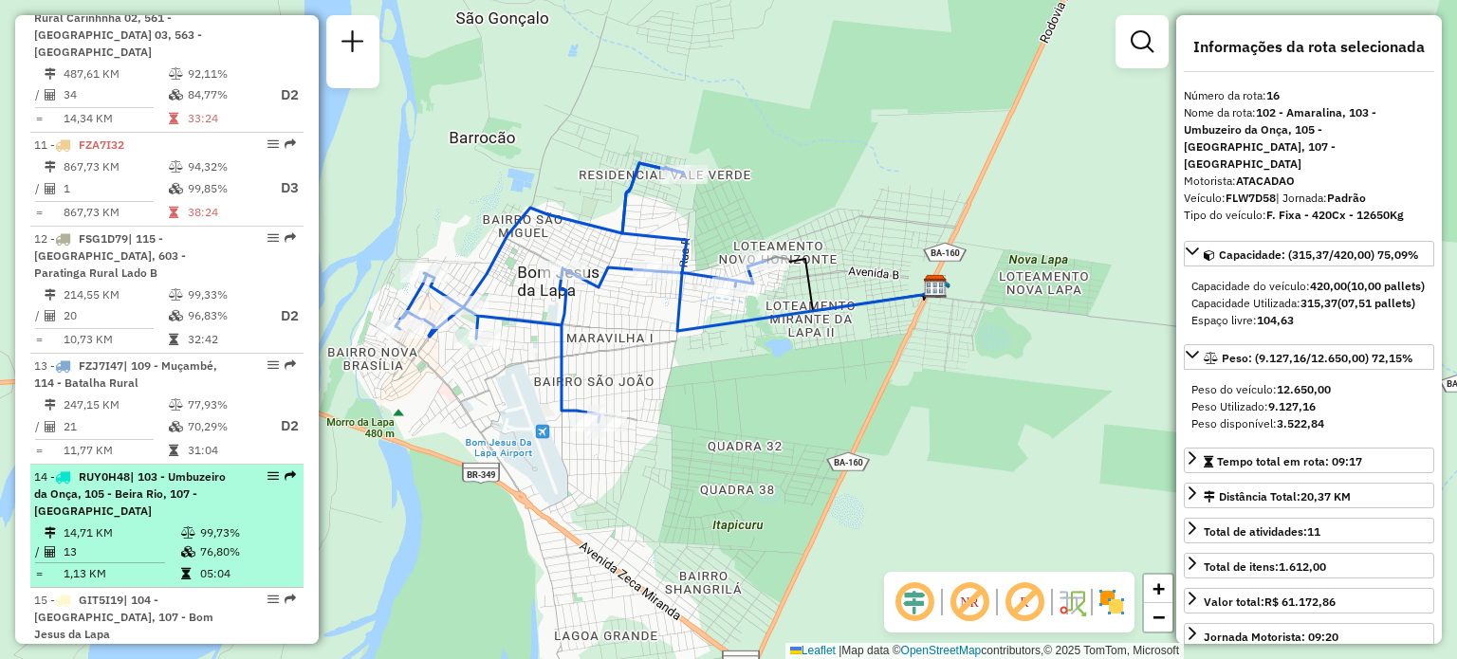
scroll to position [1734, 0]
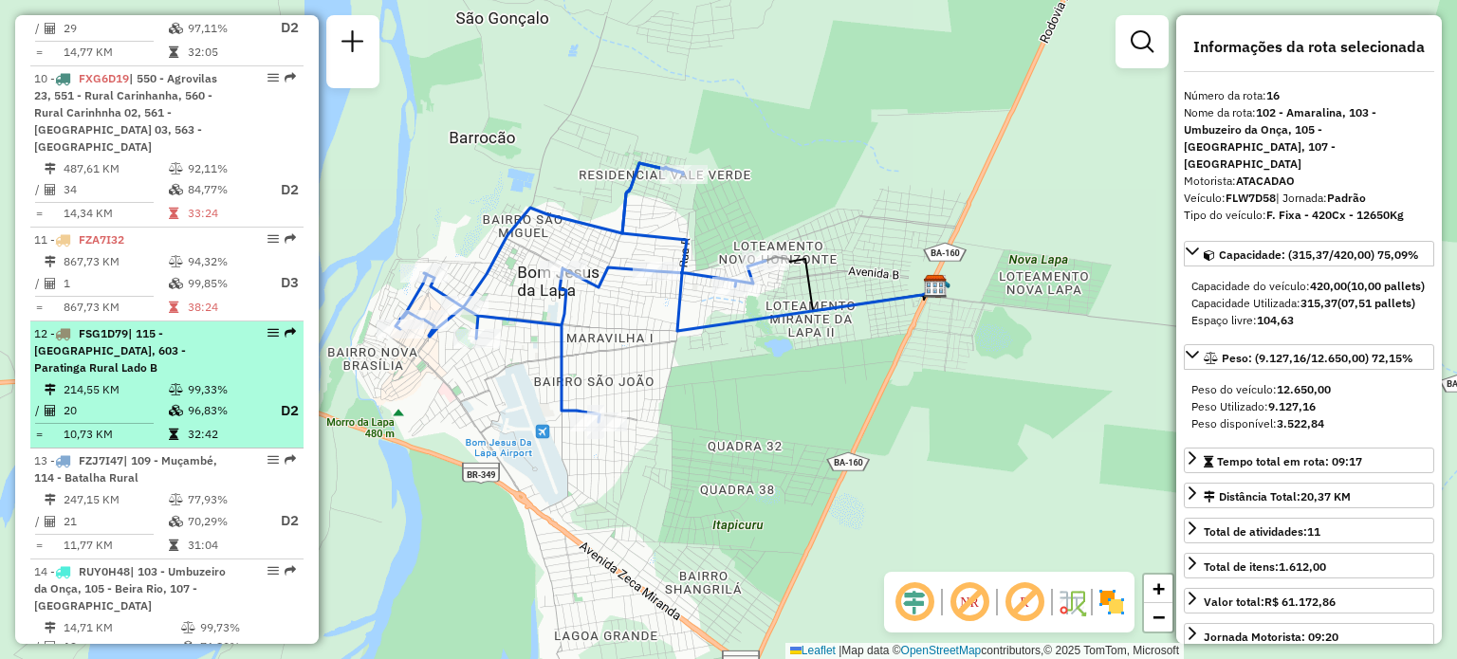
click at [163, 380] on td "214,55 KM" at bounding box center [115, 389] width 105 height 19
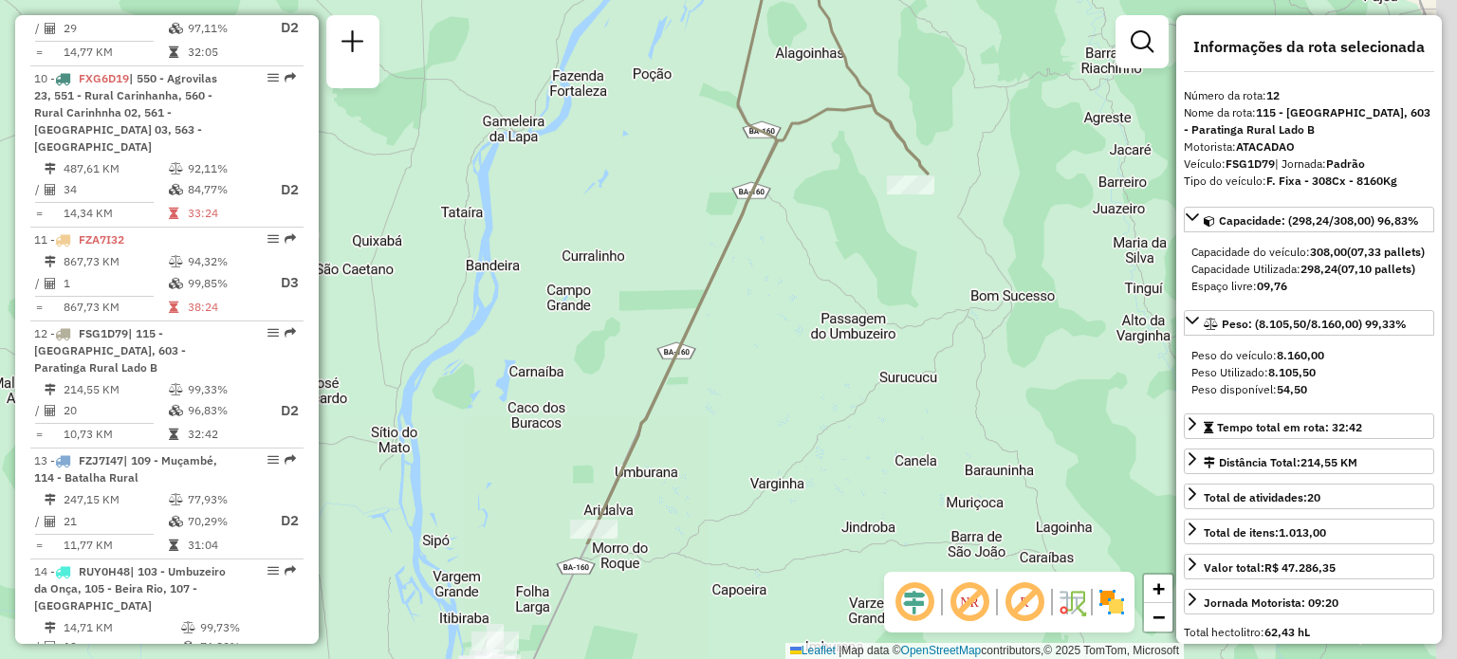
drag, startPoint x: 601, startPoint y: 391, endPoint x: 587, endPoint y: 255, distance: 136.3
click at [596, 234] on div "Janela de atendimento Grade de atendimento Capacidade Transportadoras Veículos …" at bounding box center [728, 329] width 1457 height 659
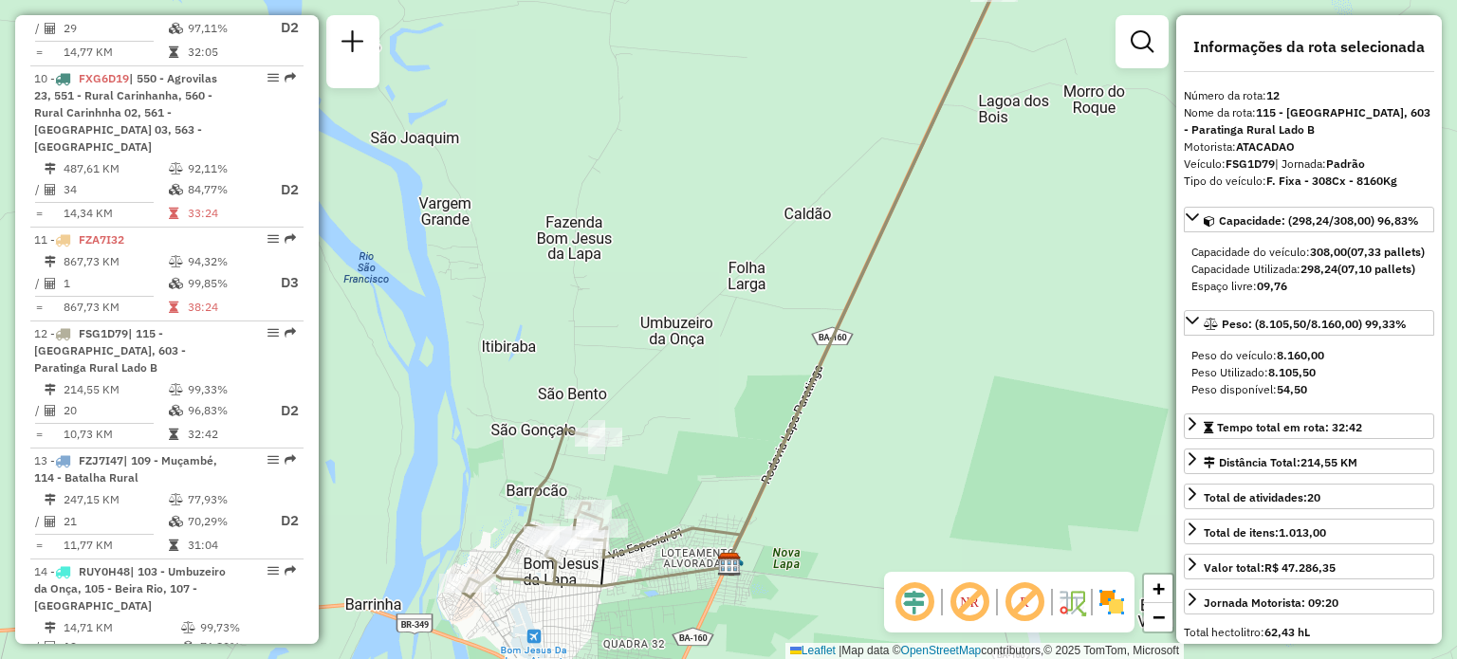
drag, startPoint x: 479, startPoint y: 469, endPoint x: 504, endPoint y: 352, distance: 119.3
click at [504, 352] on div "Janela de atendimento Grade de atendimento Capacidade Transportadoras Veículos …" at bounding box center [728, 329] width 1457 height 659
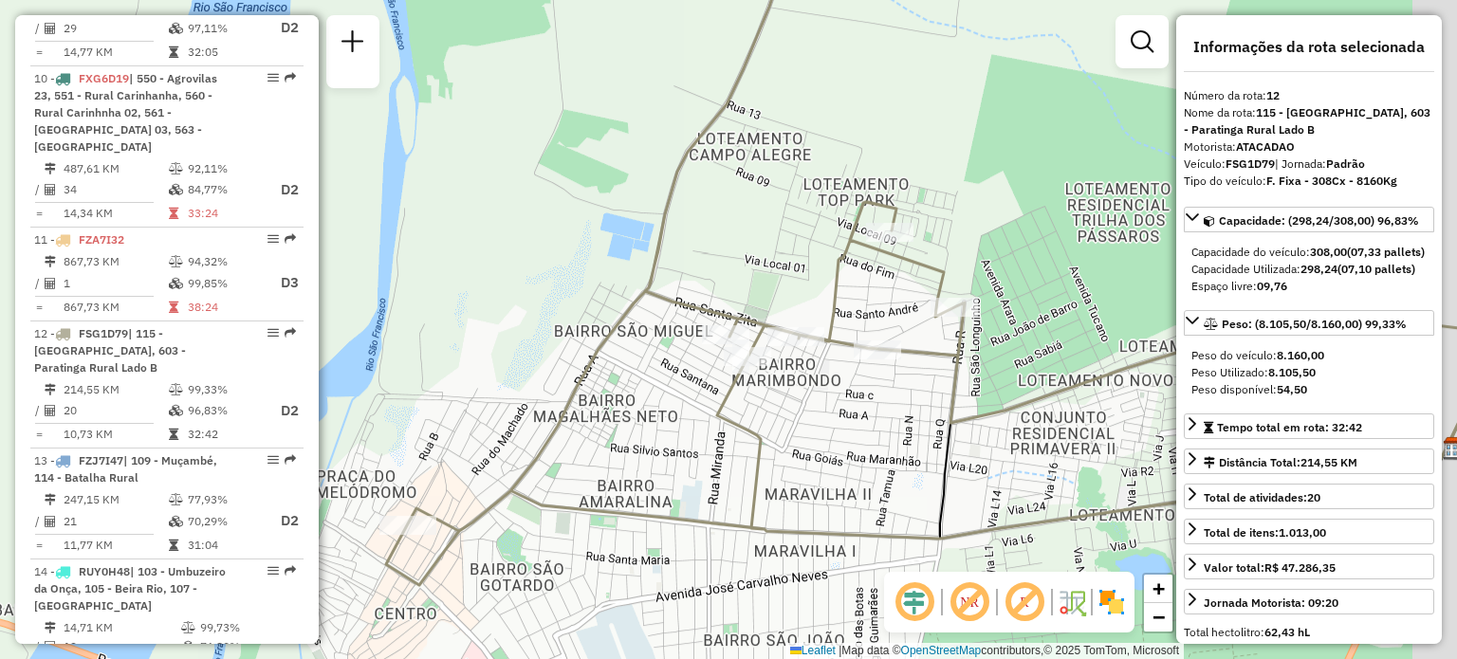
drag, startPoint x: 571, startPoint y: 443, endPoint x: 750, endPoint y: 326, distance: 213.2
click at [501, 310] on div "Janela de atendimento Grade de atendimento Capacidade Transportadoras Veículos …" at bounding box center [728, 329] width 1457 height 659
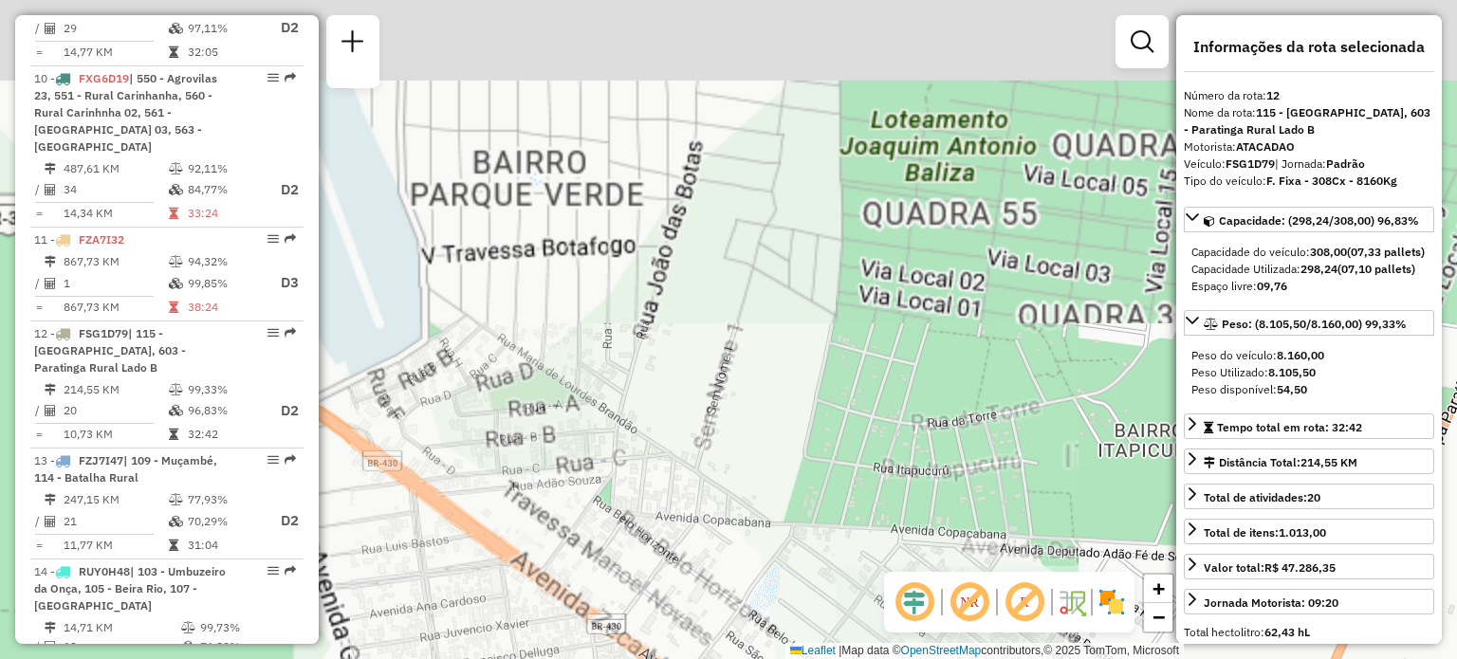
drag, startPoint x: 767, startPoint y: 642, endPoint x: 786, endPoint y: 703, distance: 63.6
click at [786, 658] on html "Aguarde... Pop-up bloqueado! Seu navegador bloqueou automáticamente a abertura …" at bounding box center [728, 329] width 1457 height 659
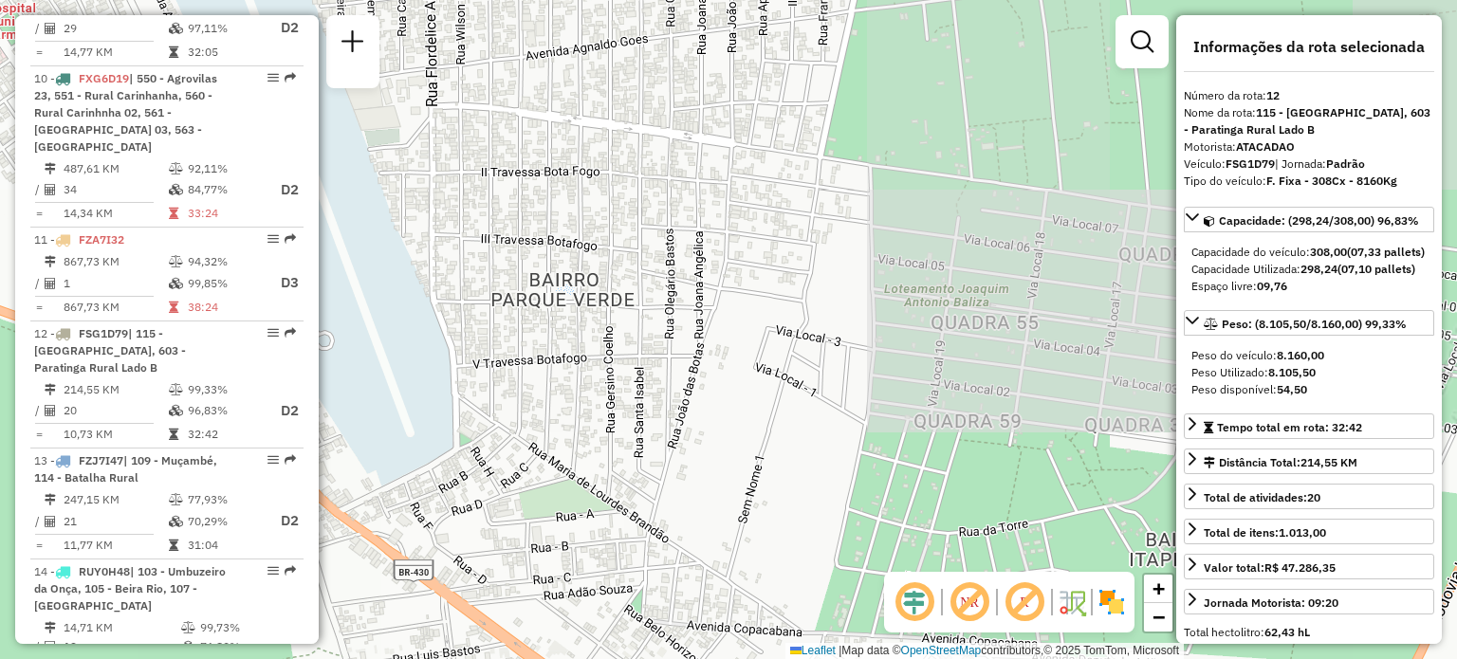
drag, startPoint x: 673, startPoint y: 443, endPoint x: 721, endPoint y: 675, distance: 236.5
click at [721, 658] on html "Aguarde... Pop-up bloqueado! Seu navegador bloqueou automáticamente a abertura …" at bounding box center [728, 329] width 1457 height 659
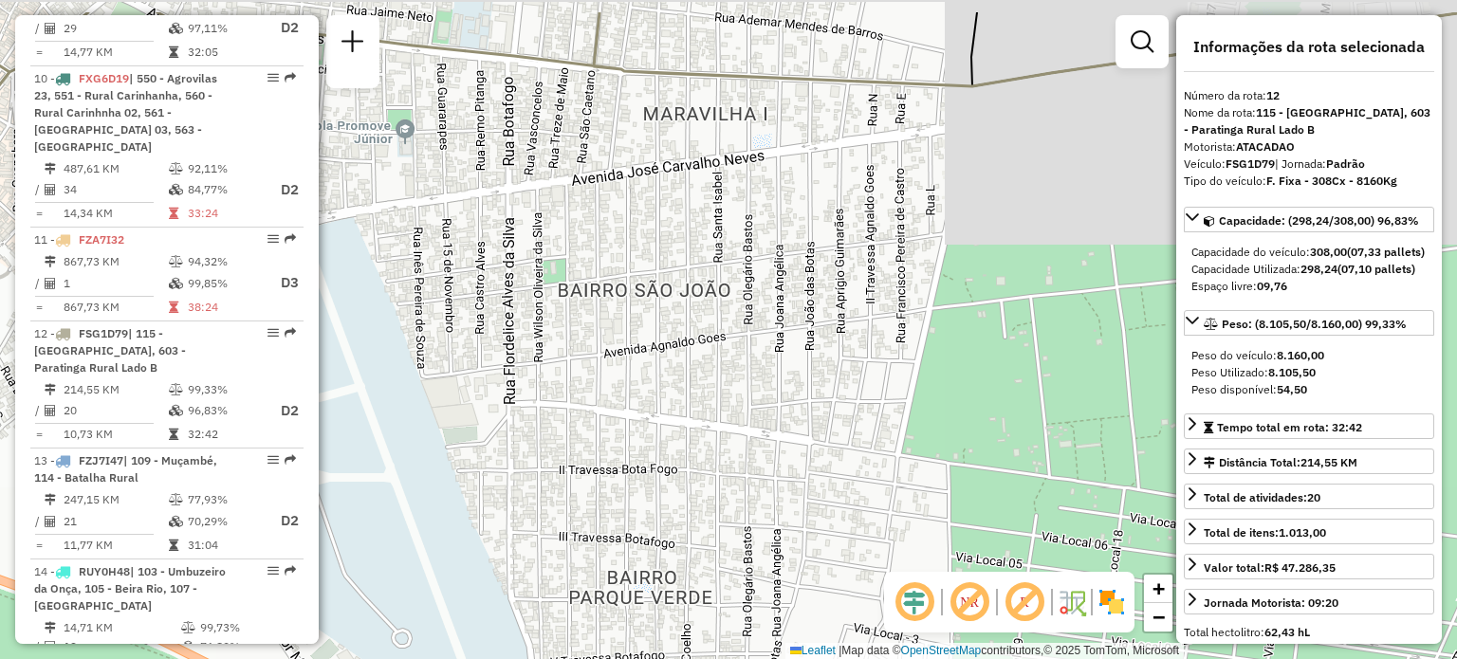
drag, startPoint x: 615, startPoint y: 413, endPoint x: 667, endPoint y: 625, distance: 218.8
click at [664, 621] on div "Janela de atendimento Grade de atendimento Capacidade Transportadoras Veículos …" at bounding box center [728, 329] width 1457 height 659
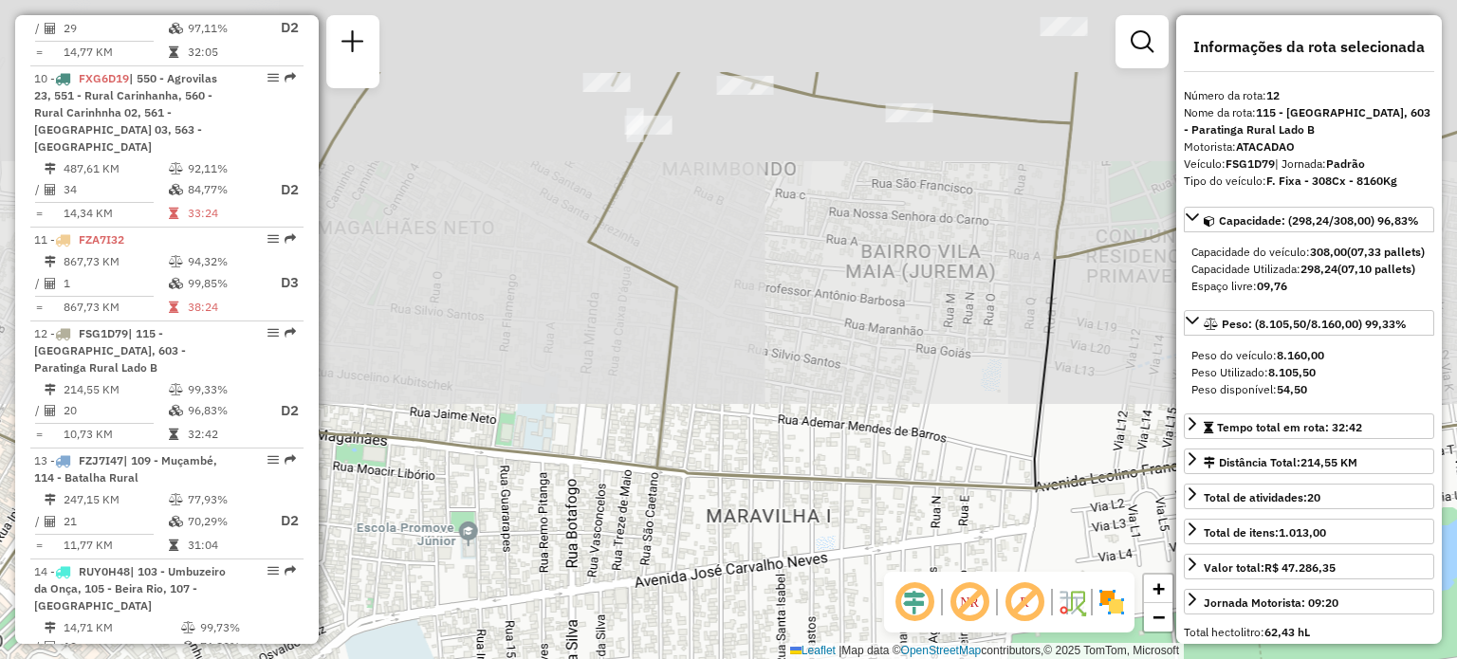
drag, startPoint x: 676, startPoint y: 492, endPoint x: 678, endPoint y: 611, distance: 118.6
click at [678, 609] on div "Janela de atendimento Grade de atendimento Capacidade Transportadoras Veículos …" at bounding box center [728, 329] width 1457 height 659
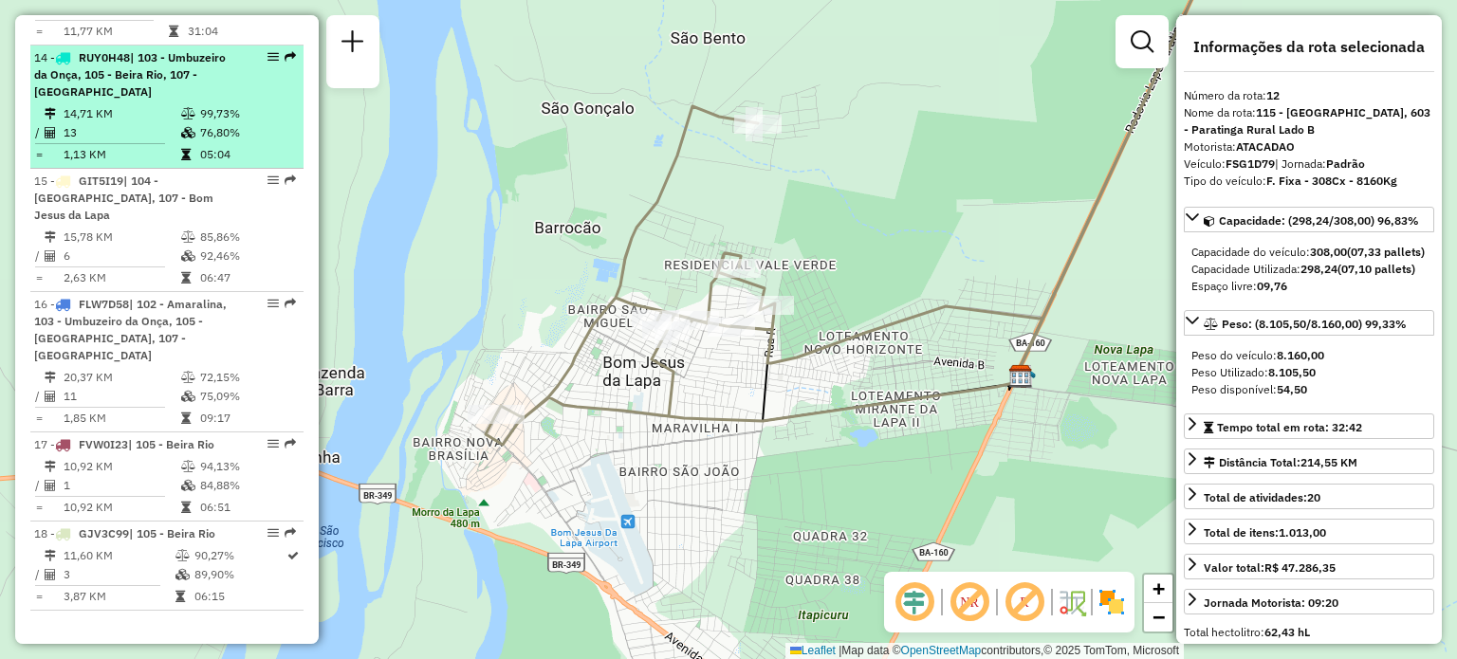
scroll to position [2399, 0]
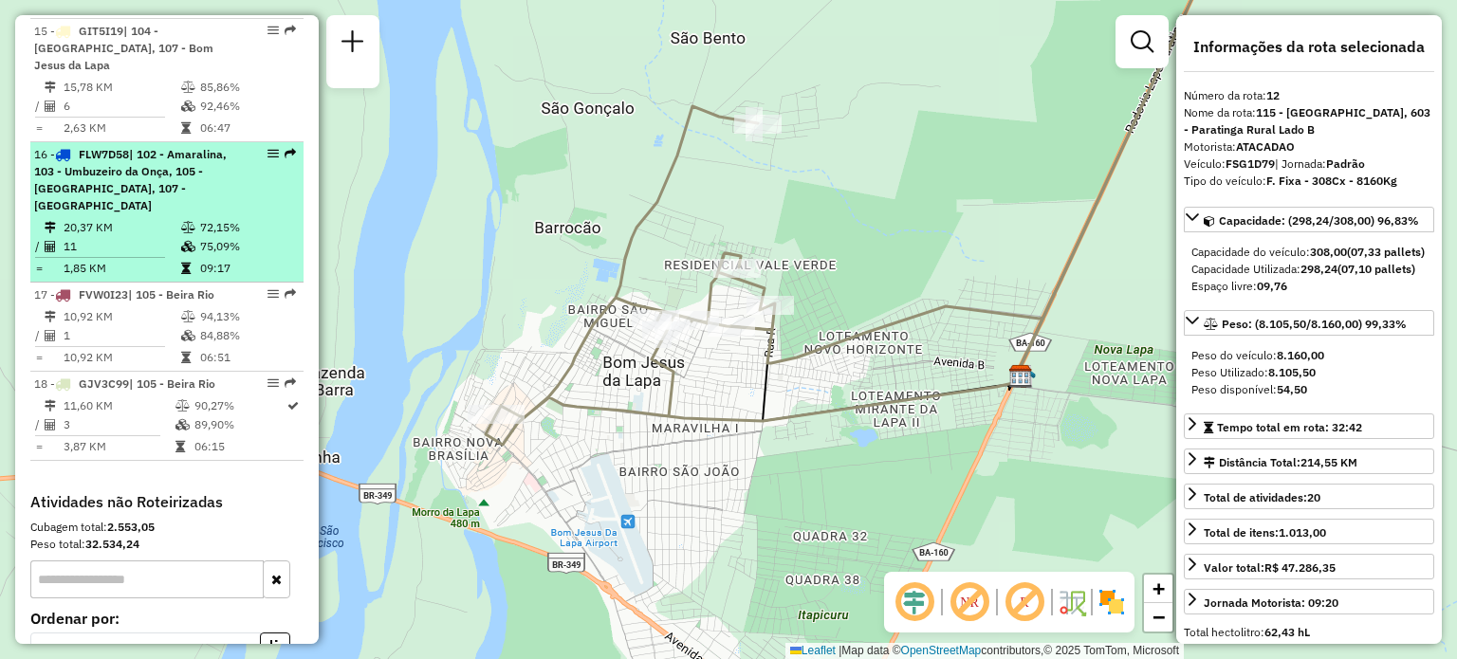
click at [201, 146] on div "16 - FLW7D58 | 102 - Amaralina, 103 - Umbuzeiro da Onça, 105 - Beira Rio, 107 -…" at bounding box center [134, 180] width 201 height 68
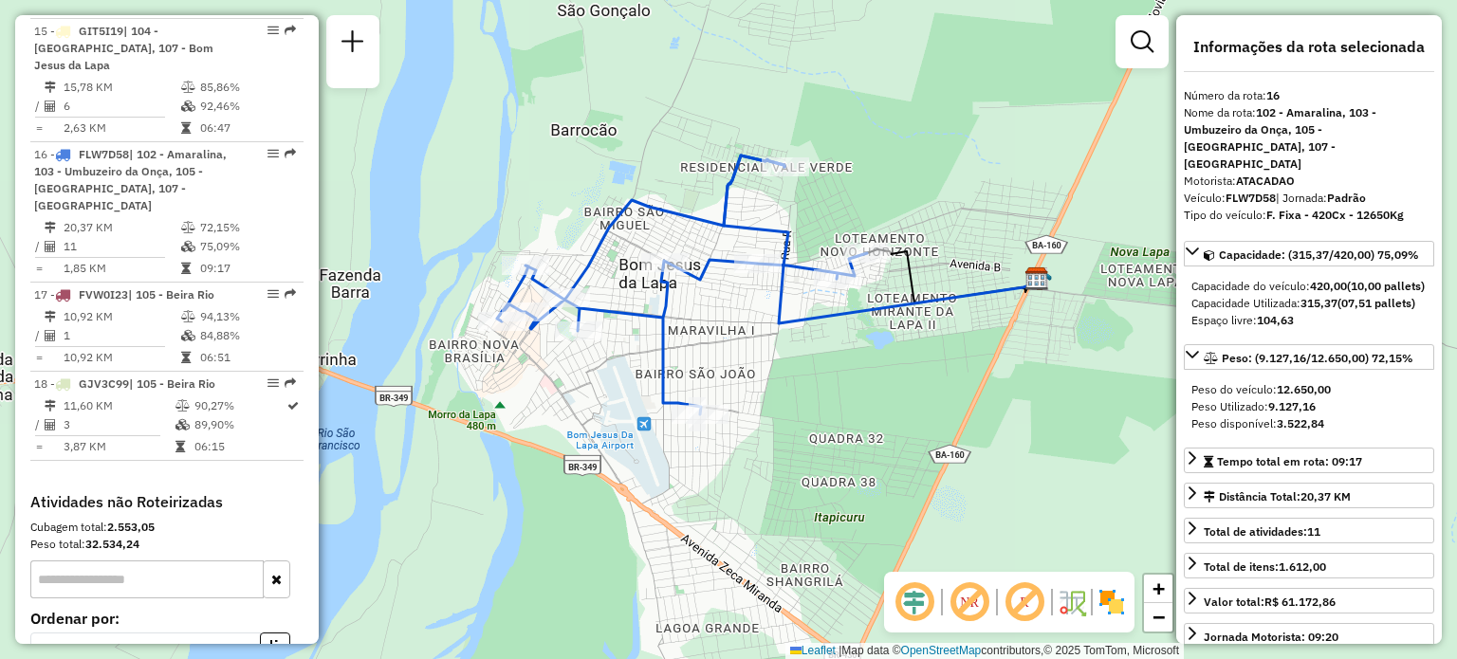
drag, startPoint x: 881, startPoint y: 85, endPoint x: 867, endPoint y: 126, distance: 43.2
click at [867, 126] on div "Janela de atendimento Grade de atendimento Capacidade Transportadoras Veículos …" at bounding box center [728, 329] width 1457 height 659
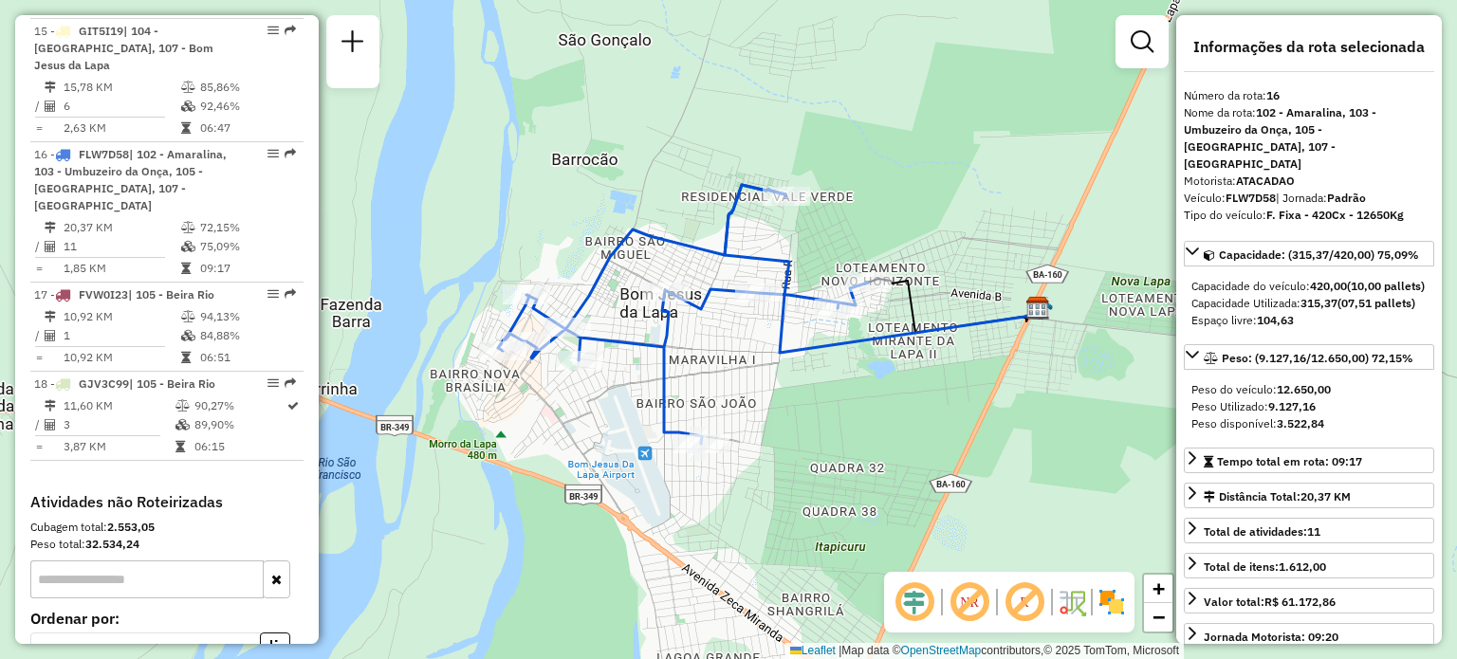
drag, startPoint x: 742, startPoint y: 300, endPoint x: 743, endPoint y: 329, distance: 29.4
click at [743, 329] on div "Janela de atendimento Grade de atendimento Capacidade Transportadoras Veículos …" at bounding box center [728, 329] width 1457 height 659
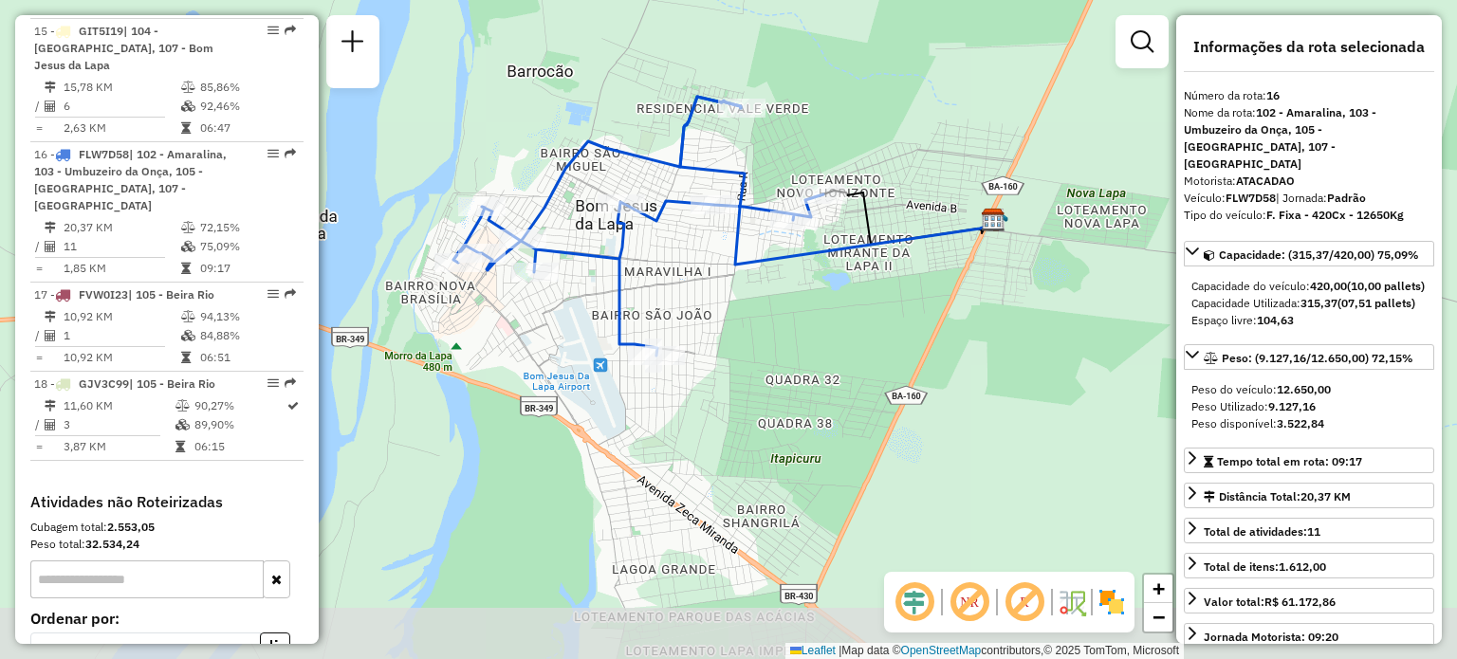
drag, startPoint x: 763, startPoint y: 398, endPoint x: 727, endPoint y: 301, distance: 103.3
click at [727, 301] on div "Janela de atendimento Grade de atendimento Capacidade Transportadoras Veículos …" at bounding box center [728, 329] width 1457 height 659
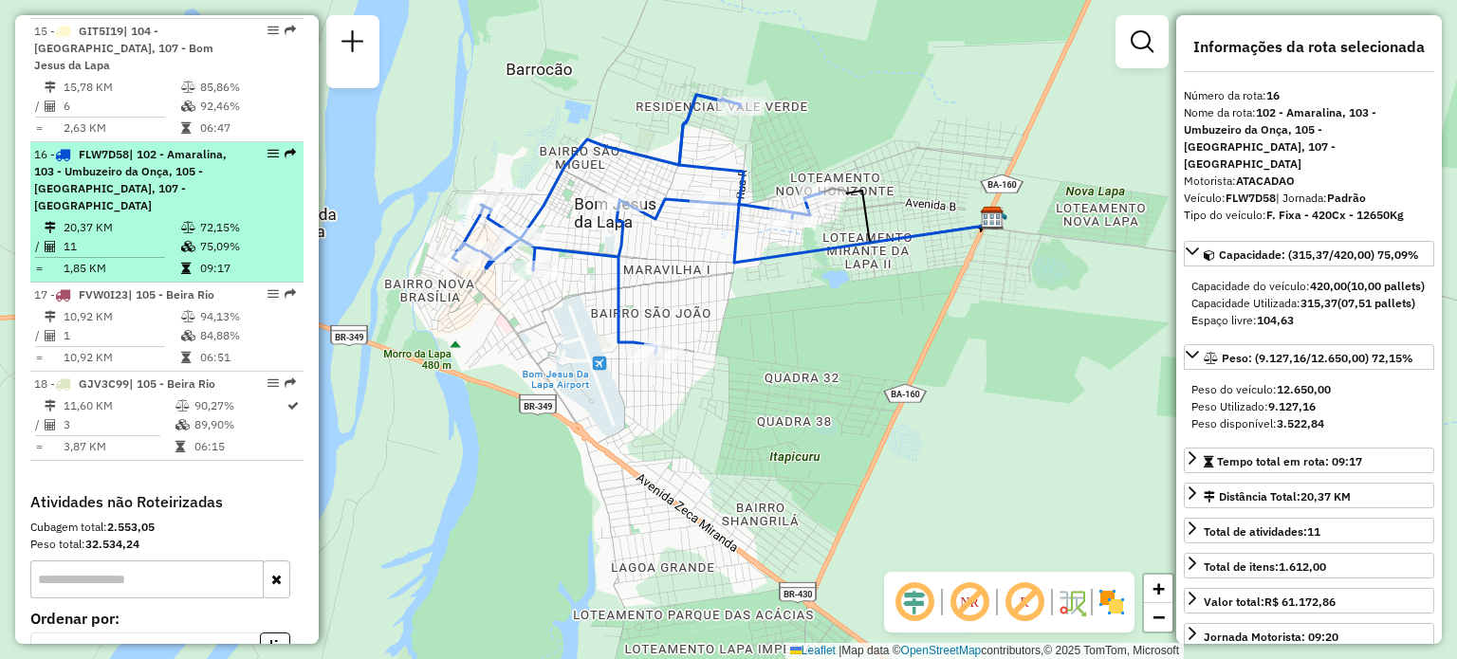
click at [205, 147] on span "| 102 - Amaralina, 103 - Umbuzeiro da Onça, 105 - Beira Rio, 107 - Bom Jesus da…" at bounding box center [130, 179] width 193 height 65
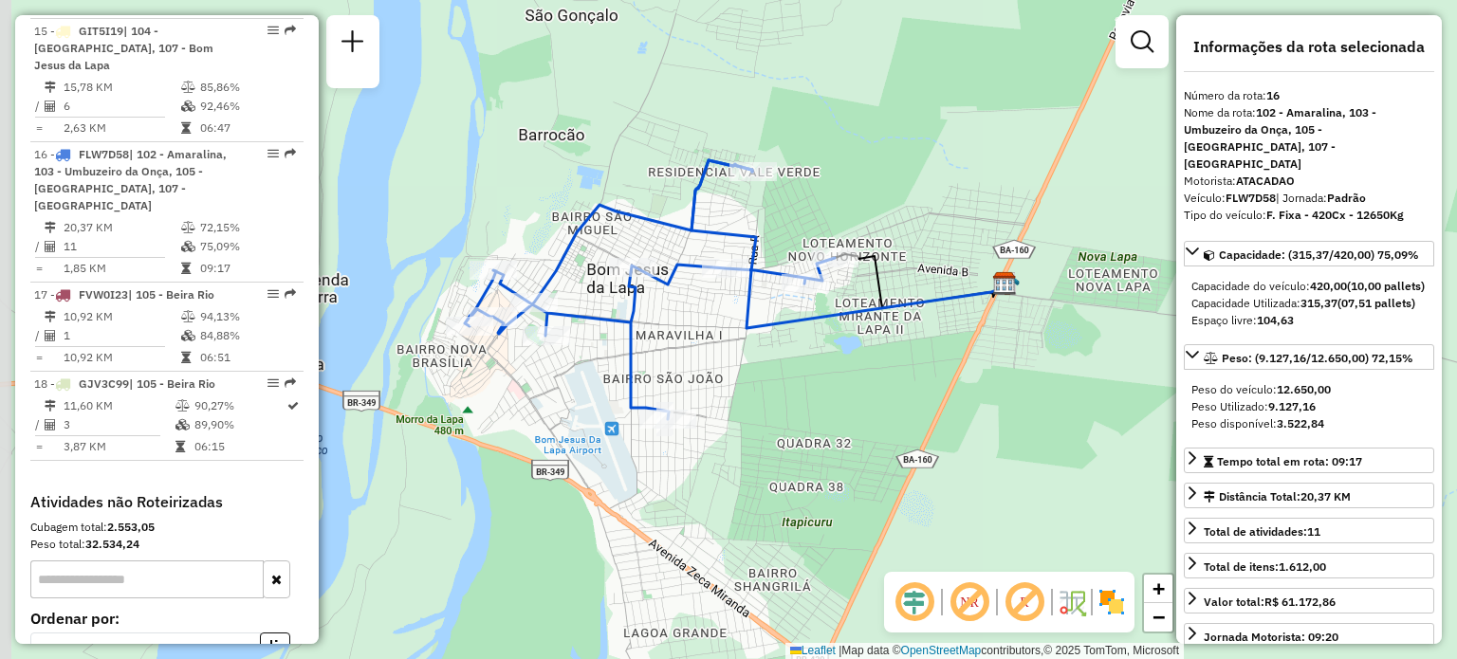
drag, startPoint x: 706, startPoint y: 347, endPoint x: 729, endPoint y: 289, distance: 62.2
click at [729, 289] on div "Janela de atendimento Grade de atendimento Capacidade Transportadoras Veículos …" at bounding box center [728, 329] width 1457 height 659
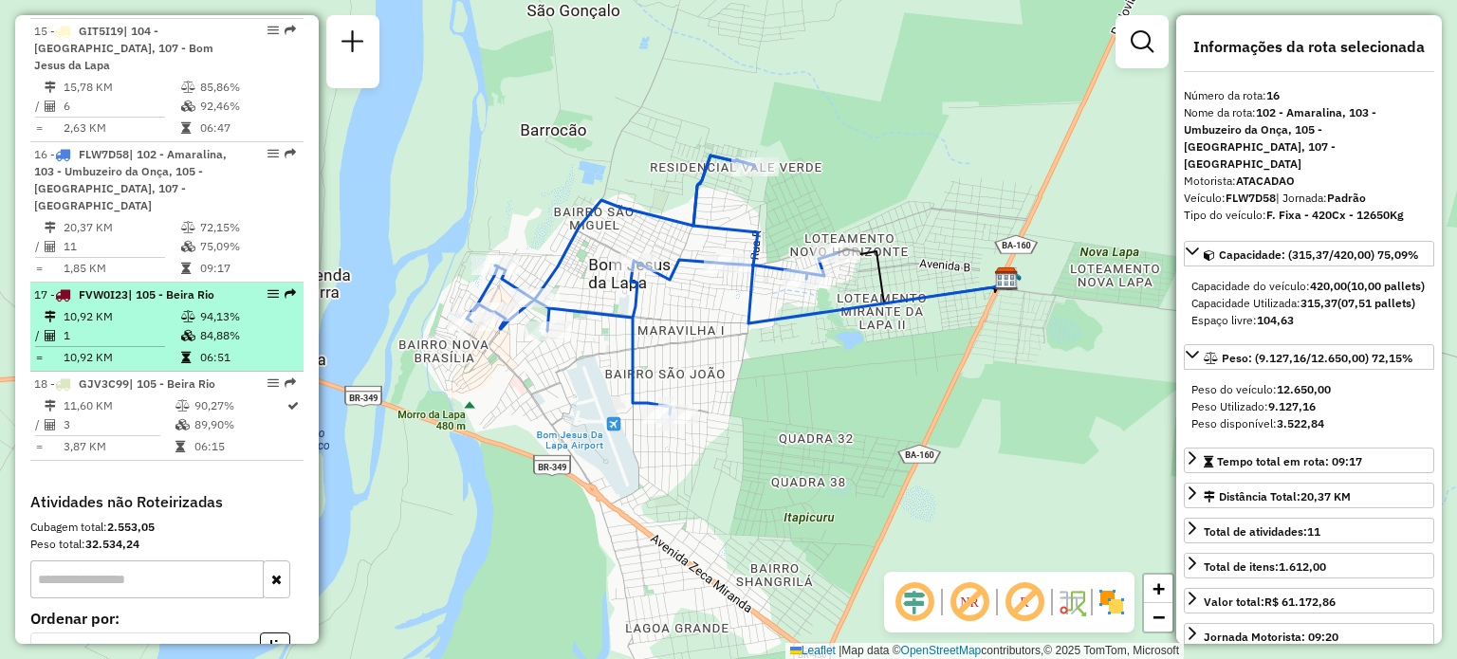
click at [125, 307] on td "10,92 KM" at bounding box center [122, 316] width 118 height 19
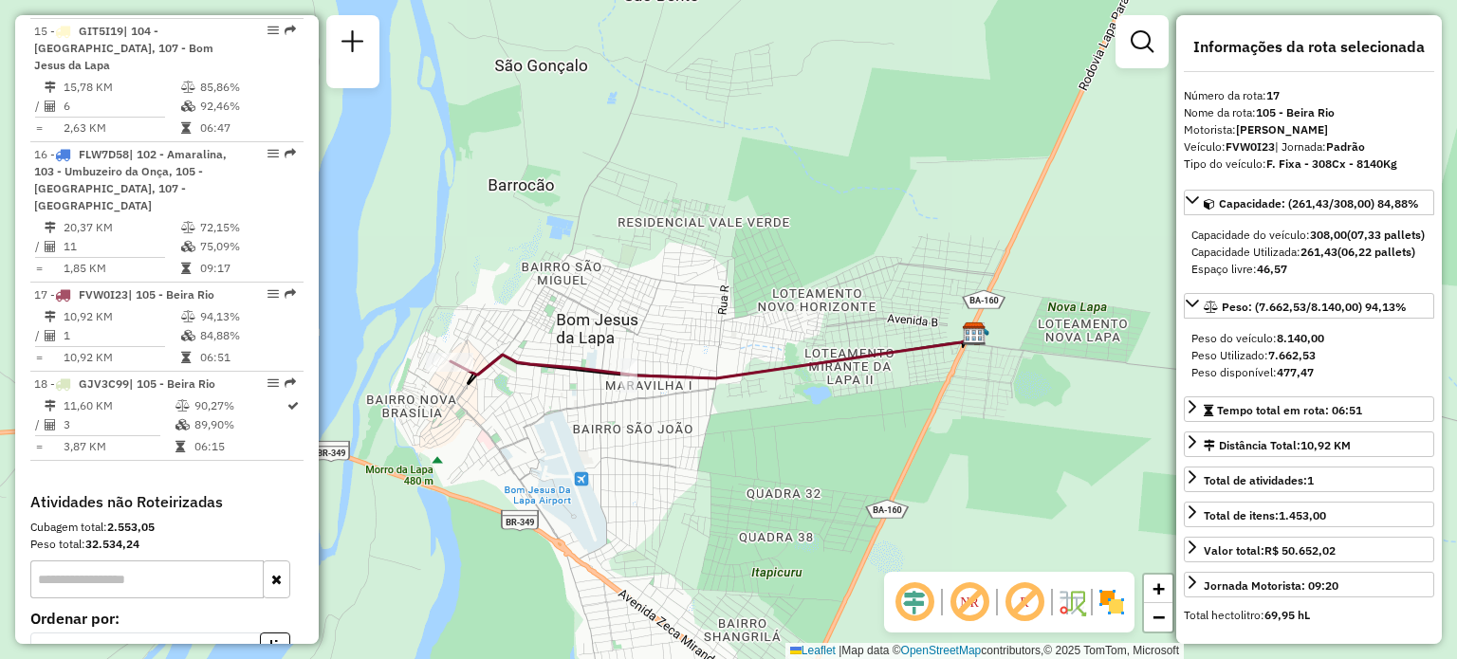
drag, startPoint x: 490, startPoint y: 319, endPoint x: 559, endPoint y: 317, distance: 69.3
click at [559, 317] on div "Janela de atendimento Grade de atendimento Capacidade Transportadoras Veículos …" at bounding box center [728, 329] width 1457 height 659
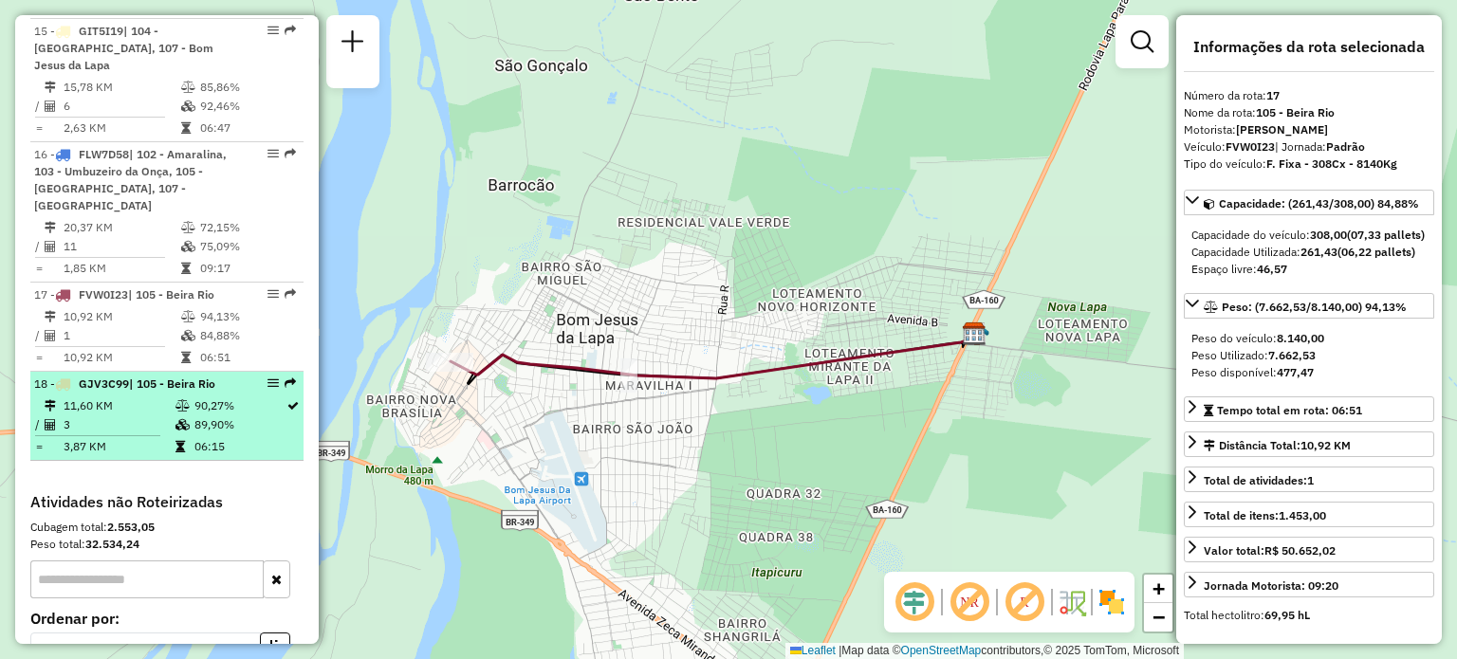
click at [145, 397] on td "11,60 KM" at bounding box center [119, 406] width 112 height 19
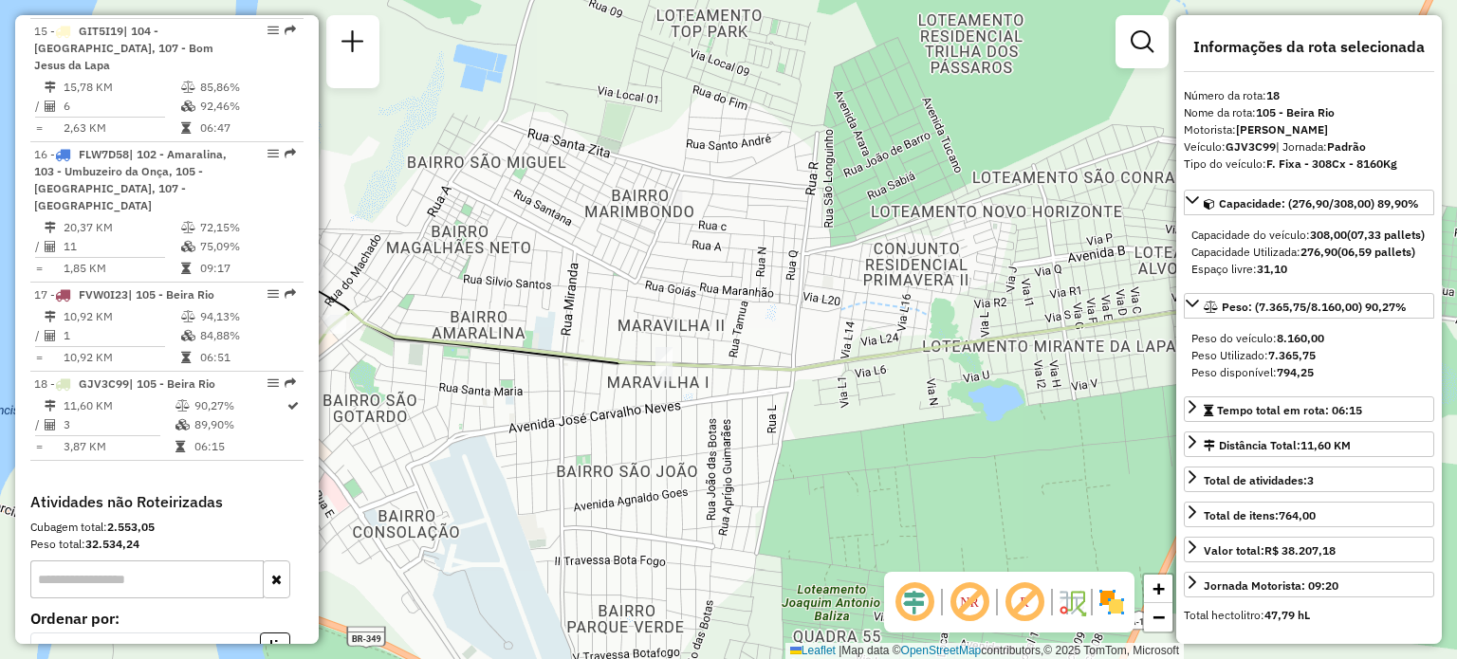
drag, startPoint x: 545, startPoint y: 287, endPoint x: 592, endPoint y: 296, distance: 48.2
click at [592, 296] on div "Janela de atendimento Grade de atendimento Capacidade Transportadoras Veículos …" at bounding box center [728, 329] width 1457 height 659
